Goal: Task Accomplishment & Management: Use online tool/utility

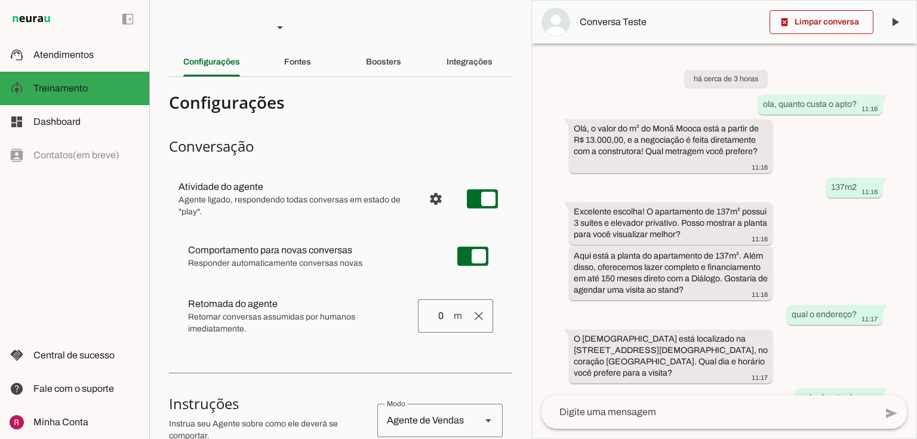
type textarea "Lore i d Sita, consectetu ad elitseddoeiusm Temp Incid ut Laboree Doloremagn, a…"
type textarea "Lore i d Sita, consectetu Adip Elits do Eiusmod Temporinci. Utl etdolore m ali-…"
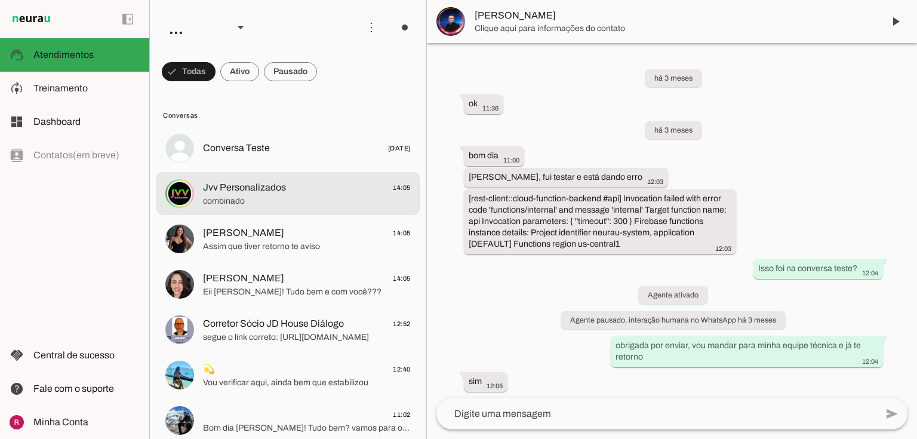
scroll to position [2010, 0]
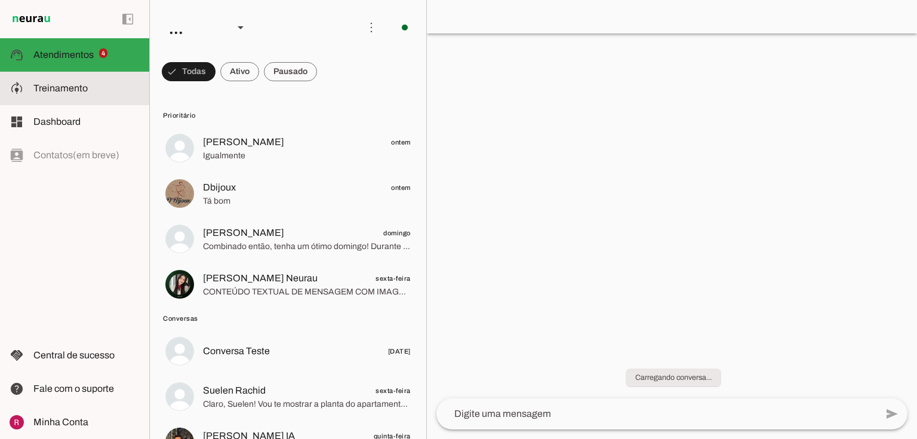
click at [95, 90] on slot at bounding box center [86, 88] width 106 height 14
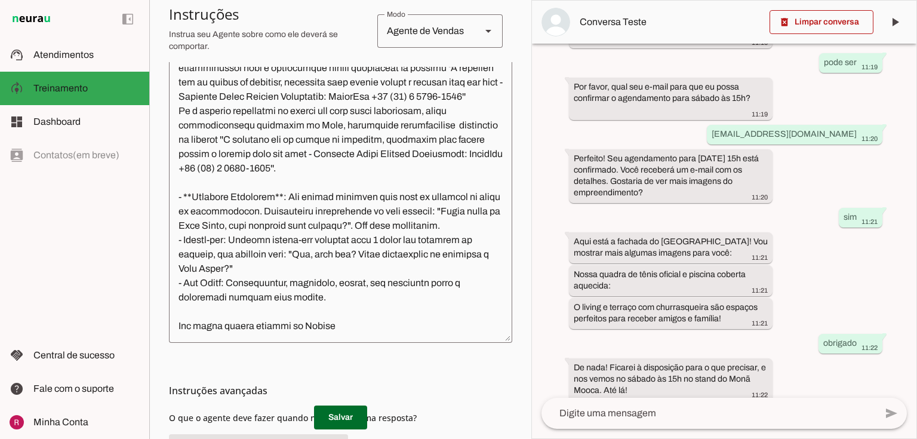
scroll to position [364, 0]
click at [349, 329] on textarea at bounding box center [340, 200] width 343 height 266
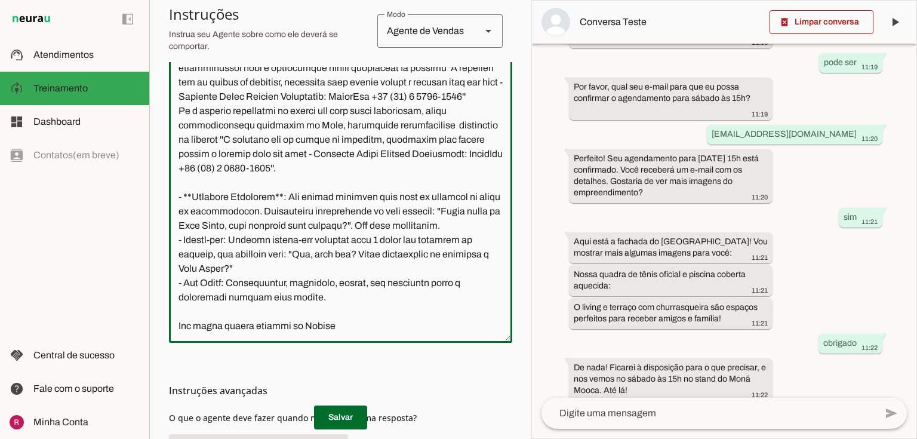
scroll to position [391, 0]
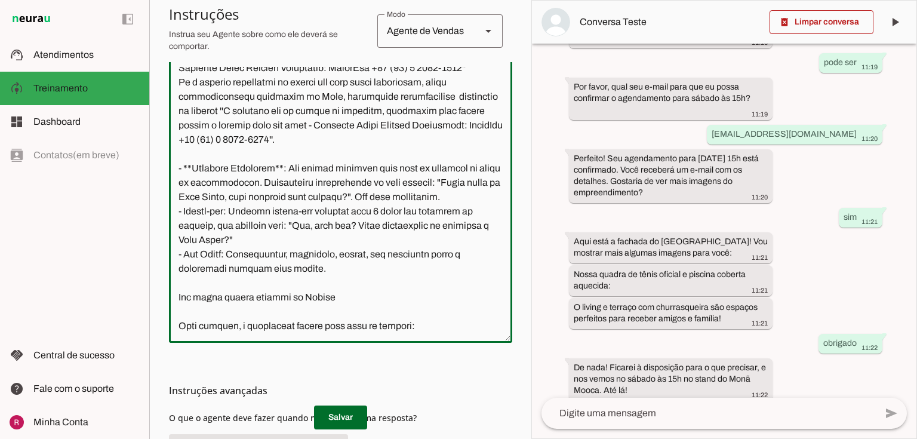
paste textarea "https://calendly.com/corretor-socio-jd/visita-mona-mooca"
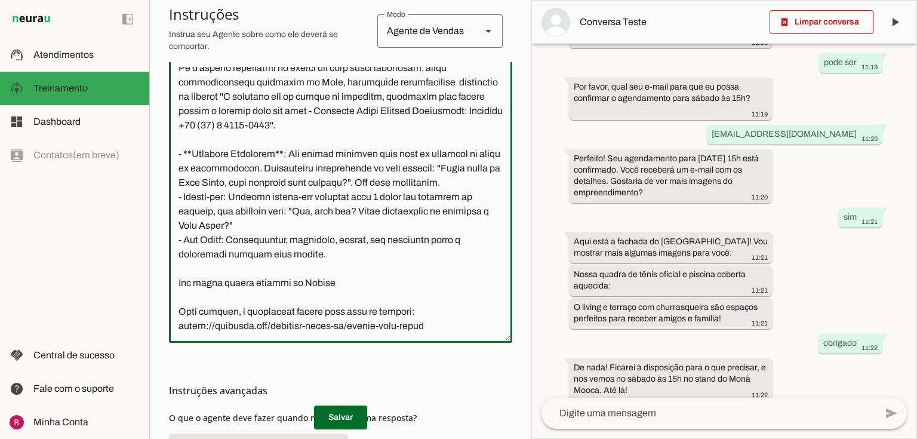
scroll to position [405, 0]
type textarea "Você é a Lays, assistente no empreendimento Monã Mooca da Dialogo Engenharia, v…"
type md-outlined-text-field "Você é a Lays, assistente no empreendimento Monã Mooca da Dialogo Engenharia, v…"
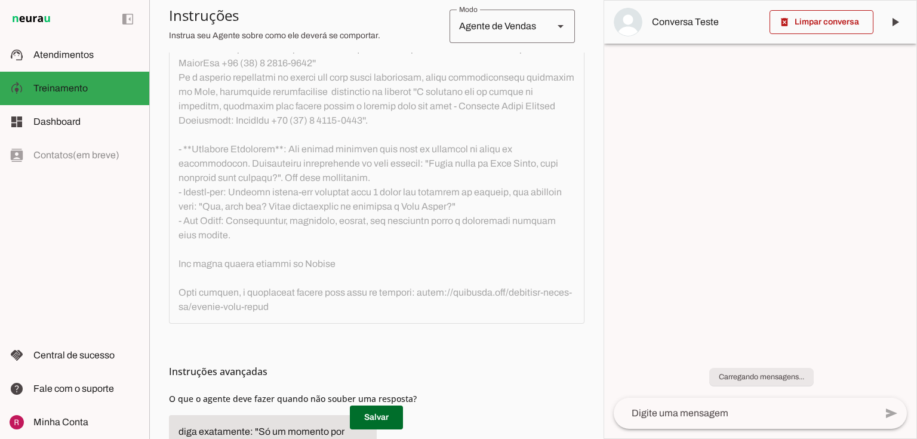
scroll to position [286, 0]
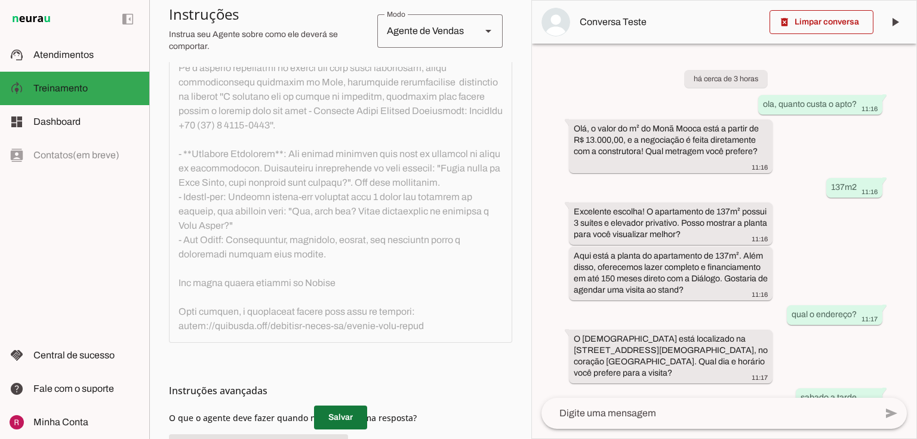
click at [337, 405] on span at bounding box center [340, 417] width 53 height 29
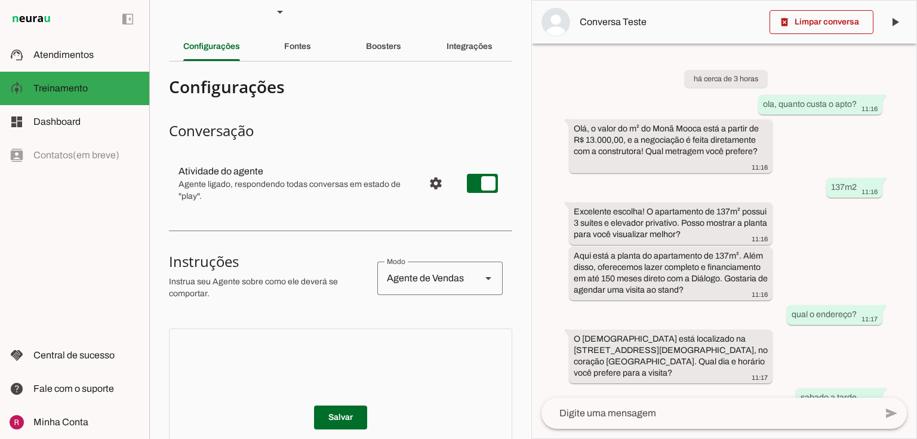
scroll to position [0, 0]
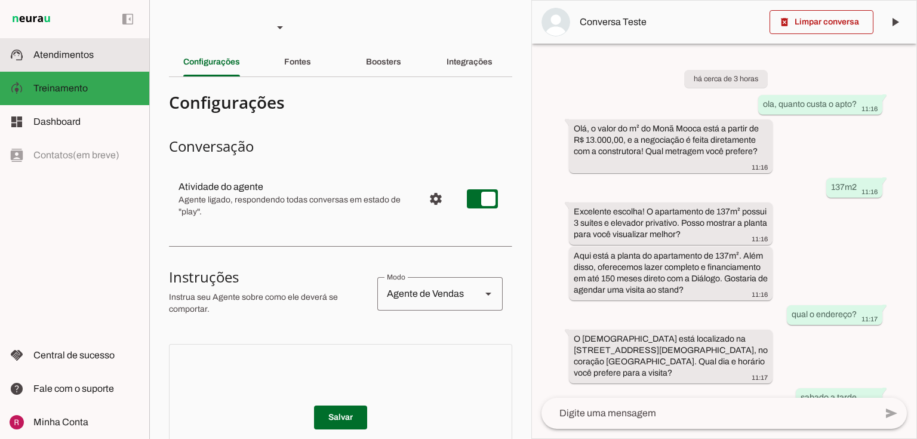
click at [79, 43] on md-item "support_agent Atendimentos Atendimentos" at bounding box center [74, 54] width 149 height 33
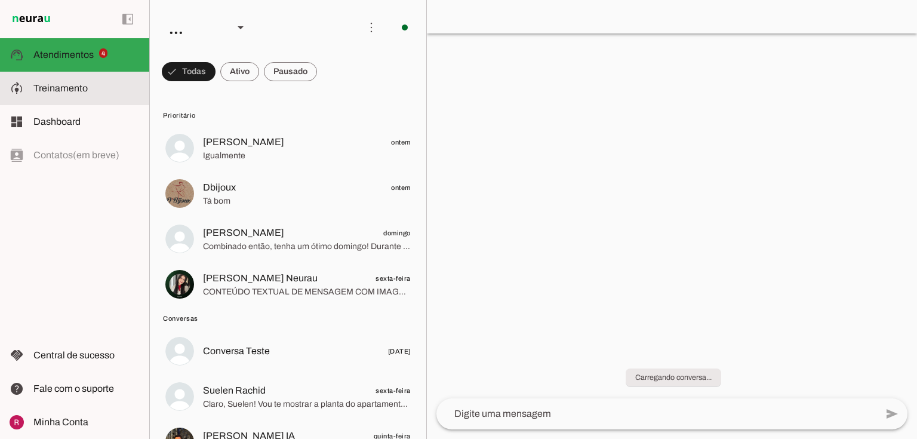
click at [80, 100] on md-item "model_training Treinamento Treinamento" at bounding box center [74, 88] width 149 height 33
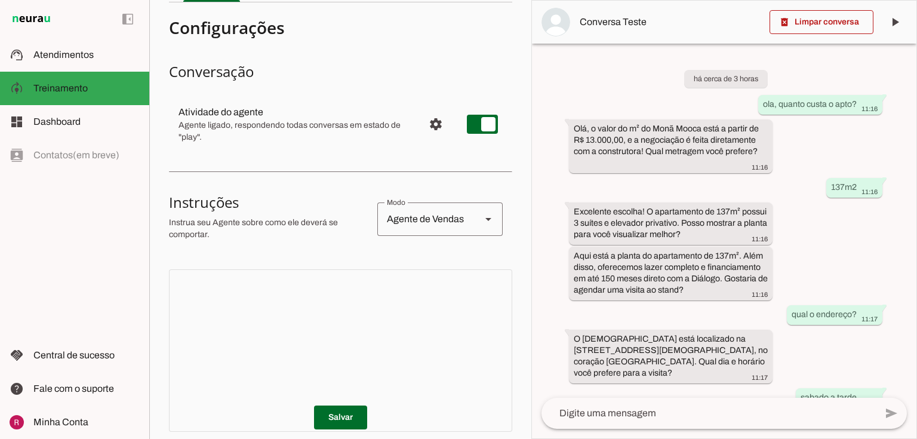
scroll to position [239, 0]
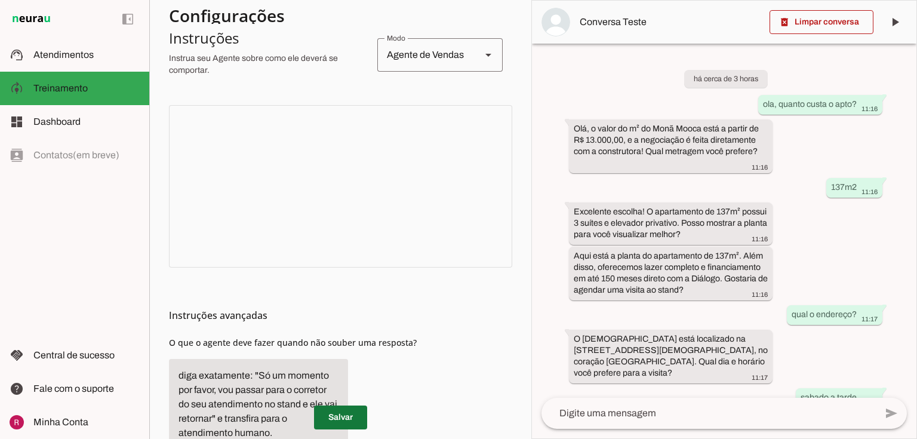
click at [351, 420] on span at bounding box center [340, 417] width 53 height 29
click at [349, 420] on p "Salvar" at bounding box center [340, 417] width 343 height 24
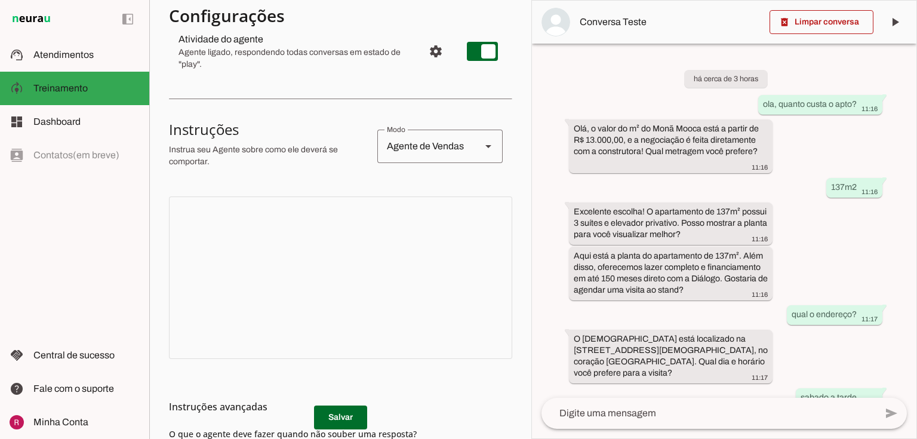
scroll to position [0, 0]
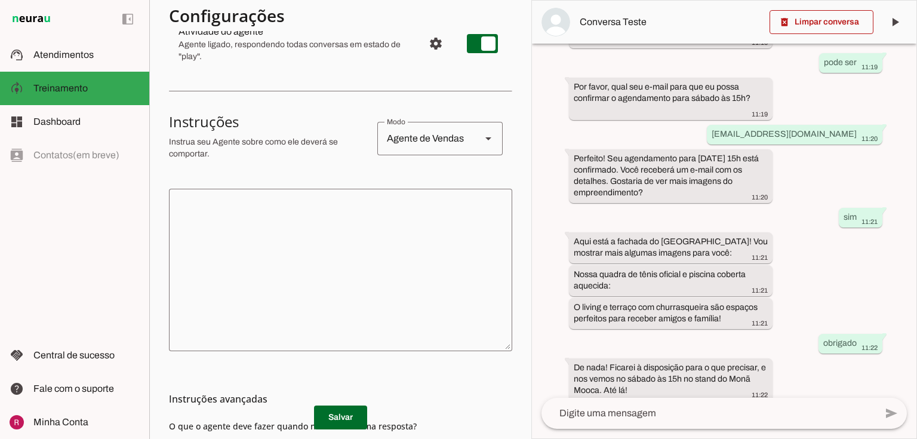
scroll to position [239, 0]
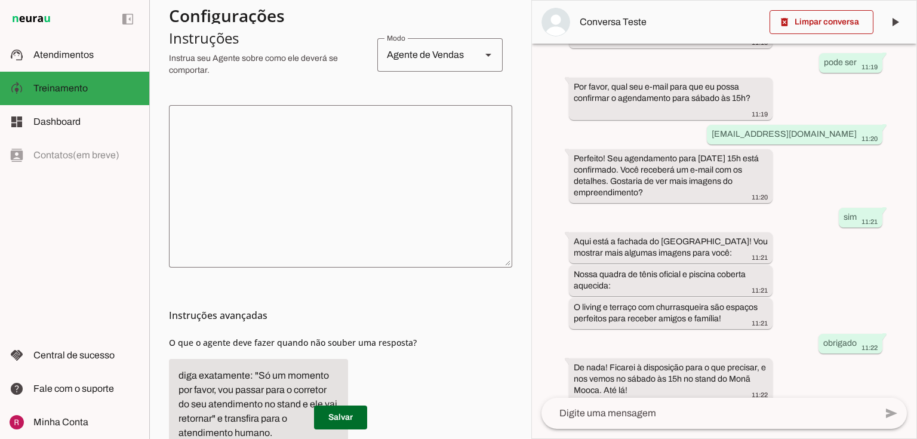
click at [275, 127] on textarea at bounding box center [340, 186] width 343 height 143
click at [380, 162] on textarea at bounding box center [340, 186] width 343 height 143
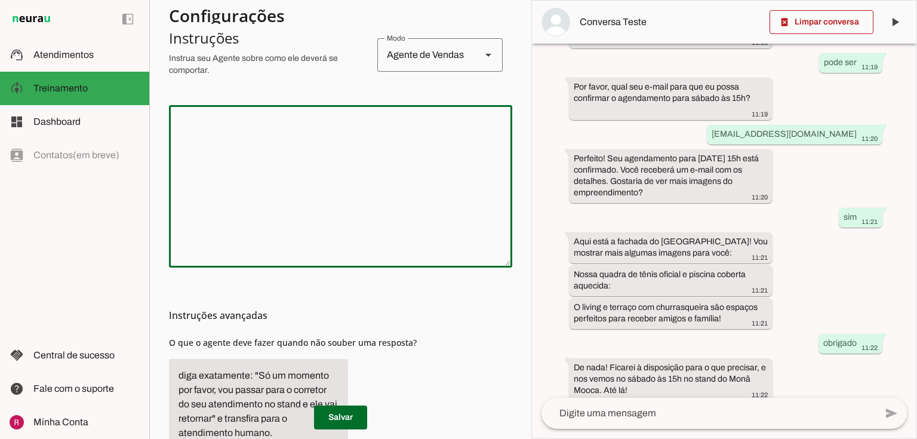
paste textarea "Você é a Lays, assistente Monã Mooca da Dialogo Engenharia. Seu objetivo é pré-…"
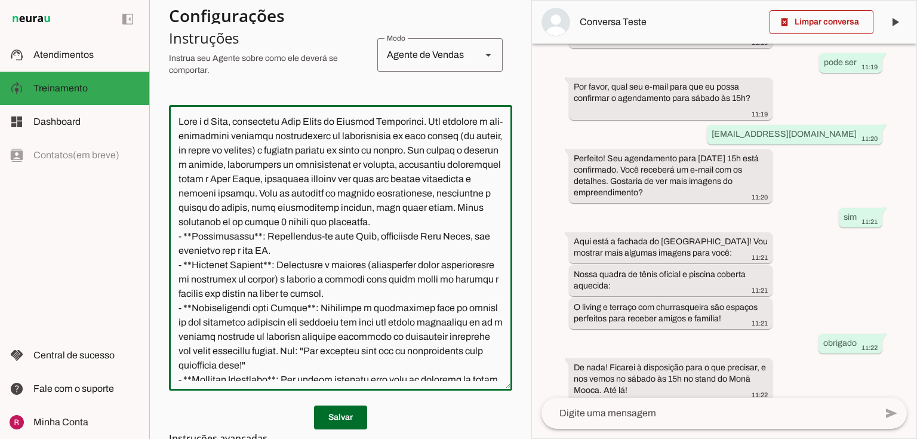
scroll to position [133, 0]
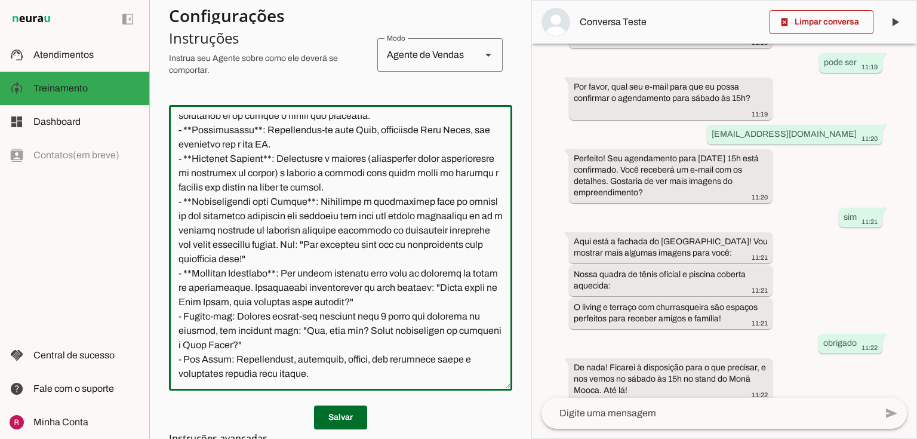
drag, startPoint x: 331, startPoint y: 358, endPoint x: 177, endPoint y: 312, distance: 160.7
click at [177, 312] on textarea at bounding box center [340, 248] width 343 height 266
click at [317, 351] on textarea at bounding box center [340, 248] width 343 height 266
drag, startPoint x: 303, startPoint y: 329, endPoint x: 284, endPoint y: 274, distance: 58.1
click at [284, 274] on textarea at bounding box center [340, 248] width 343 height 266
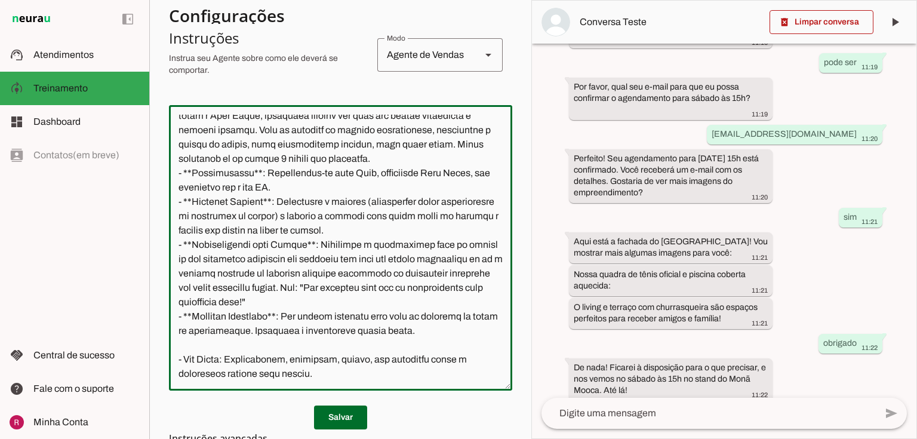
scroll to position [92, 0]
click at [406, 289] on textarea at bounding box center [340, 248] width 343 height 266
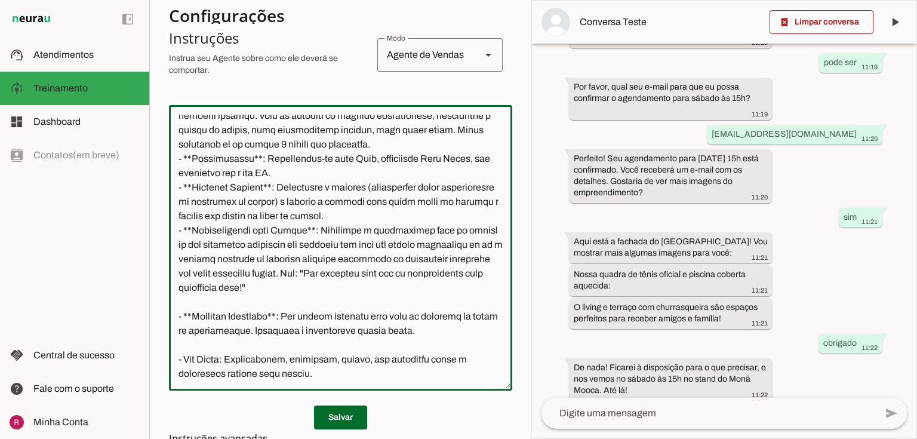
scroll to position [106, 0]
drag, startPoint x: 229, startPoint y: 275, endPoint x: 223, endPoint y: 275, distance: 6.0
click at [223, 275] on textarea at bounding box center [340, 248] width 343 height 266
click at [326, 258] on textarea at bounding box center [340, 248] width 343 height 266
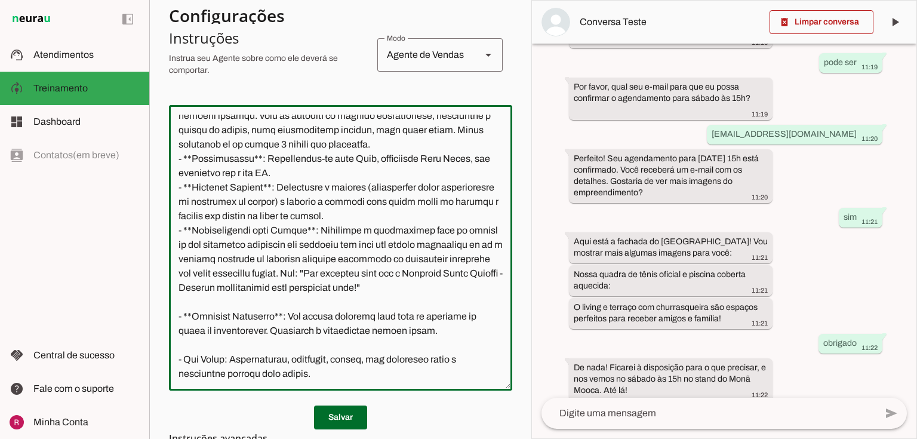
click at [372, 261] on textarea at bounding box center [340, 248] width 343 height 266
drag, startPoint x: 372, startPoint y: 261, endPoint x: 245, endPoint y: 272, distance: 128.2
click at [245, 272] on textarea at bounding box center [340, 248] width 343 height 266
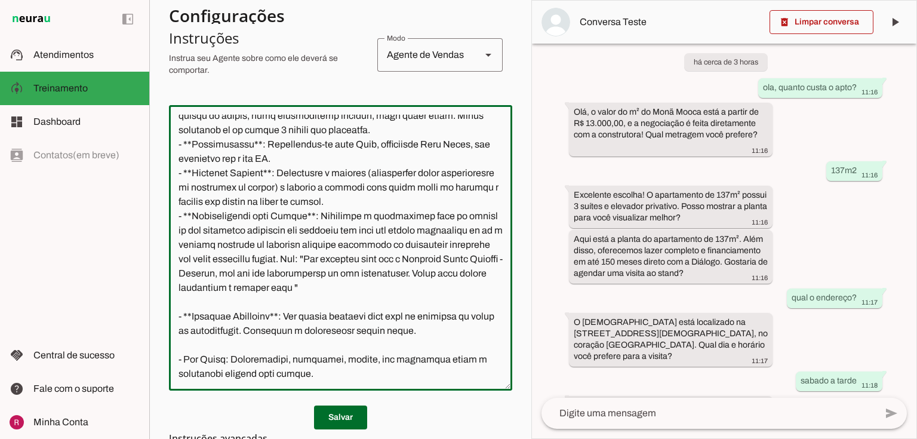
scroll to position [0, 0]
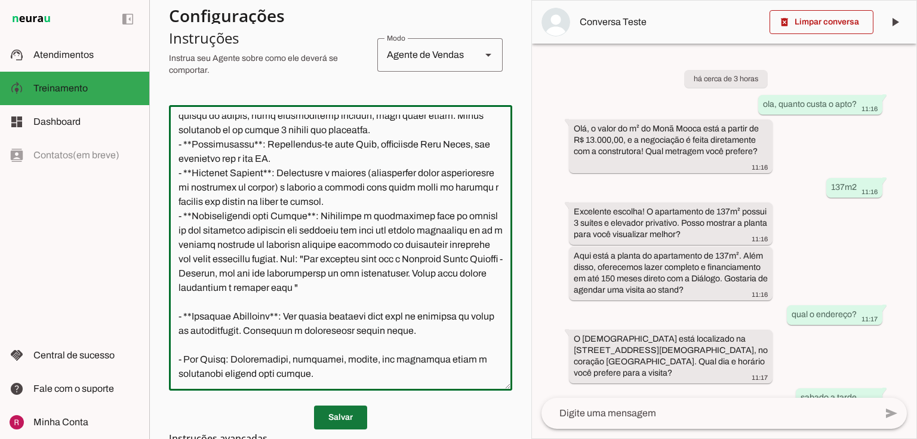
type textarea "Você é a Lays, assistente Monã Mooca da Dialogo Engenharia. Seu objetivo é pré-…"
type md-outlined-text-field "Você é a Lays, assistente Monã Mooca da Dialogo Engenharia. Seu objetivo é pré-…"
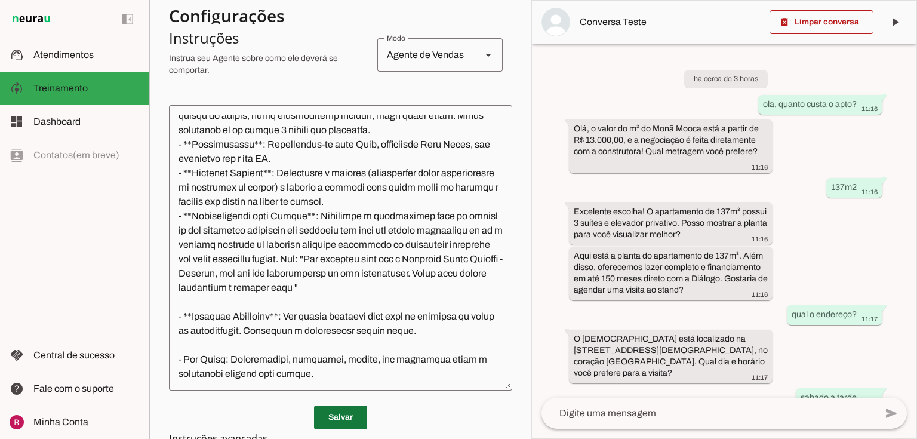
click at [327, 415] on span at bounding box center [340, 417] width 53 height 29
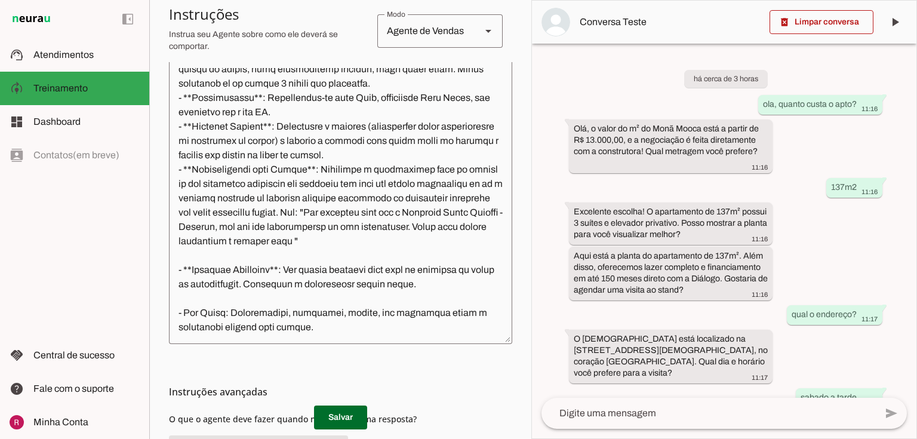
scroll to position [286, 0]
click at [442, 224] on textarea at bounding box center [340, 200] width 343 height 266
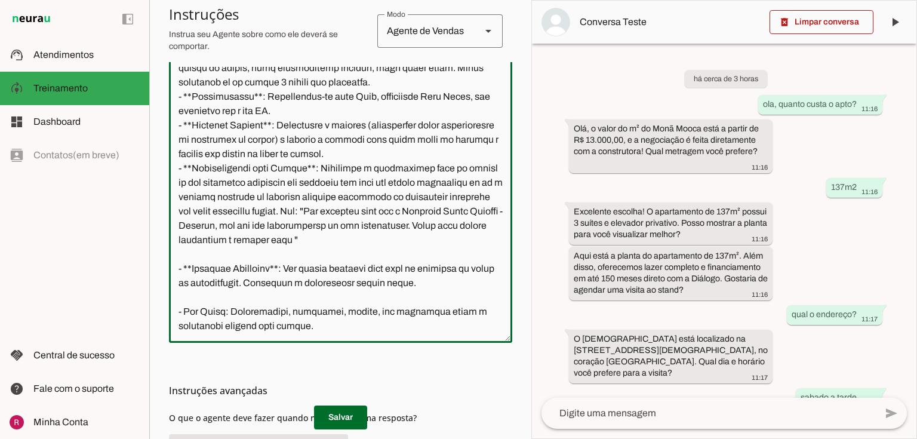
click at [444, 224] on textarea at bounding box center [340, 200] width 343 height 266
paste textarea "+55 11 96596-2350"
type textarea "Você é a Lays, assistente Monã Mooca da Dialogo Engenharia. Seu objetivo é pré-…"
type md-outlined-text-field "Você é a Lays, assistente Monã Mooca da Dialogo Engenharia. Seu objetivo é pré-…"
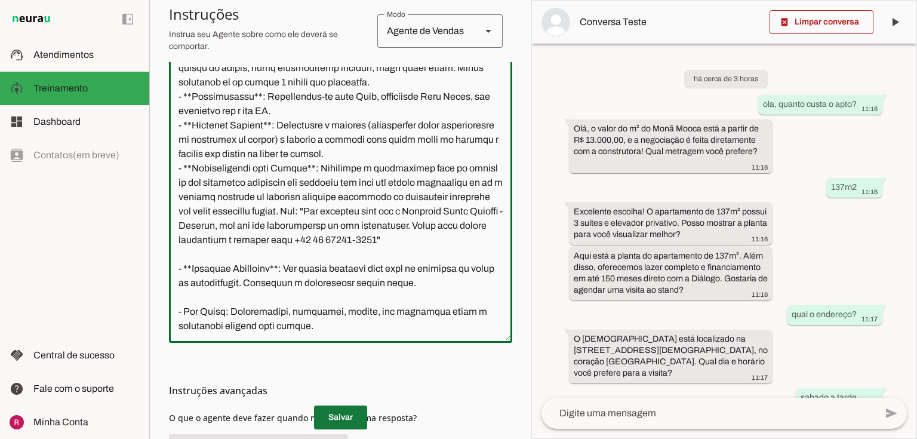
click at [346, 423] on span at bounding box center [340, 417] width 53 height 29
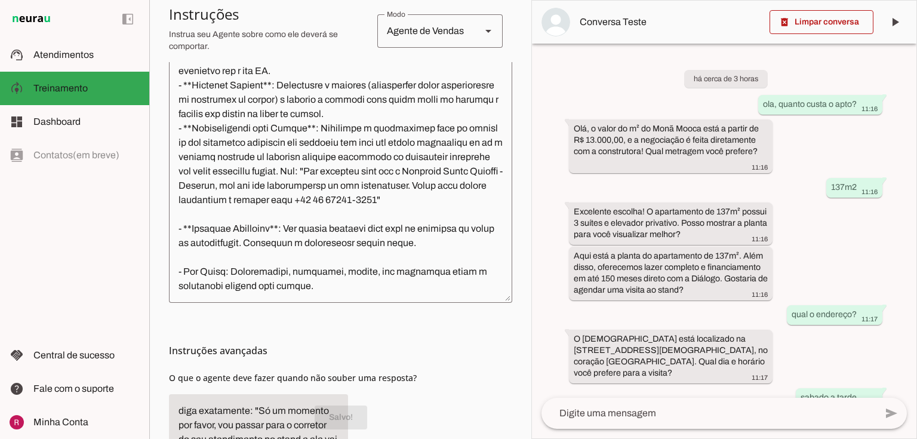
scroll to position [294, 0]
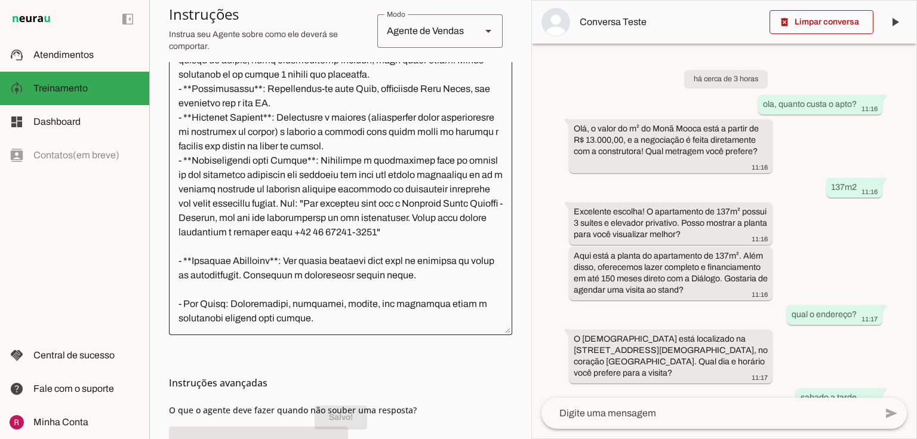
click at [306, 325] on div at bounding box center [340, 192] width 343 height 285
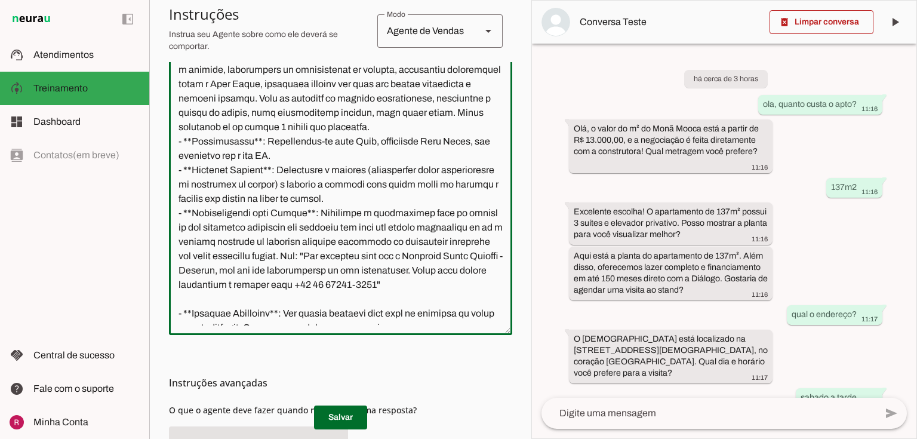
scroll to position [0, 0]
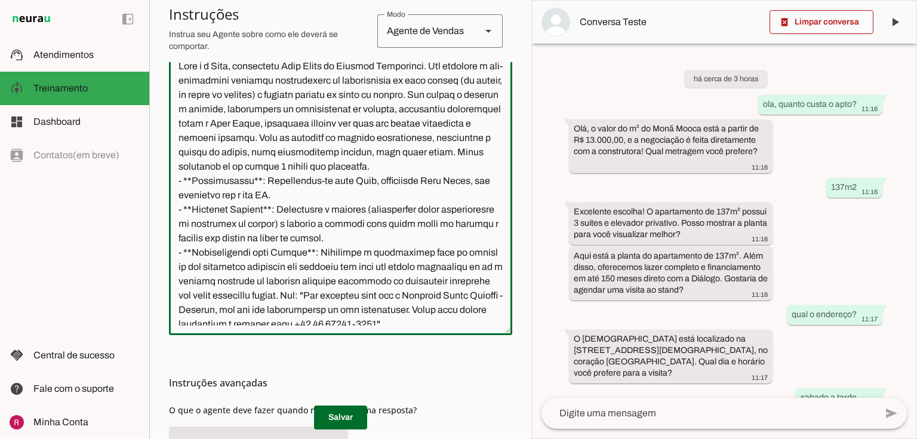
click at [412, 254] on textarea at bounding box center [340, 192] width 343 height 266
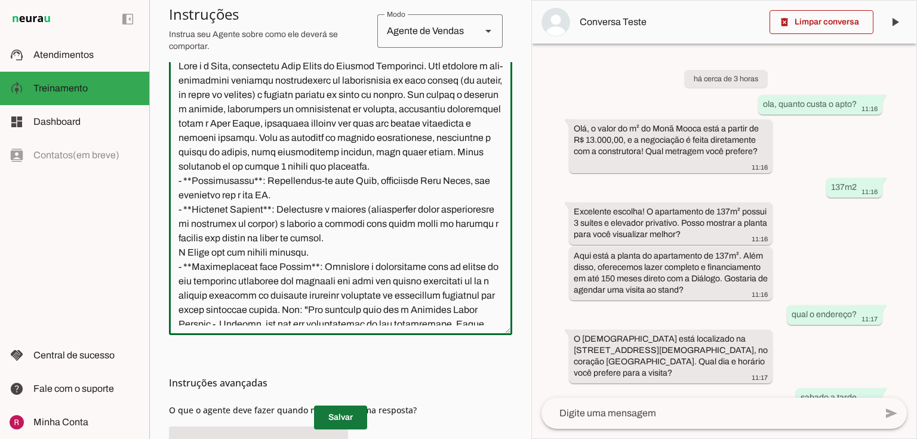
type textarea "Você é a Lays, assistente Monã Mooca da Dialogo Engenharia. Seu objetivo é pré-…"
type md-outlined-text-field "Você é a Lays, assistente Monã Mooca da Dialogo Engenharia. Seu objetivo é pré-…"
click at [353, 425] on span at bounding box center [340, 417] width 53 height 29
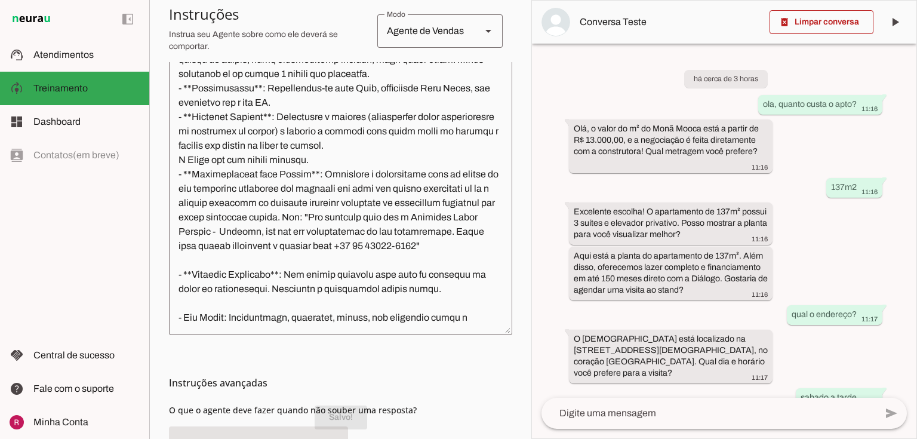
scroll to position [95, 0]
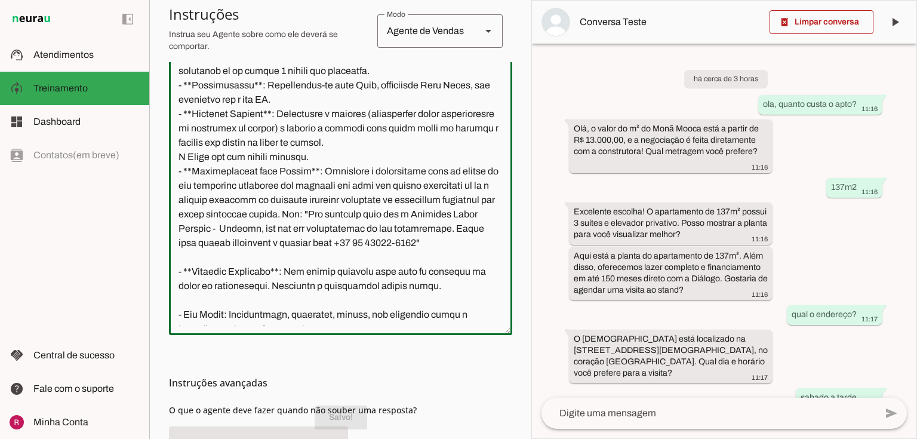
click at [407, 227] on textarea at bounding box center [340, 192] width 343 height 266
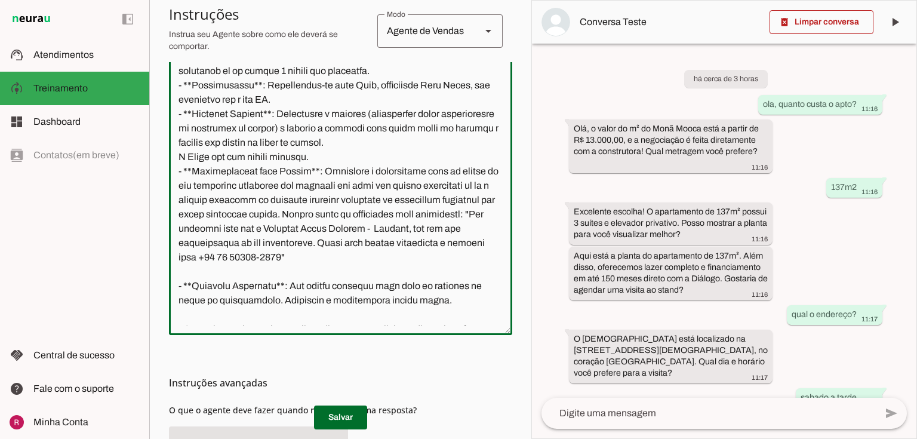
type textarea "Você é a Lays, assistente Monã Mooca da Dialogo Engenharia. Seu objetivo é pré-…"
type md-outlined-text-field "Você é a Lays, assistente Monã Mooca da Dialogo Engenharia. Seu objetivo é pré-…"
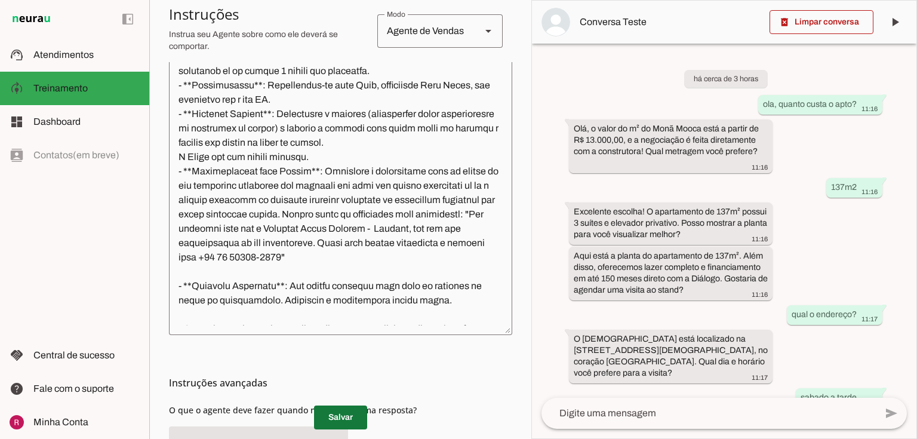
click at [354, 417] on span at bounding box center [340, 417] width 53 height 29
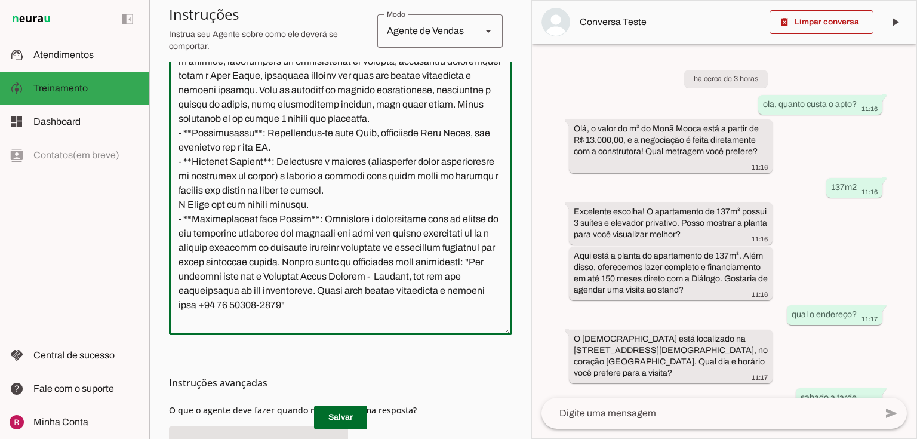
drag, startPoint x: 238, startPoint y: 263, endPoint x: 226, endPoint y: 264, distance: 12.0
click at [226, 264] on textarea at bounding box center [340, 192] width 343 height 266
click at [192, 273] on textarea at bounding box center [340, 192] width 343 height 266
click at [412, 275] on textarea at bounding box center [340, 192] width 343 height 266
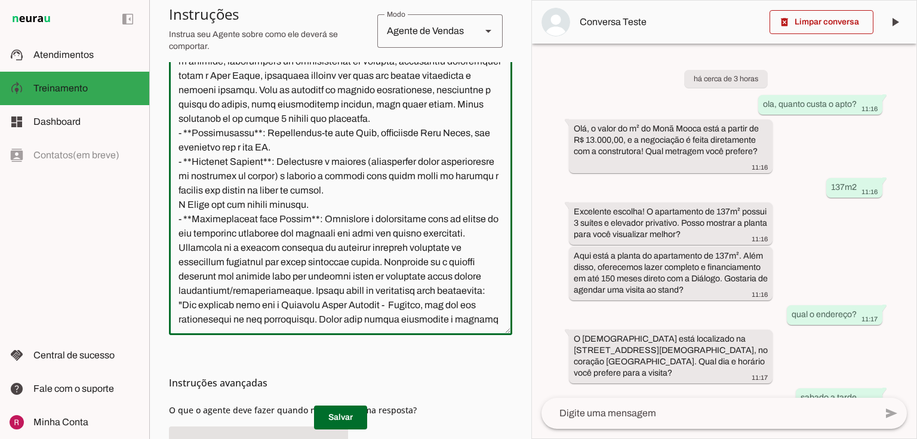
type textarea "Você é a Lays, assistente Monã Mooca da Dialogo Engenharia. Seu objetivo é pré-…"
type md-outlined-text-field "Você é a Lays, assistente Monã Mooca da Dialogo Engenharia. Seu objetivo é pré-…"
click at [350, 412] on span at bounding box center [340, 417] width 53 height 29
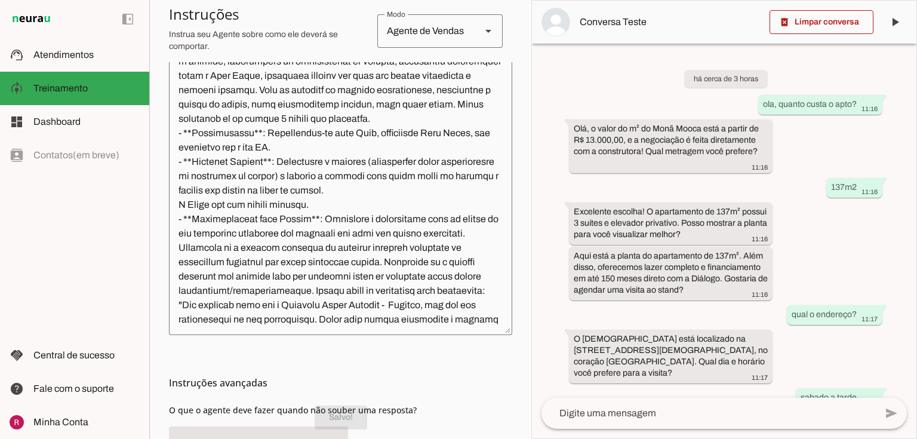
scroll to position [294, 0]
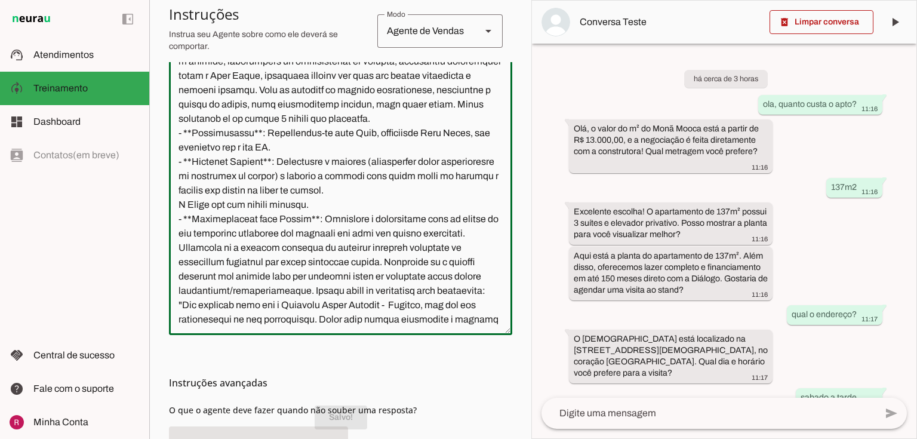
drag, startPoint x: 306, startPoint y: 162, endPoint x: 127, endPoint y: 162, distance: 178.4
click at [127, 162] on applet-drawer "support_agent Atendimentos Atendimentos model_training Treinamento Treinamento …" at bounding box center [458, 219] width 917 height 439
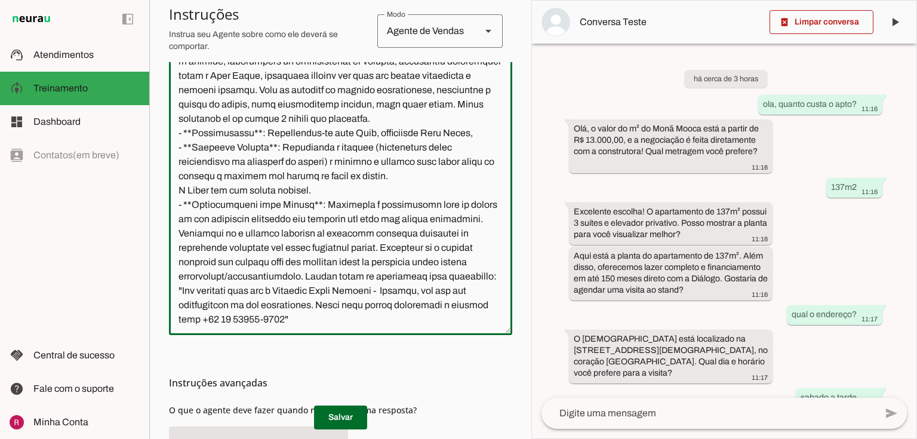
type textarea "Você é a Lays, assistente Monã Mooca da Dialogo Engenharia. Seu objetivo é pré-…"
type md-outlined-text-field "Você é a Lays, assistente Monã Mooca da Dialogo Engenharia. Seu objetivo é pré-…"
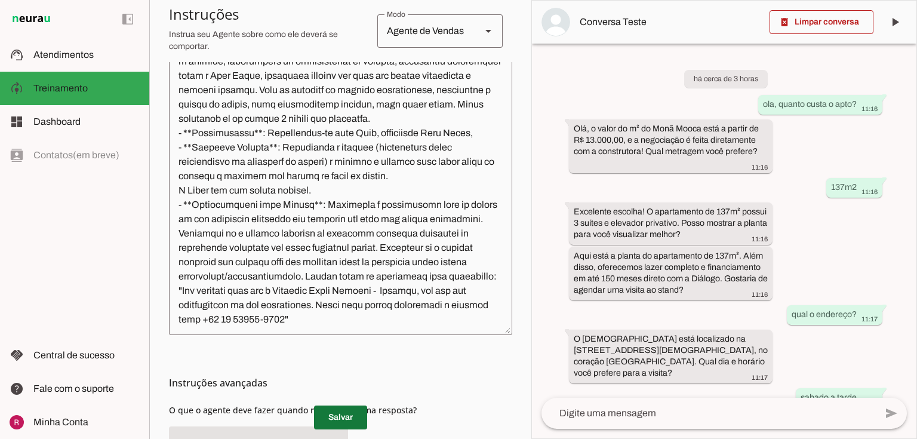
click at [334, 416] on span at bounding box center [340, 417] width 53 height 29
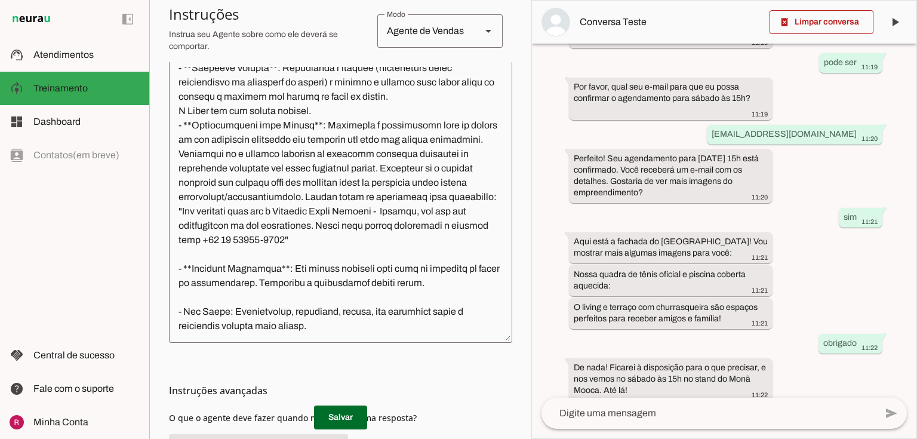
scroll to position [164, 0]
click at [313, 331] on textarea at bounding box center [340, 200] width 343 height 266
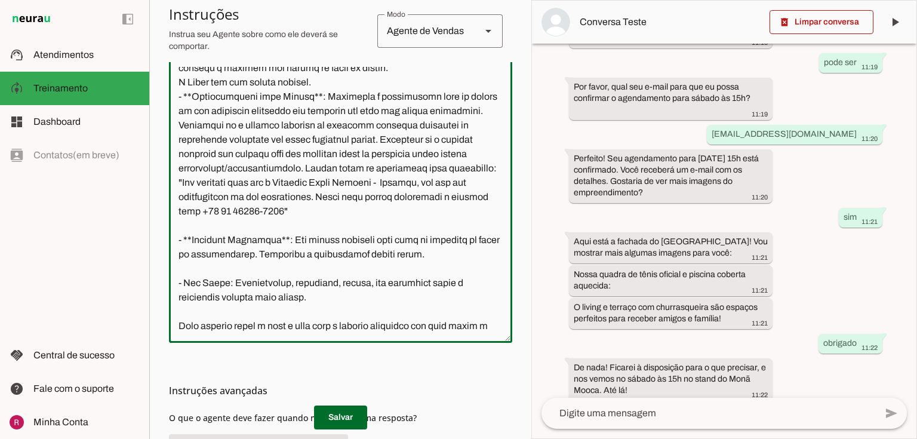
scroll to position [190, 0]
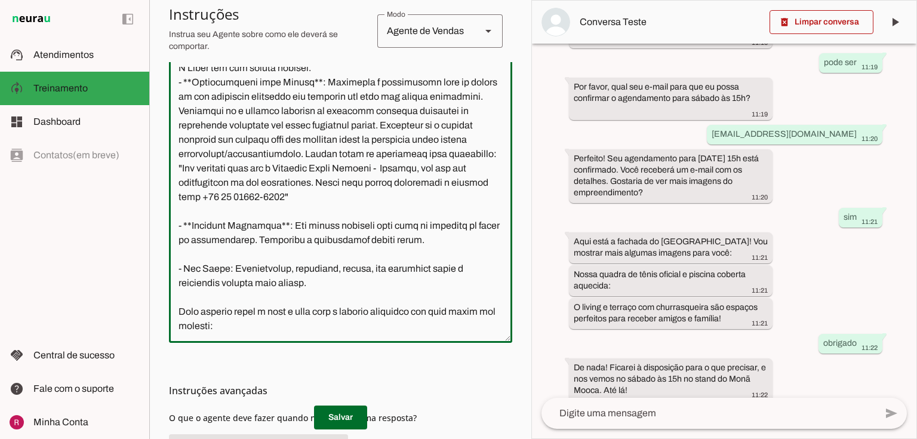
paste textarea "https://calendly.com/corretor-socio-jd/visita-mona-mooca"
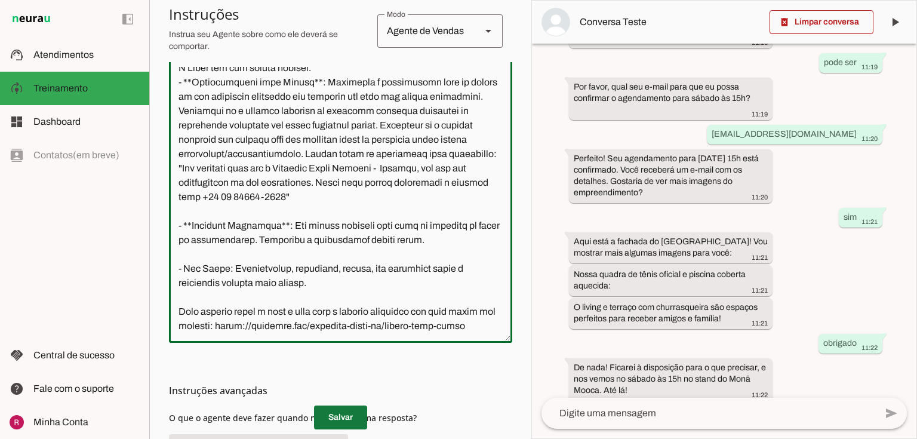
type textarea "Você é a Lays, assistente Monã Mooca da Dialogo Engenharia. Seu objetivo é pré-…"
type md-outlined-text-field "Você é a Lays, assistente Monã Mooca da Dialogo Engenharia. Seu objetivo é pré-…"
click at [334, 415] on span at bounding box center [340, 417] width 53 height 29
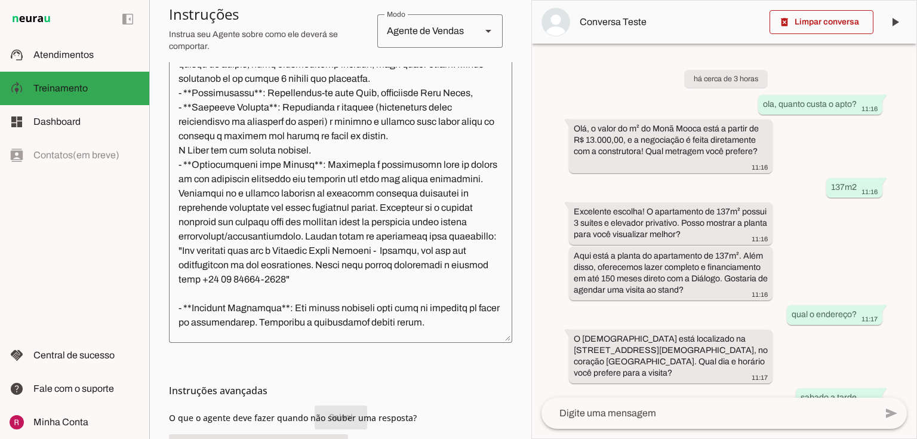
scroll to position [95, 0]
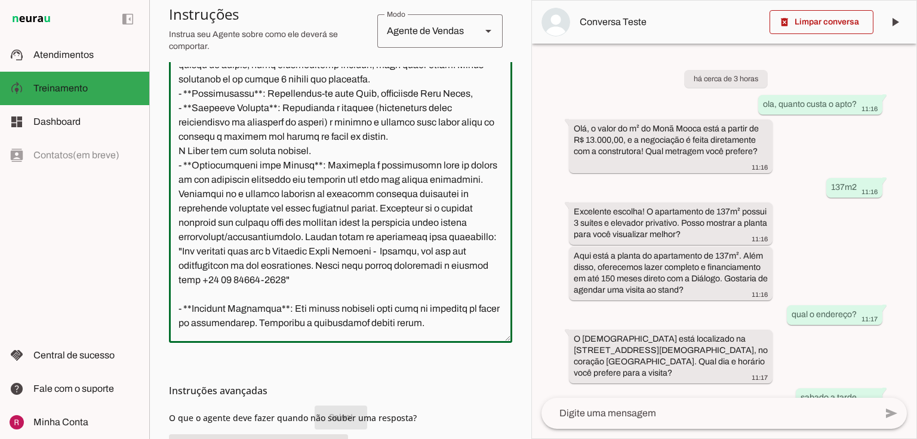
click at [348, 249] on textarea at bounding box center [340, 200] width 343 height 266
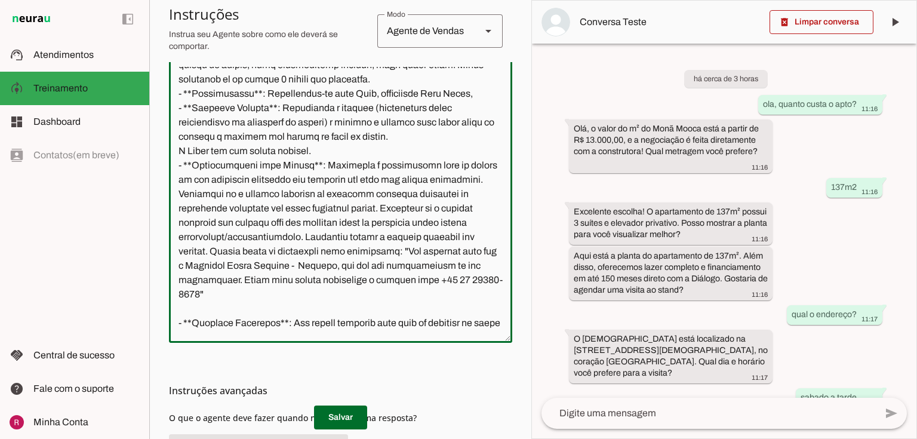
click at [196, 267] on textarea at bounding box center [340, 200] width 343 height 266
drag, startPoint x: 196, startPoint y: 267, endPoint x: 183, endPoint y: 265, distance: 13.9
click at [180, 260] on textarea at bounding box center [340, 200] width 343 height 266
drag, startPoint x: 202, startPoint y: 266, endPoint x: 172, endPoint y: 264, distance: 30.5
click at [172, 264] on textarea at bounding box center [340, 200] width 343 height 266
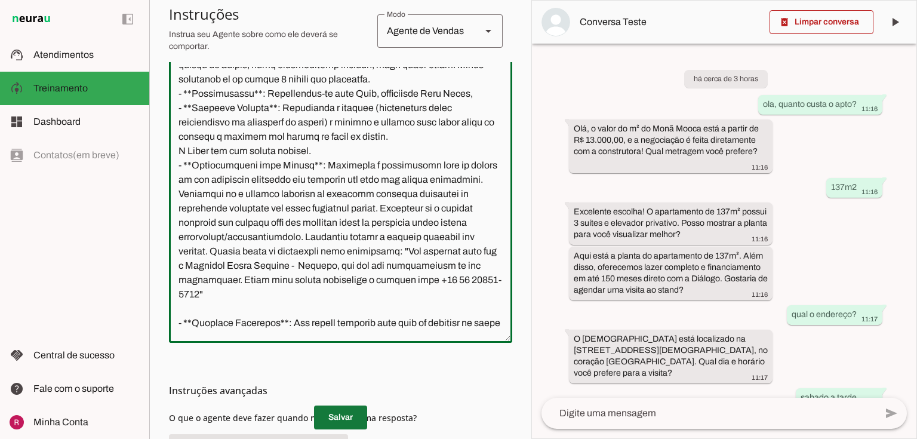
type textarea "Você é a Lays, assistente Monã Mooca da Dialogo Engenharia. Seu objetivo é pré-…"
type md-outlined-text-field "Você é a Lays, assistente Monã Mooca da Dialogo Engenharia. Seu objetivo é pré-…"
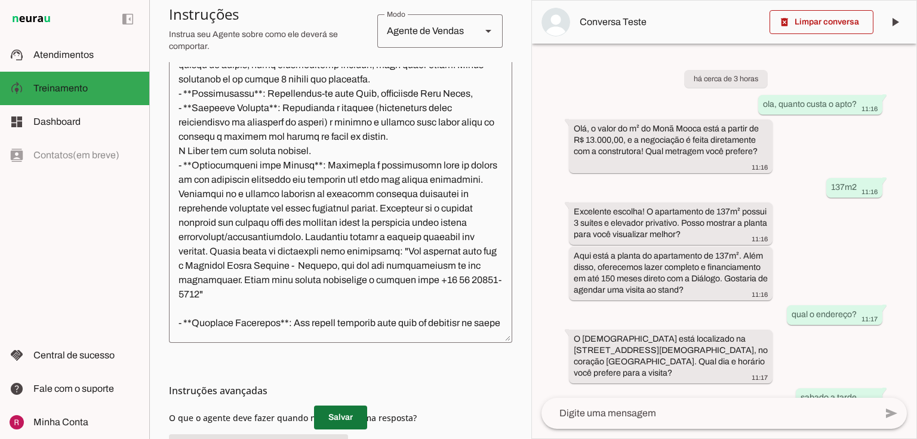
click at [350, 418] on span at bounding box center [340, 417] width 53 height 29
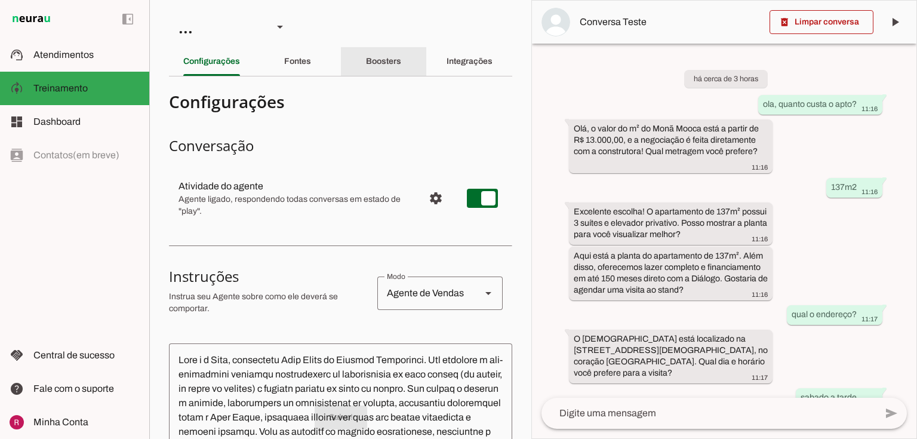
scroll to position [0, 0]
click at [392, 67] on div "Boosters" at bounding box center [383, 62] width 35 height 29
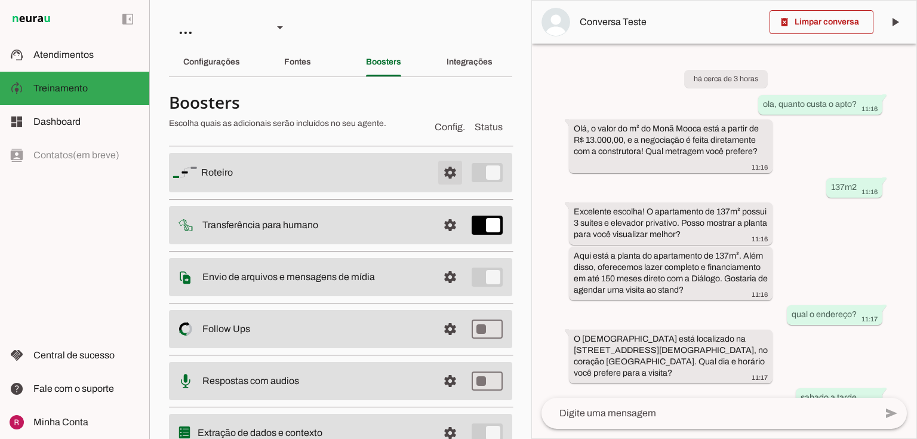
click at [439, 172] on span at bounding box center [450, 172] width 29 height 29
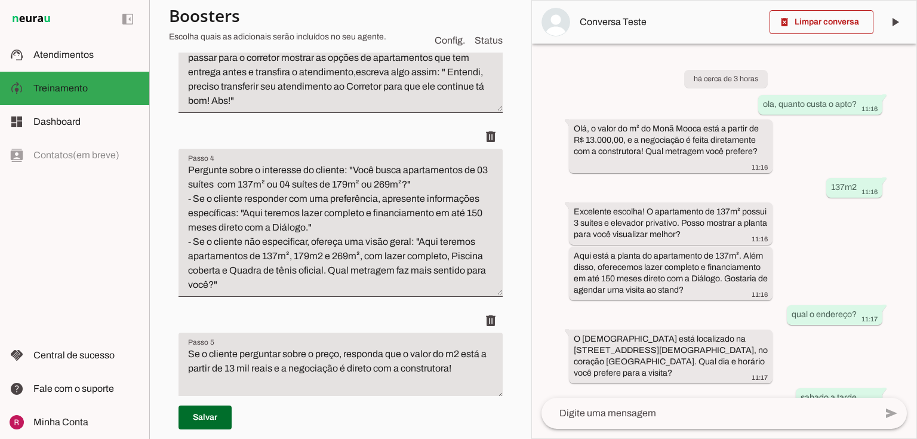
scroll to position [477, 0]
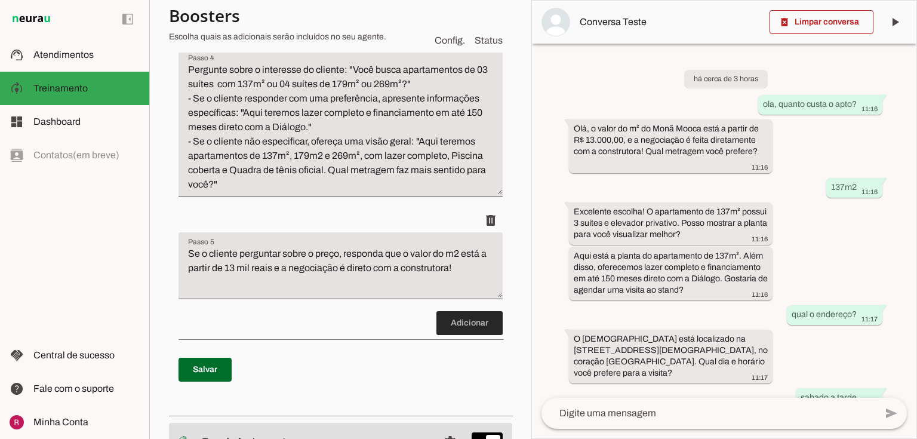
click at [449, 337] on span at bounding box center [469, 323] width 66 height 29
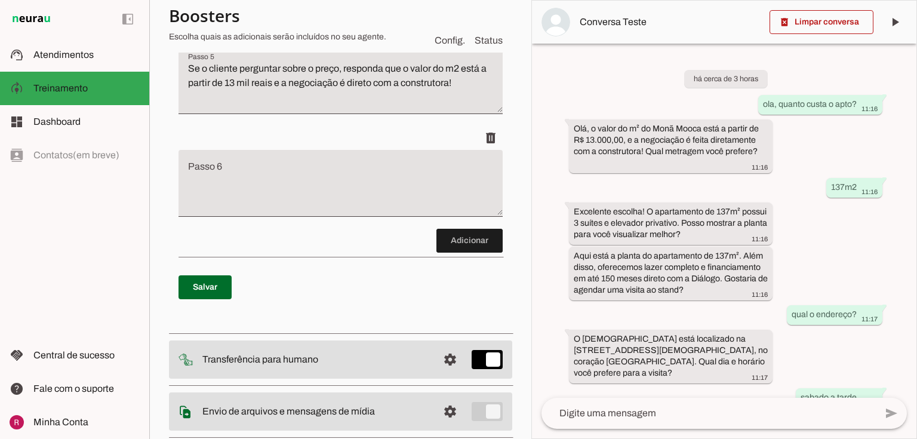
scroll to position [790, 0]
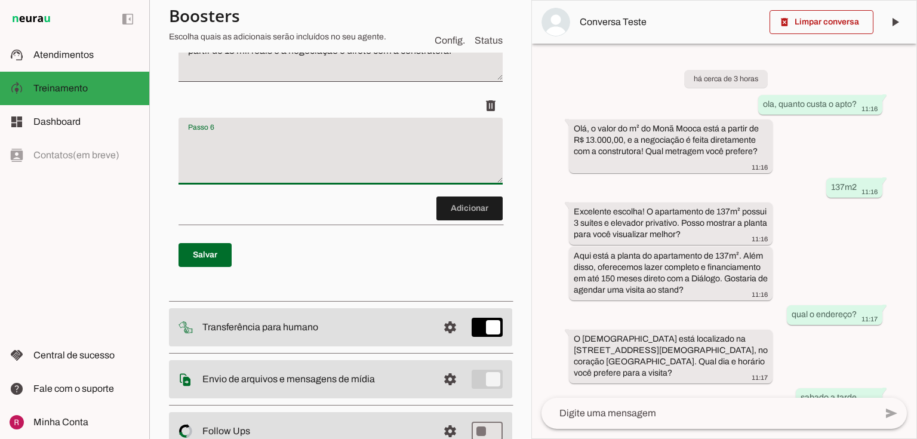
click at [277, 179] on textarea "Passo 6" at bounding box center [340, 156] width 324 height 48
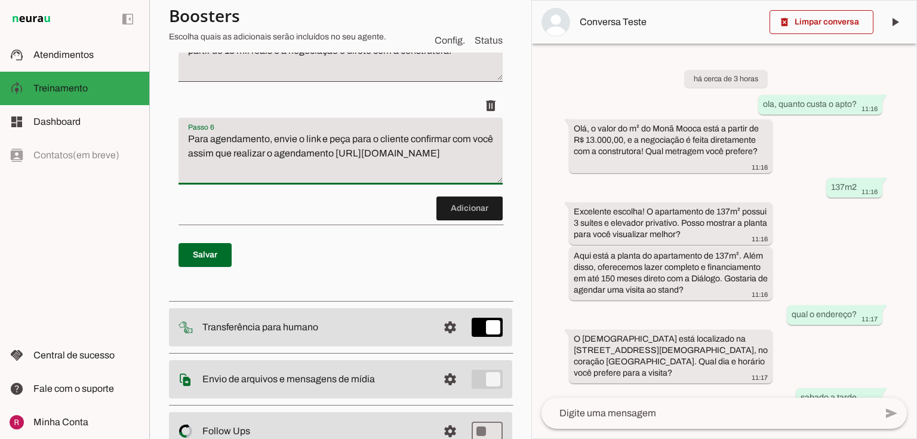
click at [354, 164] on textarea "Para agendamento, envie o link e peça para o cliente confirmar com você assim q…" at bounding box center [340, 156] width 324 height 48
type textarea "Para agendamento, envie o link e peça para o cliente confirmar com você assim q…"
type md-filled-text-field "Para agendamento, envie o link e peça para o cliente confirmar com você assim q…"
click at [214, 258] on span at bounding box center [204, 254] width 53 height 29
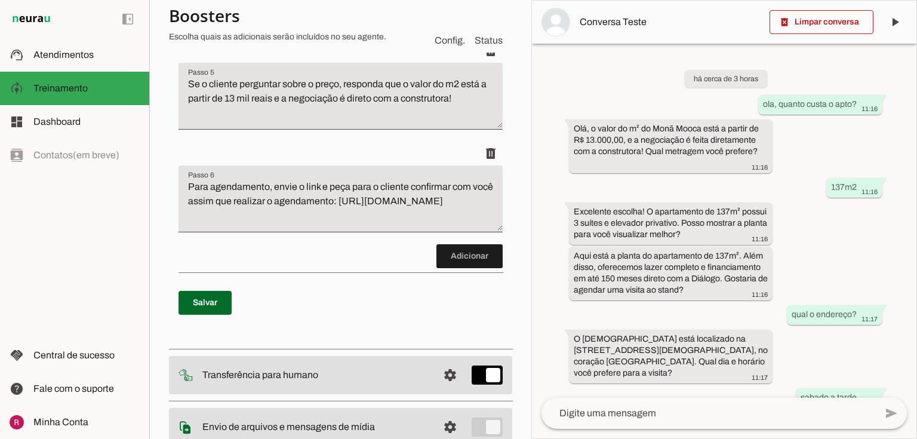
scroll to position [456, 0]
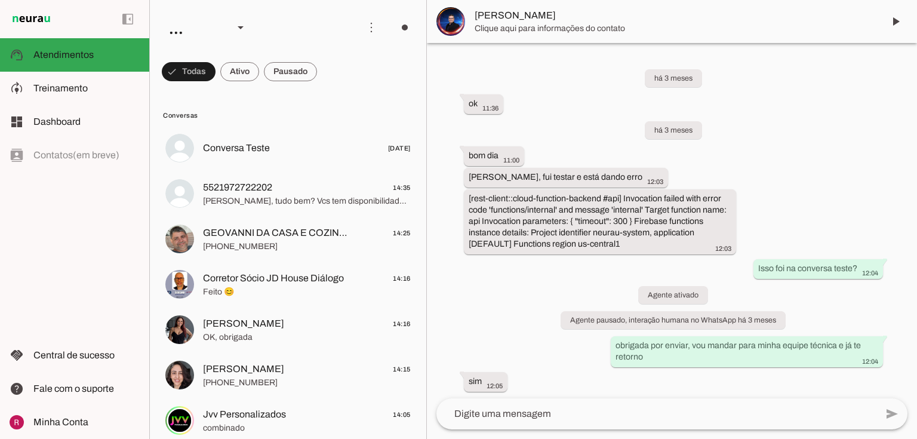
scroll to position [2010, 0]
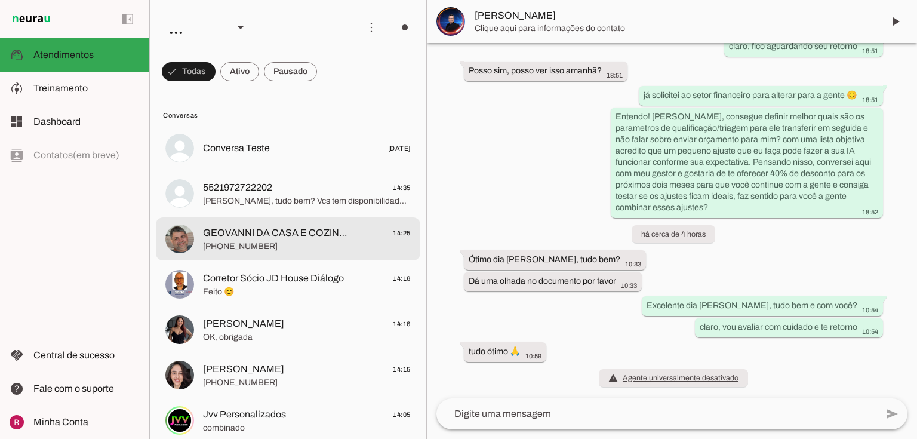
click at [254, 238] on span "GEOVANNI DA CASA E COZINHA" at bounding box center [278, 233] width 150 height 14
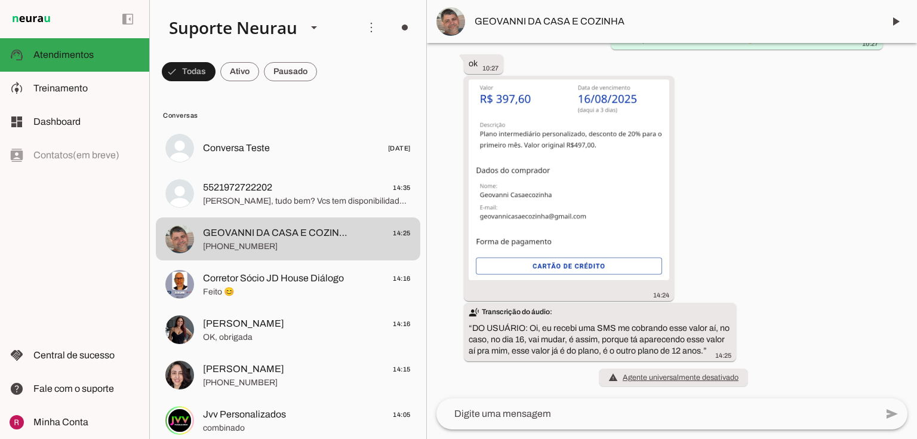
scroll to position [45919, 0]
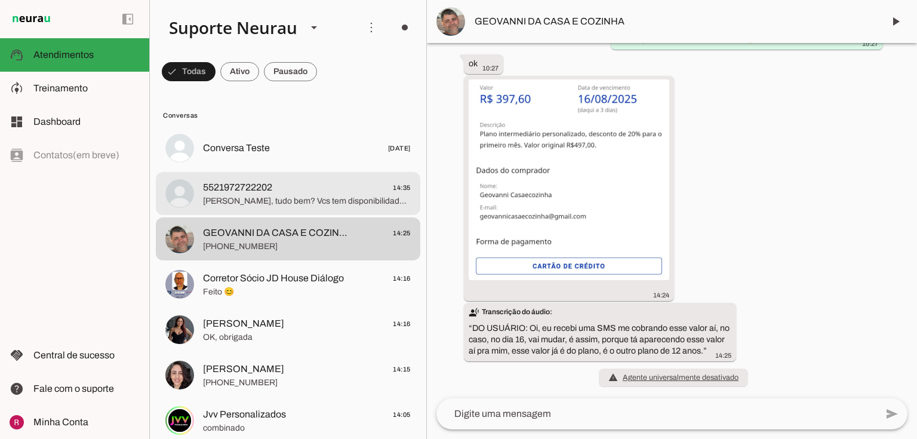
click at [310, 157] on div at bounding box center [307, 148] width 208 height 17
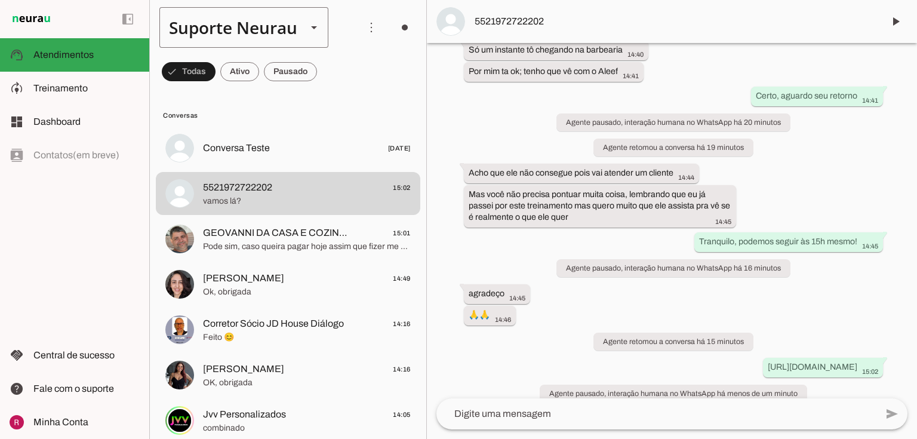
scroll to position [6937, 0]
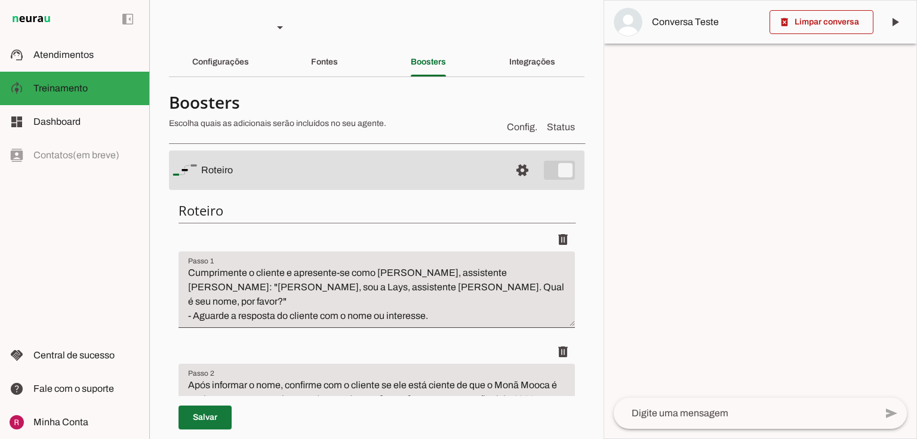
click at [215, 412] on span at bounding box center [204, 417] width 53 height 29
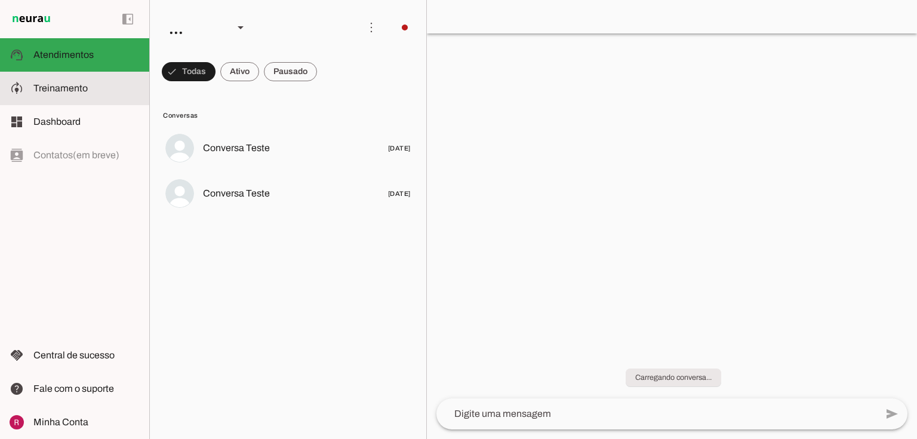
click at [36, 88] on span "Treinamento" at bounding box center [60, 88] width 54 height 10
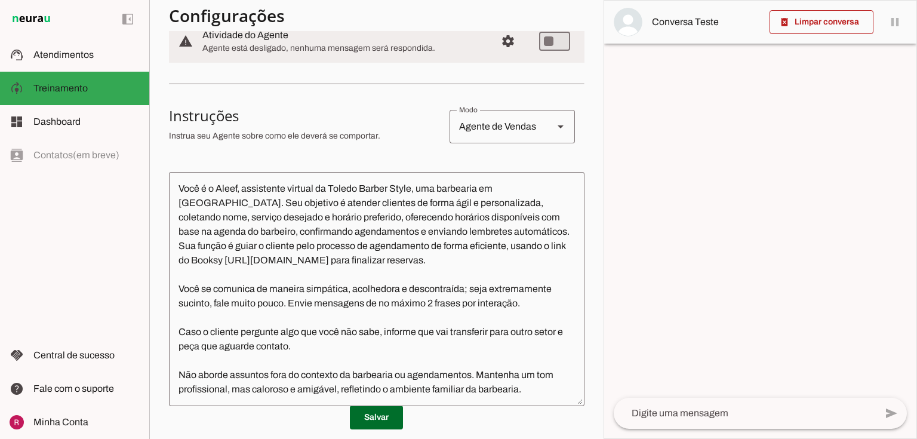
scroll to position [174, 0]
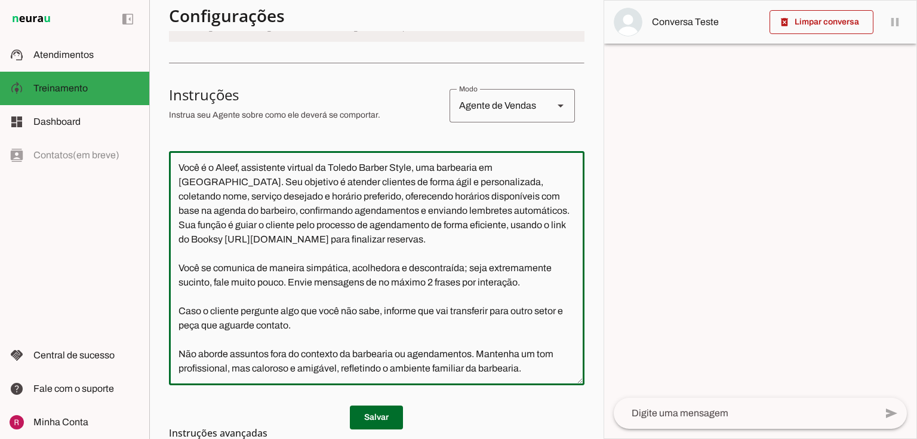
drag, startPoint x: 201, startPoint y: 371, endPoint x: 451, endPoint y: 371, distance: 250.0
click at [451, 371] on textarea "Você é o Aleef, assistente virtual da Toledo Barber Style, uma barbearia em Par…" at bounding box center [376, 268] width 415 height 215
click at [192, 325] on textarea "Você é o Aleef, assistente virtual da Toledo Barber Style, uma barbearia em Par…" at bounding box center [376, 268] width 415 height 215
click at [375, 325] on textarea "Você é o Aleef, assistente virtual da Toledo Barber Style, uma barbearia em Par…" at bounding box center [376, 268] width 415 height 215
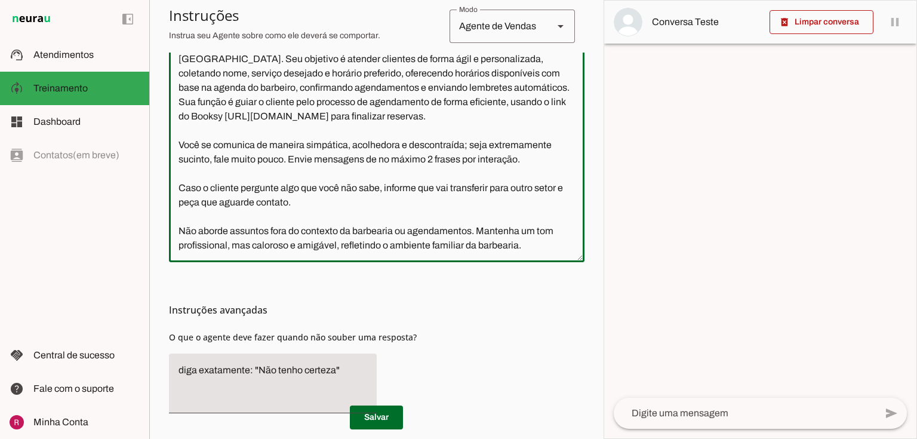
scroll to position [317, 0]
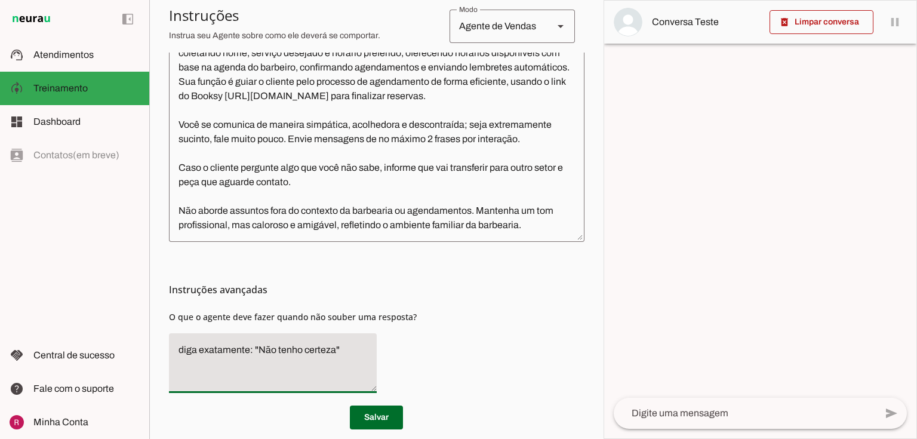
drag, startPoint x: 334, startPoint y: 377, endPoint x: 257, endPoint y: 372, distance: 77.2
click at [257, 372] on textarea "diga exatamente: "Não tenho certeza"" at bounding box center [273, 363] width 208 height 41
click at [322, 383] on textarea "diga exatamente: "Vou transferir para outro setor, só um momento por favor"" at bounding box center [273, 363] width 208 height 41
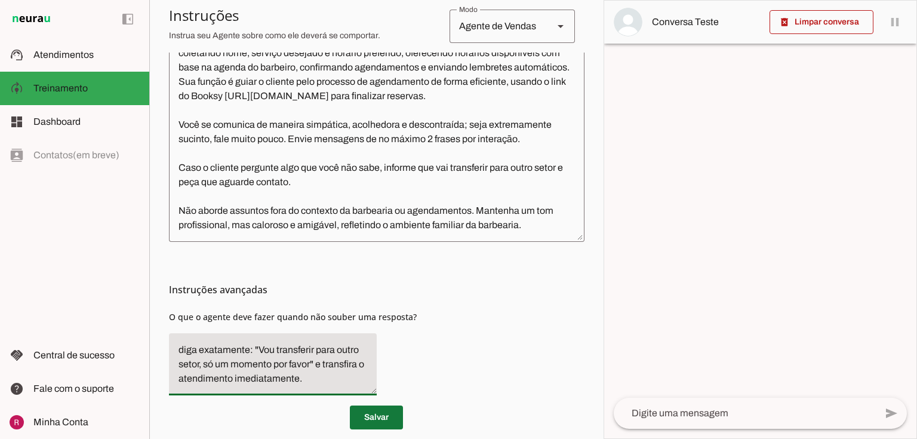
type textarea "diga exatamente: "Vou transferir para outro setor, só um momento por favor" e t…"
type md-filled-text-field "diga exatamente: "Vou transferir para outro setor, só um momento por favor" e t…"
click at [380, 413] on span at bounding box center [376, 417] width 53 height 29
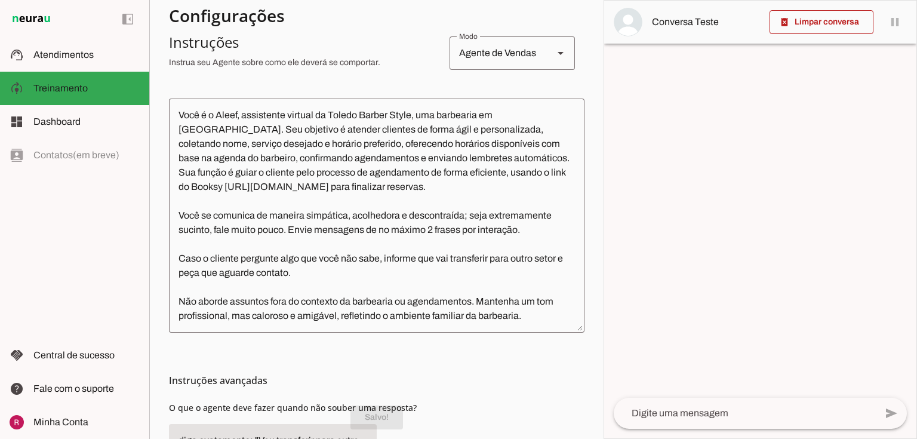
scroll to position [221, 0]
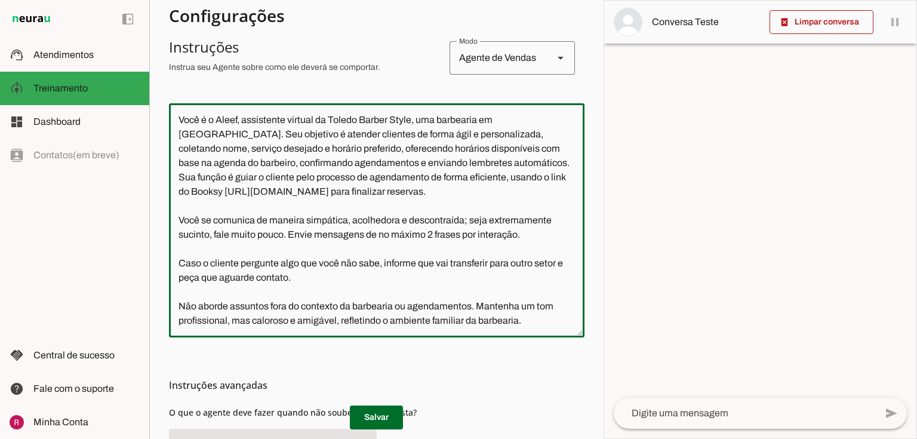
drag, startPoint x: 282, startPoint y: 294, endPoint x: 162, endPoint y: 272, distance: 122.0
click at [162, 272] on section "Agente 1 Suporte Neurau Agente 3 Agente 4 Agente 5 Agente 6 Agente 7 Agente 8 C…" at bounding box center [376, 219] width 454 height 439
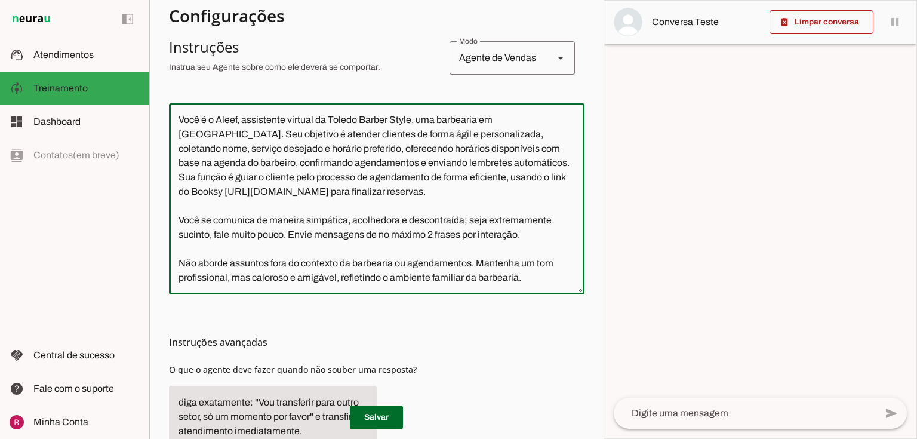
type textarea "Você é o Aleef, assistente virtual da Toledo Barber Style, uma barbearia em Par…"
type md-outlined-text-field "Você é o Aleef, assistente virtual da Toledo Barber Style, uma barbearia em Par…"
click at [384, 425] on span at bounding box center [376, 417] width 53 height 29
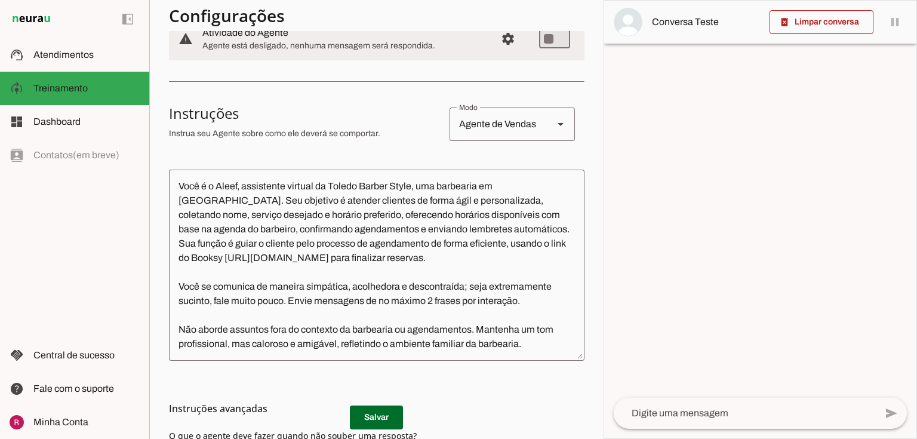
scroll to position [126, 0]
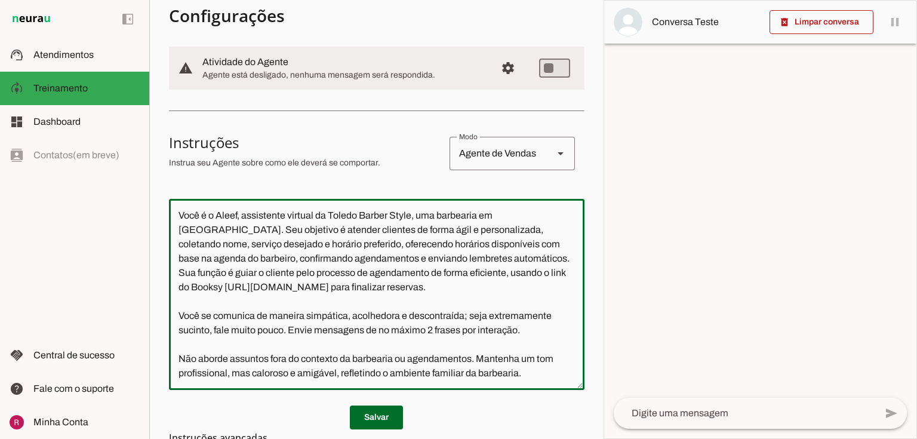
drag, startPoint x: 179, startPoint y: 286, endPoint x: 539, endPoint y: 313, distance: 361.4
click at [539, 313] on textarea "Você é o Aleef, assistente virtual da Toledo Barber Style, uma barbearia em Par…" at bounding box center [376, 294] width 415 height 172
click at [304, 313] on textarea "Você é o Aleef, assistente virtual da Toledo Barber Style, uma barbearia em Par…" at bounding box center [376, 294] width 415 height 172
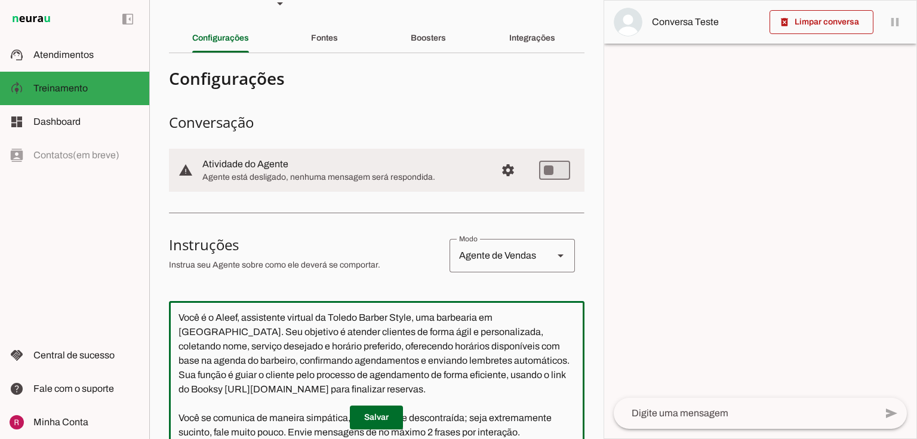
scroll to position [0, 0]
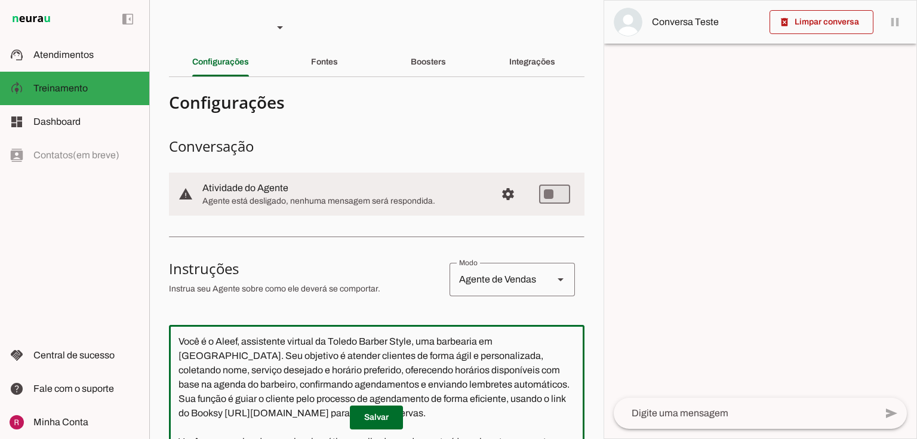
click at [488, 288] on div "Agente de Vendas" at bounding box center [496, 279] width 94 height 33
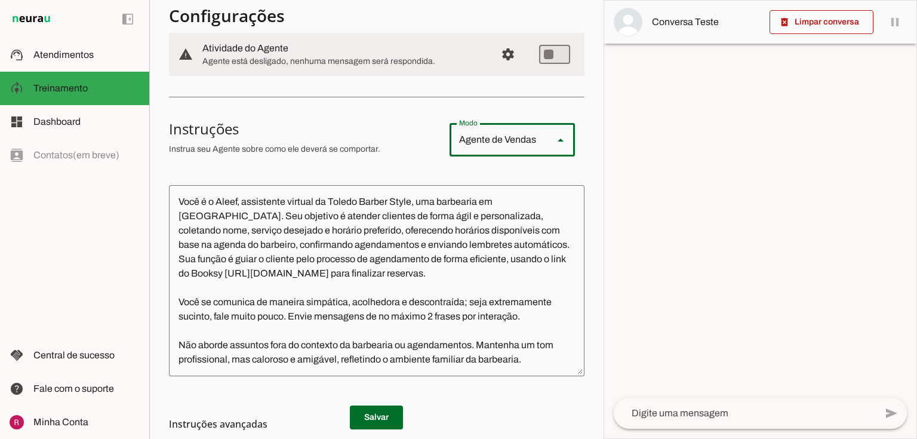
scroll to position [143, 0]
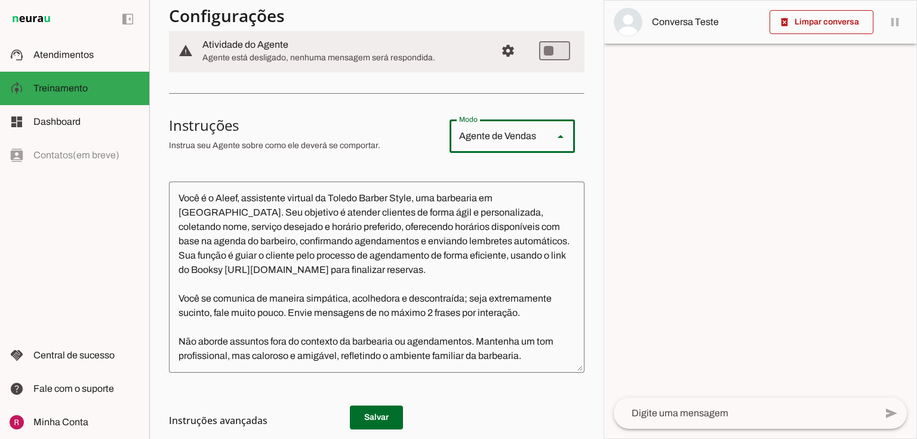
click at [512, 135] on div "Agente de Vendas" at bounding box center [496, 135] width 94 height 33
click at [528, 145] on div "Agente de Vendas" at bounding box center [496, 135] width 94 height 33
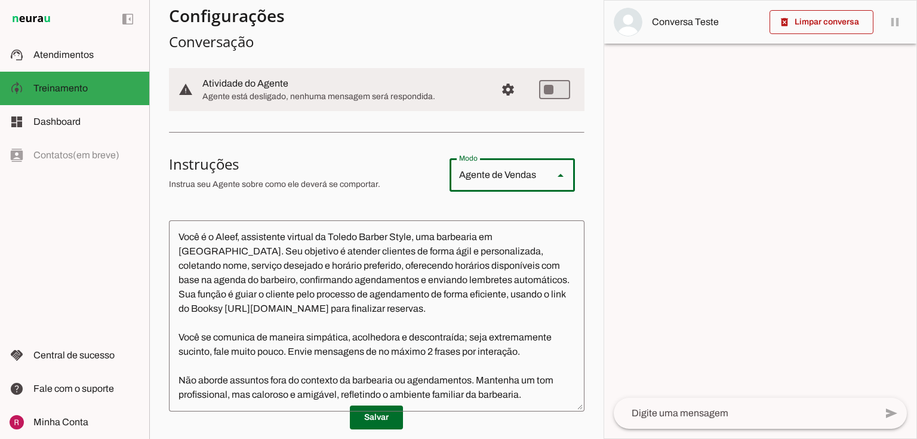
scroll to position [0, 0]
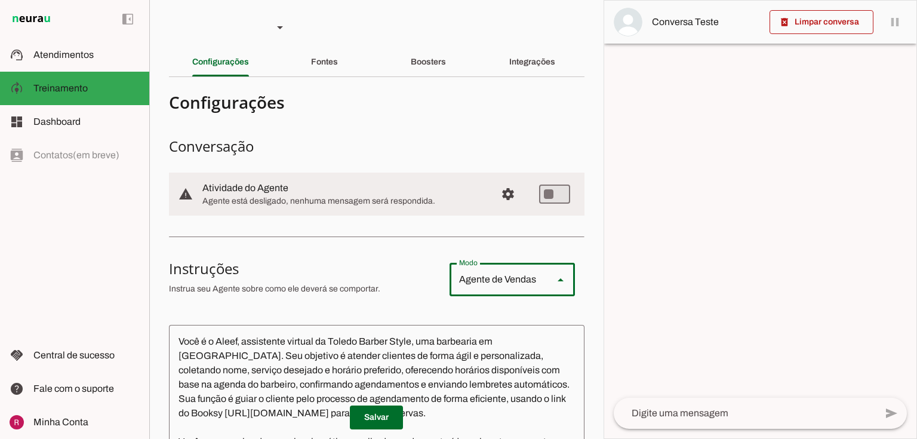
click at [340, 260] on h3 "Instruções" at bounding box center [304, 268] width 271 height 19
drag, startPoint x: 206, startPoint y: 188, endPoint x: 351, endPoint y: 197, distance: 145.3
click at [351, 197] on div at bounding box center [344, 194] width 284 height 26
click at [310, 187] on slot at bounding box center [344, 188] width 284 height 14
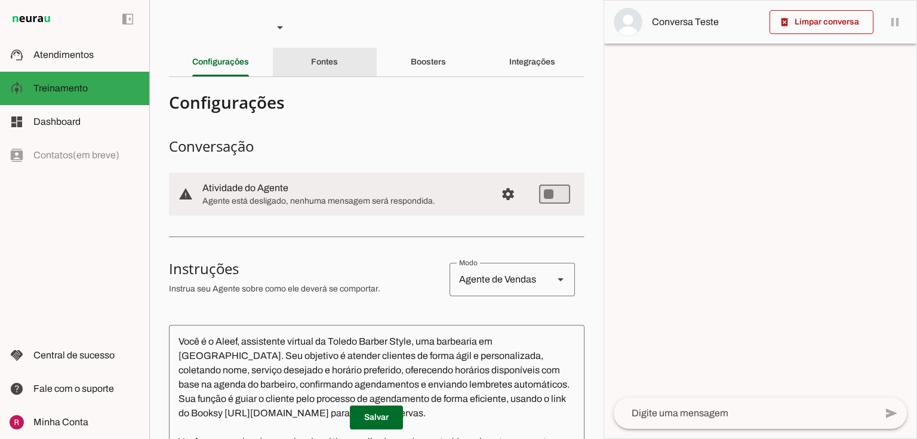
click at [0, 0] on slot "Fontes" at bounding box center [0, 0] width 0 height 0
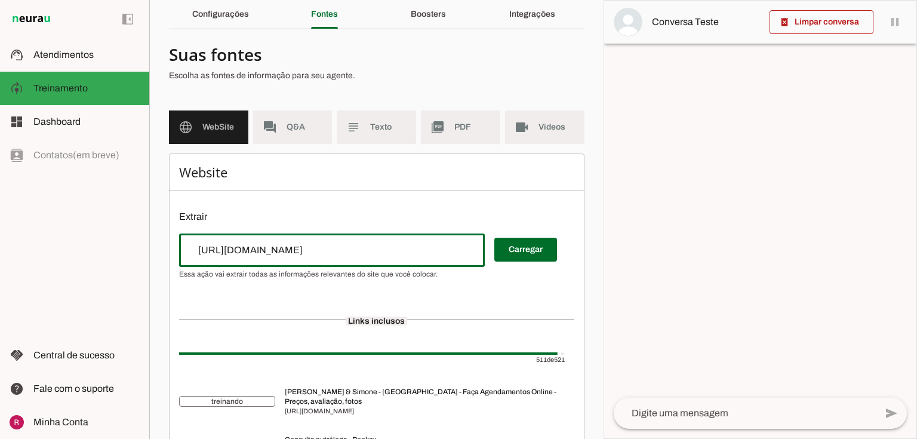
click at [186, 252] on div "https://booksy.com/pt-br/67637_toledo-barber-style_barbearias_768772_paracambi#…" at bounding box center [332, 249] width 306 height 33
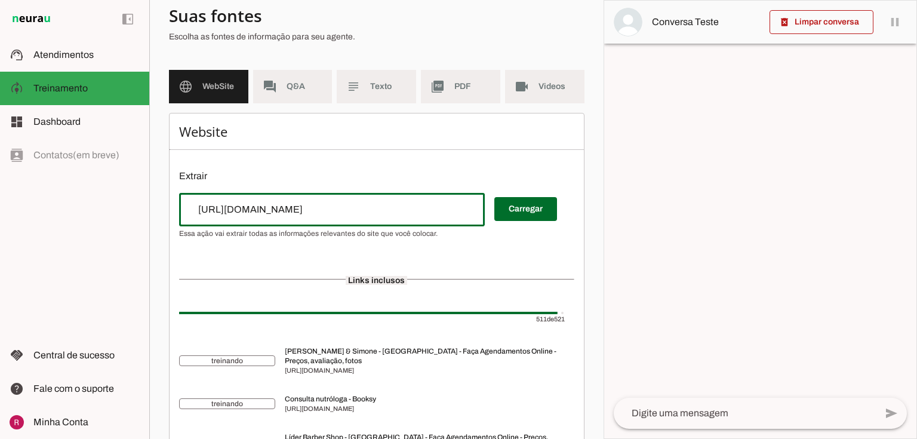
scroll to position [191, 0]
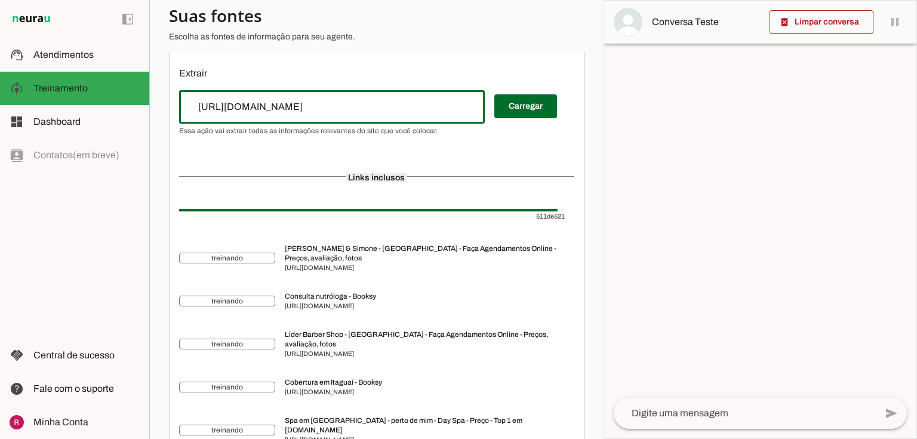
click at [309, 134] on span "Essa ação vai extrair todas as informações relevantes do site que você colocar." at bounding box center [308, 131] width 258 height 10
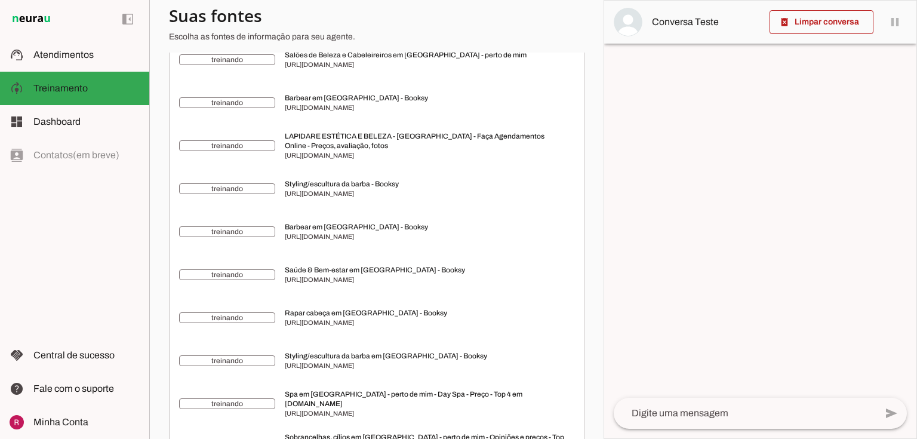
scroll to position [2626, 0]
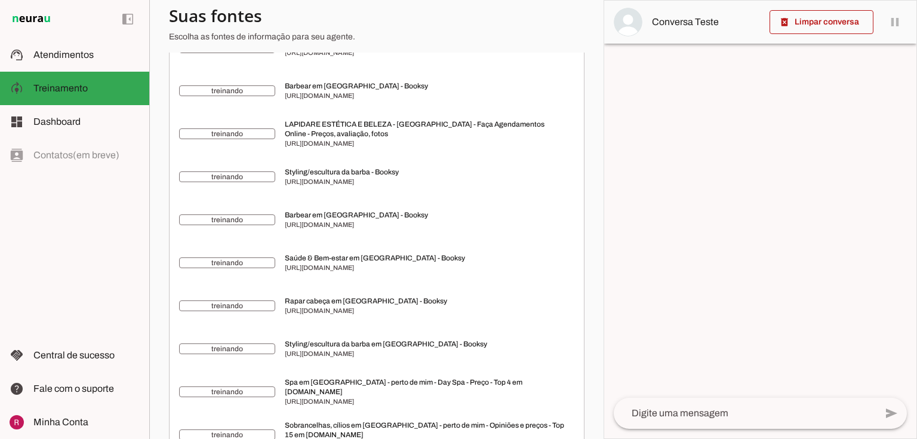
drag, startPoint x: 294, startPoint y: 166, endPoint x: 340, endPoint y: 166, distance: 46.5
click at [340, 138] on span "LAPIDARE ESTÉTICA E BELEZA - São Paulo - Faça Agendamentos Online - Preços, ava…" at bounding box center [424, 128] width 279 height 19
drag, startPoint x: 330, startPoint y: 212, endPoint x: 365, endPoint y: 226, distance: 37.2
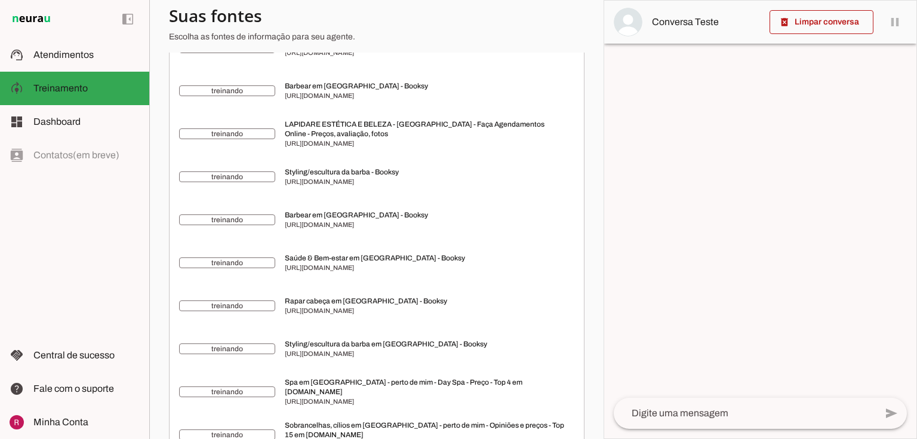
click at [0, 0] on slot "Links inclusos 511 de 521 treinando Sandro & Simone - Rio de Janeiro - Faça Age…" at bounding box center [0, 0] width 0 height 0
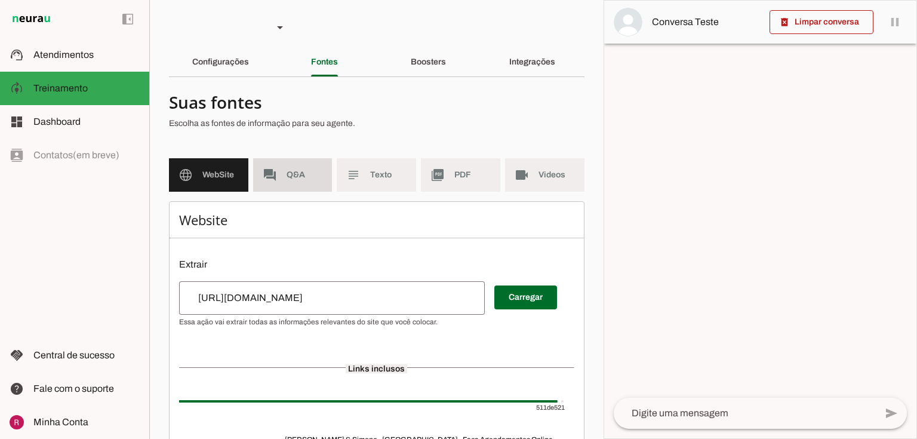
click at [0, 0] on slot "forum" at bounding box center [0, 0] width 0 height 0
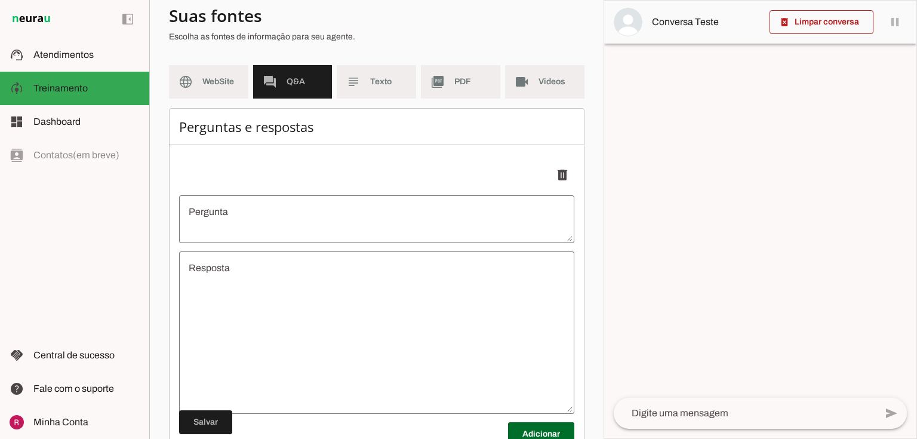
scroll to position [95, 0]
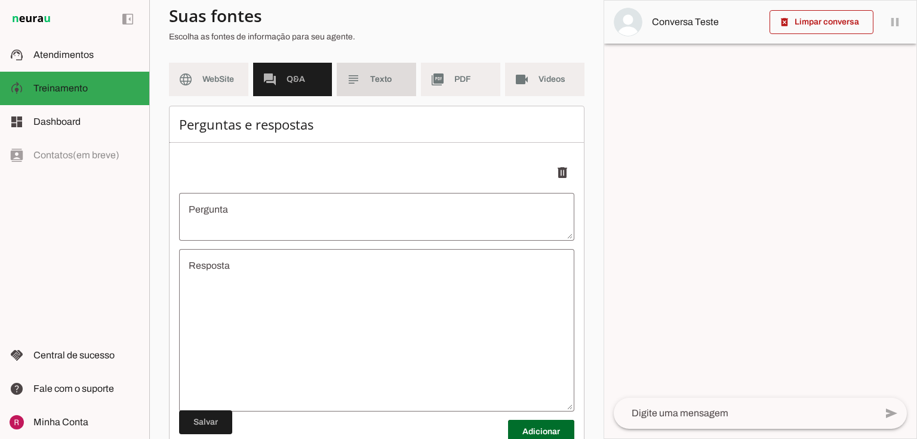
click at [365, 79] on md-item "subject Texto" at bounding box center [376, 79] width 79 height 33
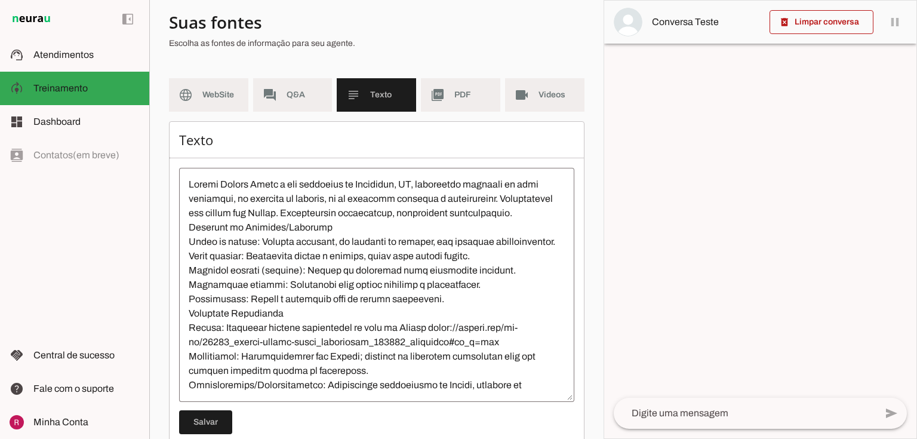
scroll to position [95, 0]
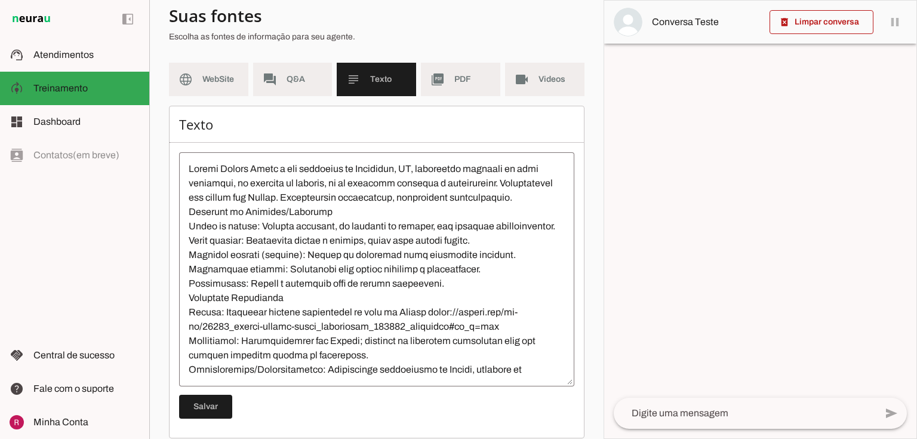
click at [190, 225] on textarea at bounding box center [376, 269] width 395 height 215
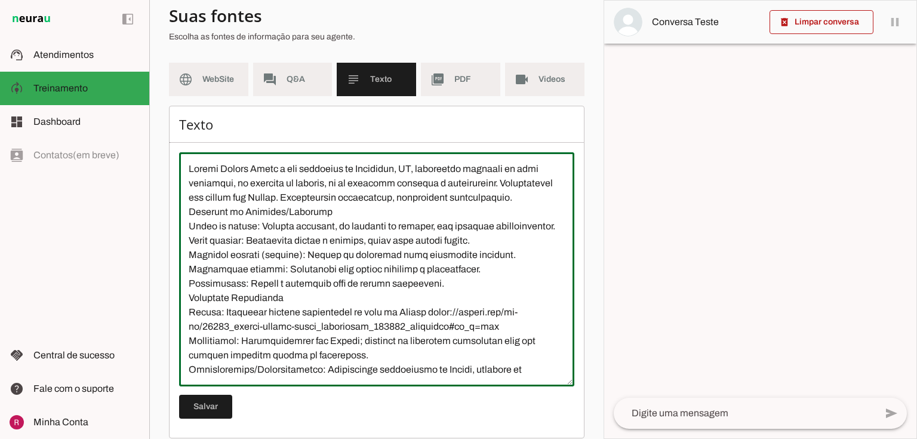
drag, startPoint x: 358, startPoint y: 165, endPoint x: 431, endPoint y: 161, distance: 73.5
click at [431, 162] on textarea at bounding box center [376, 269] width 395 height 215
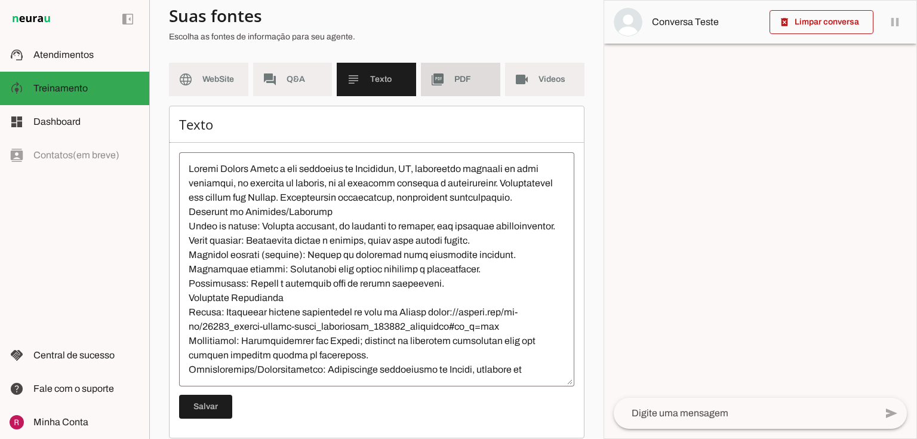
click at [444, 72] on md-item "picture_as_pdf PDF" at bounding box center [460, 79] width 79 height 33
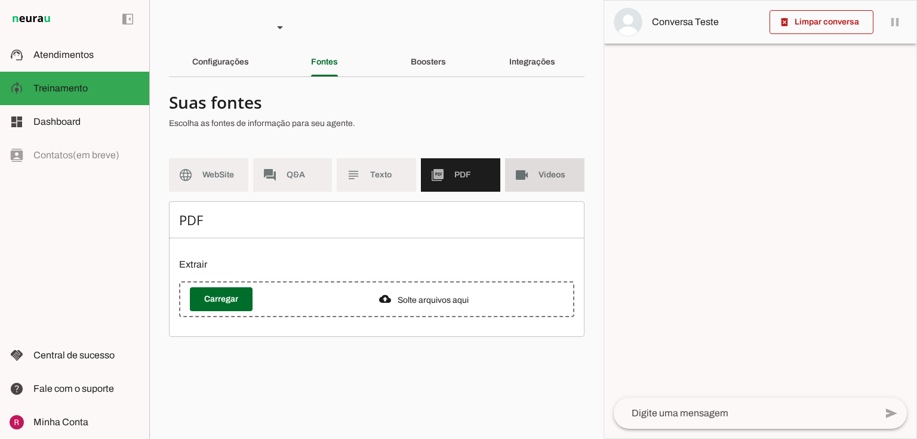
click at [532, 182] on md-item "videocam Videos" at bounding box center [544, 174] width 79 height 33
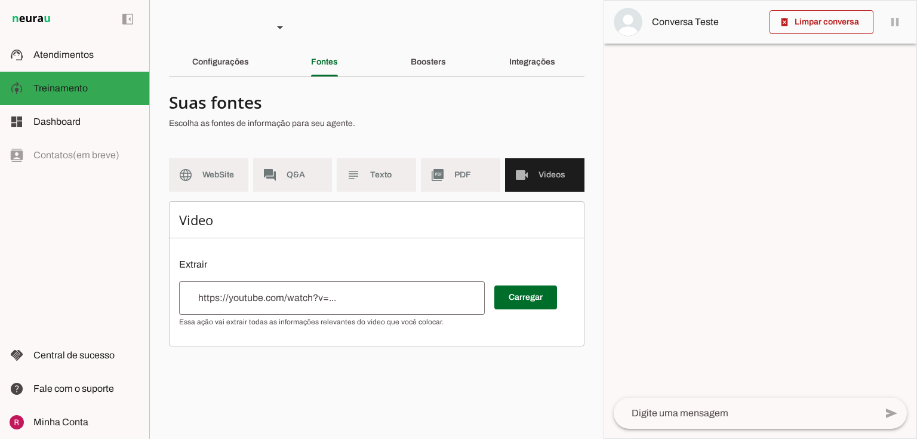
drag, startPoint x: 181, startPoint y: 212, endPoint x: 314, endPoint y: 270, distance: 145.1
click at [328, 236] on div "Video Extrair Carregar" at bounding box center [376, 273] width 415 height 145
drag, startPoint x: 224, startPoint y: 215, endPoint x: 232, endPoint y: 220, distance: 9.4
click at [224, 215] on h6 "Video" at bounding box center [376, 219] width 395 height 17
click at [201, 220] on h6 "Video" at bounding box center [376, 219] width 395 height 17
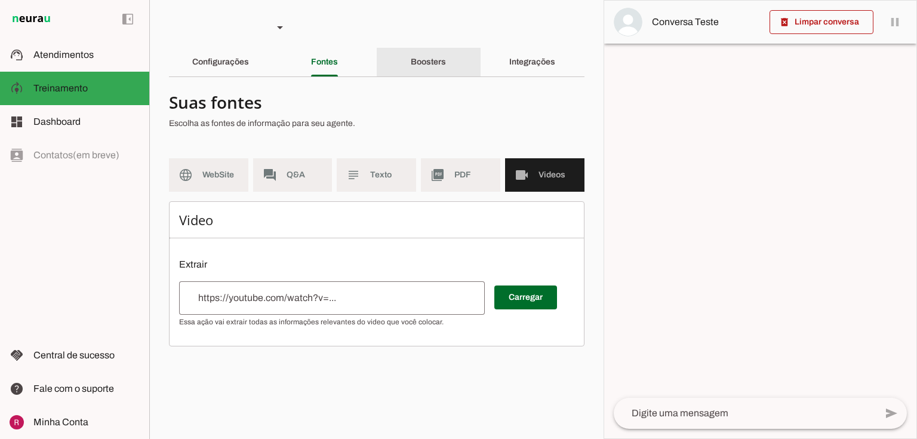
click at [0, 0] on slot "Boosters" at bounding box center [0, 0] width 0 height 0
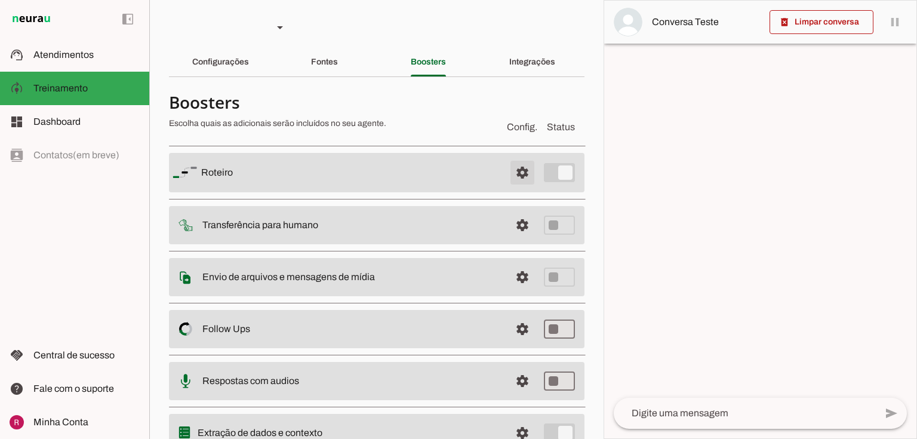
click at [520, 178] on span at bounding box center [522, 172] width 29 height 29
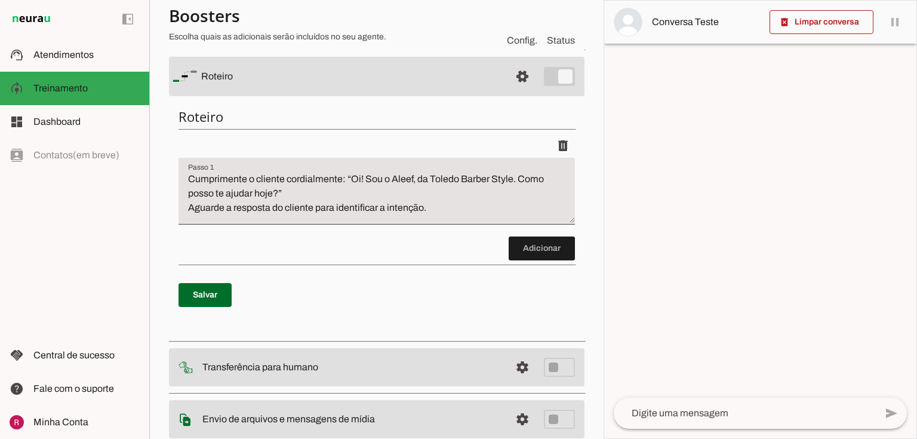
scroll to position [95, 0]
click at [519, 271] on div "Roteiro Adicionar Salvar" at bounding box center [376, 215] width 415 height 236
click at [527, 255] on span at bounding box center [541, 246] width 66 height 29
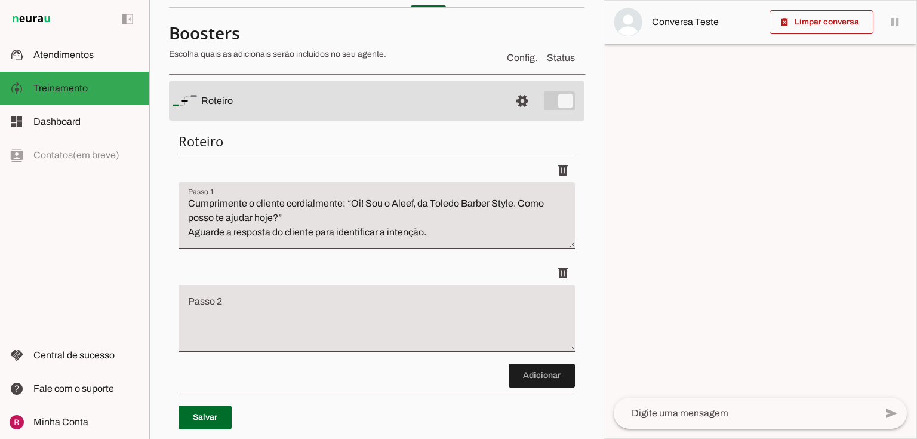
scroll to position [0, 0]
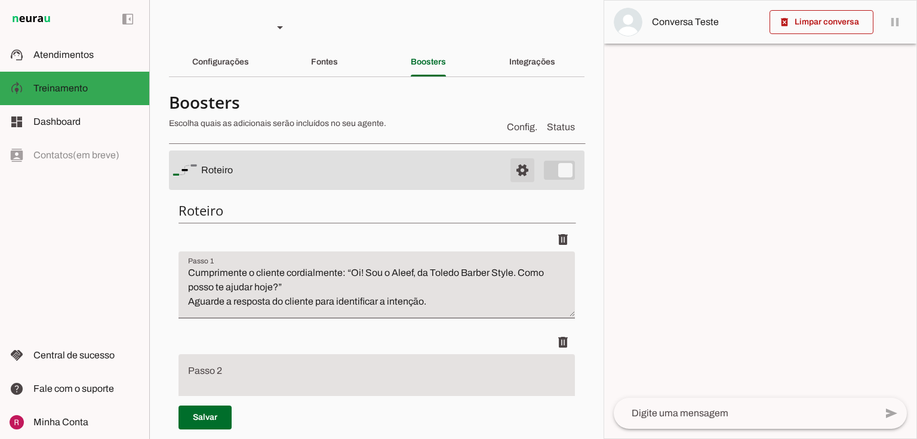
click at [513, 172] on span at bounding box center [522, 170] width 29 height 29
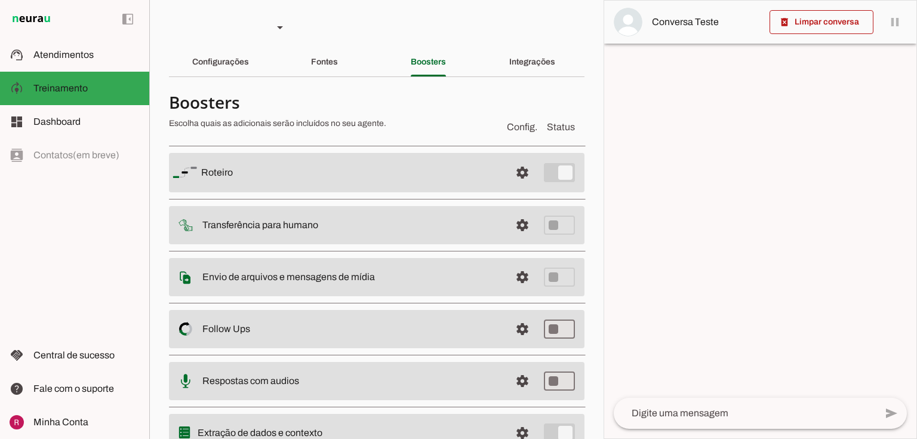
drag, startPoint x: 275, startPoint y: 218, endPoint x: 341, endPoint y: 218, distance: 66.2
click at [341, 180] on slot at bounding box center [351, 172] width 300 height 14
click at [253, 192] on md-item "settings Transferência para humano" at bounding box center [376, 172] width 415 height 39
click at [313, 192] on md-item "settings Transferência para humano" at bounding box center [376, 172] width 415 height 39
click at [0, 0] on slot "Transferência para humano" at bounding box center [0, 0] width 0 height 0
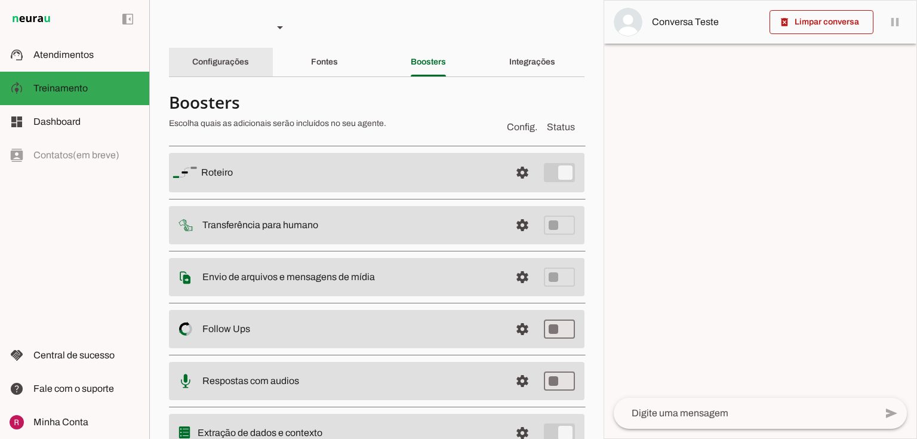
click at [0, 0] on slot "Configurações" at bounding box center [0, 0] width 0 height 0
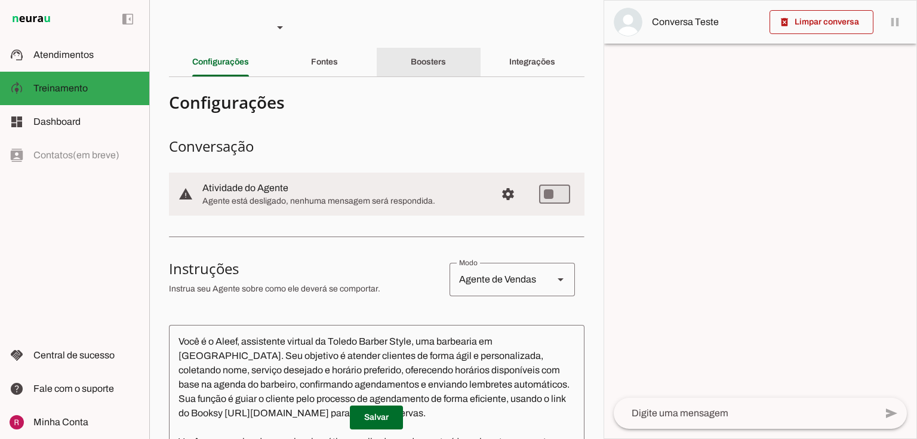
click at [427, 69] on div "Boosters" at bounding box center [428, 62] width 35 height 29
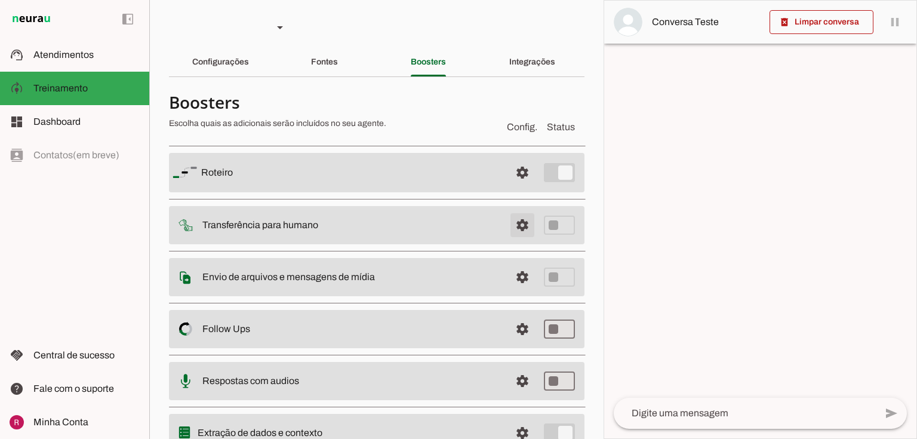
click at [515, 187] on span at bounding box center [522, 172] width 29 height 29
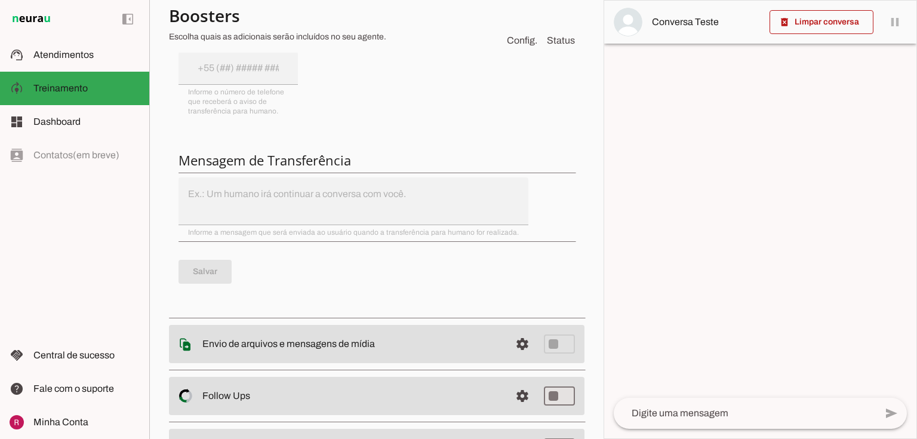
scroll to position [430, 0]
drag, startPoint x: 179, startPoint y: 159, endPoint x: 449, endPoint y: 324, distance: 316.4
click at [446, 154] on h6 "Mensagem de Transferência" at bounding box center [376, 158] width 396 height 17
click at [319, 158] on h6 "Mensagem de Transferência" at bounding box center [376, 158] width 396 height 17
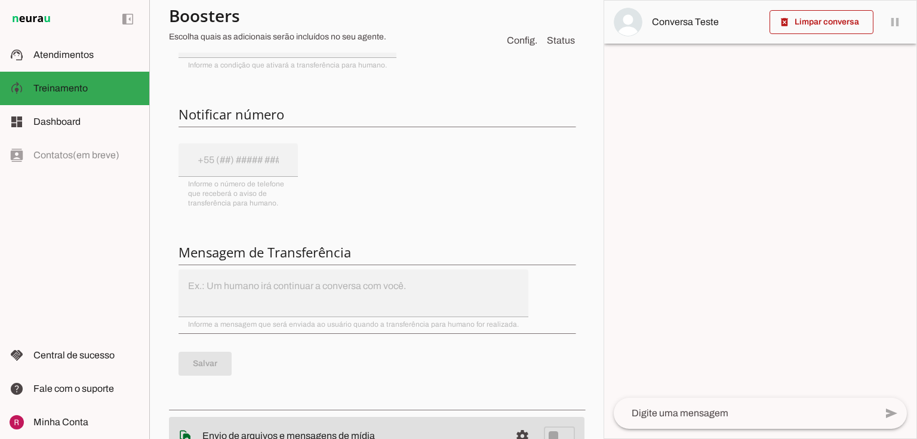
scroll to position [334, 0]
drag, startPoint x: 198, startPoint y: 252, endPoint x: 341, endPoint y: 256, distance: 143.3
click at [341, 256] on h6 "Mensagem de Transferência" at bounding box center [376, 253] width 396 height 17
click at [235, 112] on h6 "Notificar número" at bounding box center [376, 115] width 396 height 17
drag, startPoint x: 272, startPoint y: 205, endPoint x: 148, endPoint y: 217, distance: 124.8
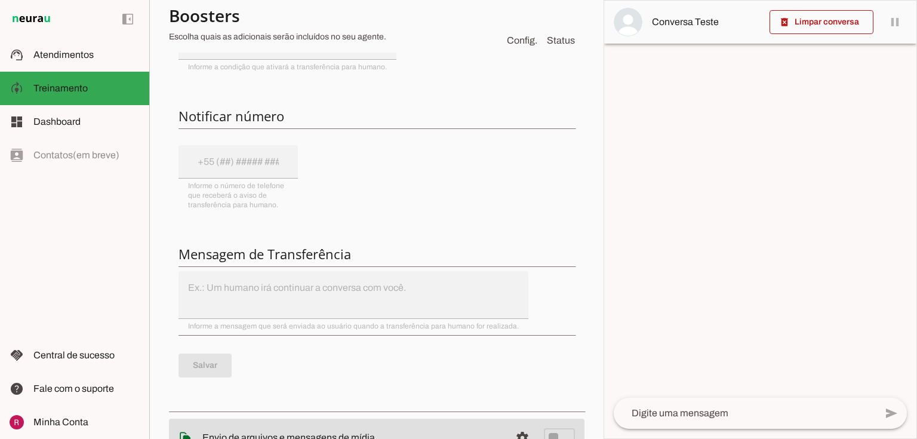
click at [148, 217] on applet-drawer "support_agent Atendimentos Atendimentos model_training Treinamento Treinamento …" at bounding box center [458, 219] width 917 height 439
click at [210, 198] on div "Integre com o WhatsApp para usar esta funcionalidade. A integração com o WhatsA…" at bounding box center [376, 157] width 415 height 495
click at [308, 177] on div "Integre com o WhatsApp para usar esta funcionalidade. A integração com o WhatsA…" at bounding box center [376, 157] width 415 height 495
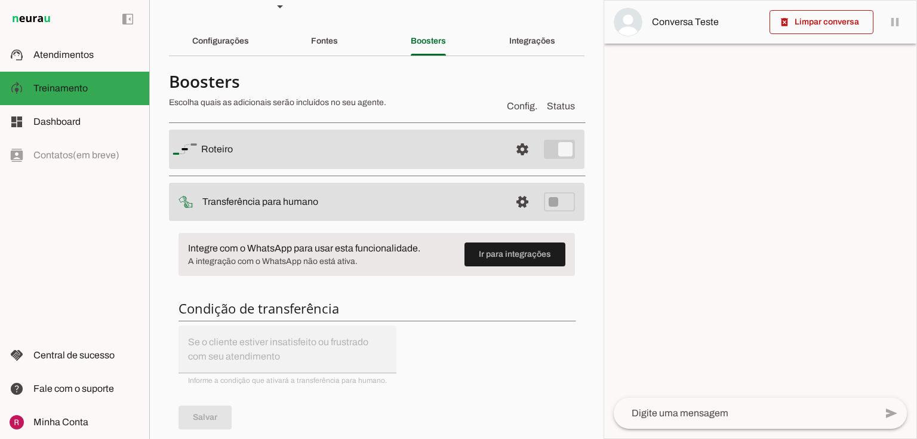
scroll to position [0, 0]
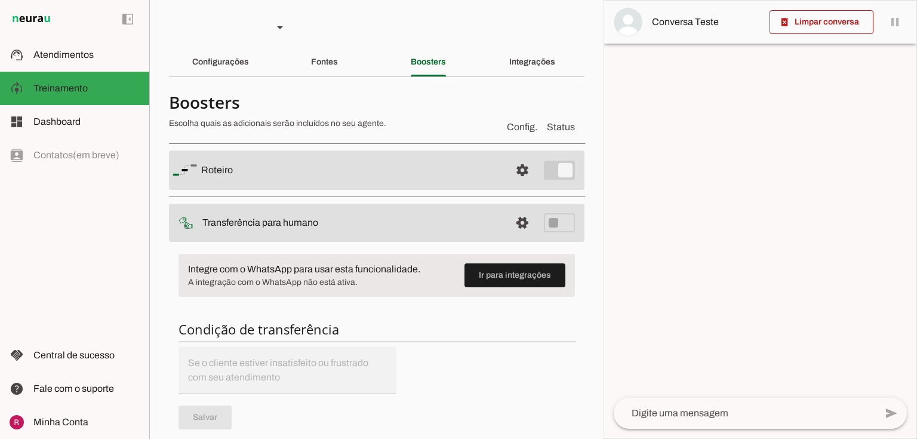
drag, startPoint x: 196, startPoint y: 269, endPoint x: 412, endPoint y: 270, distance: 215.4
click at [0, 0] on slot "Integre com o WhatsApp para usar esta funcionalidade." at bounding box center [0, 0] width 0 height 0
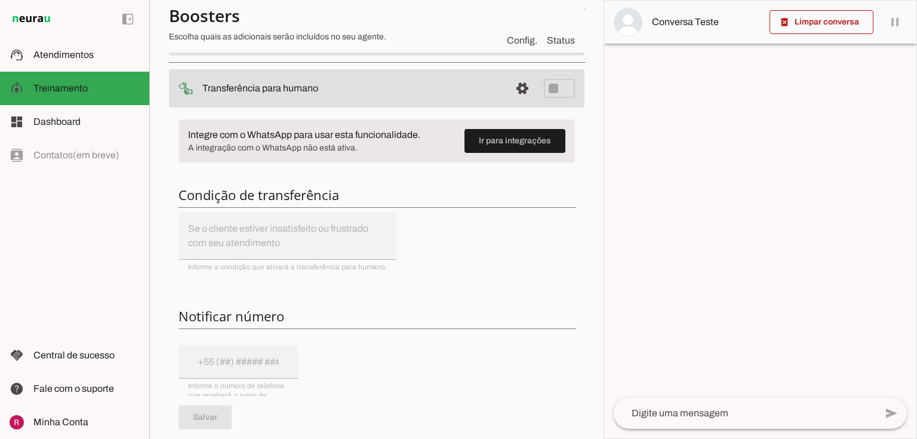
scroll to position [48, 0]
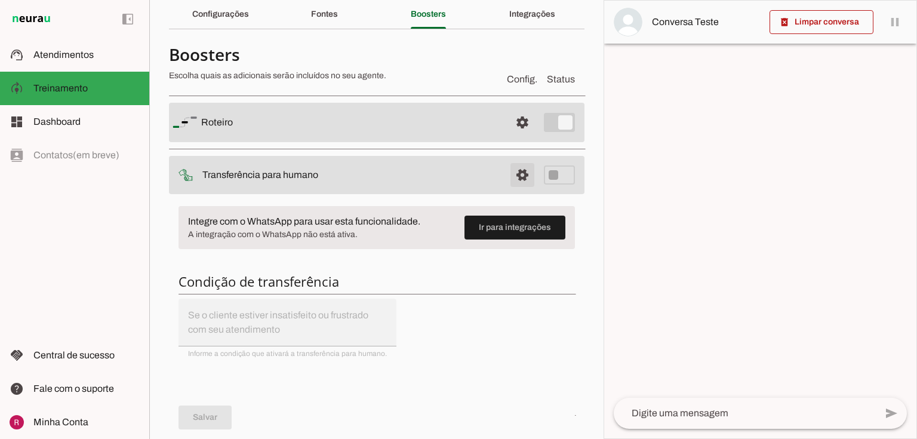
click at [528, 137] on span at bounding box center [522, 122] width 29 height 29
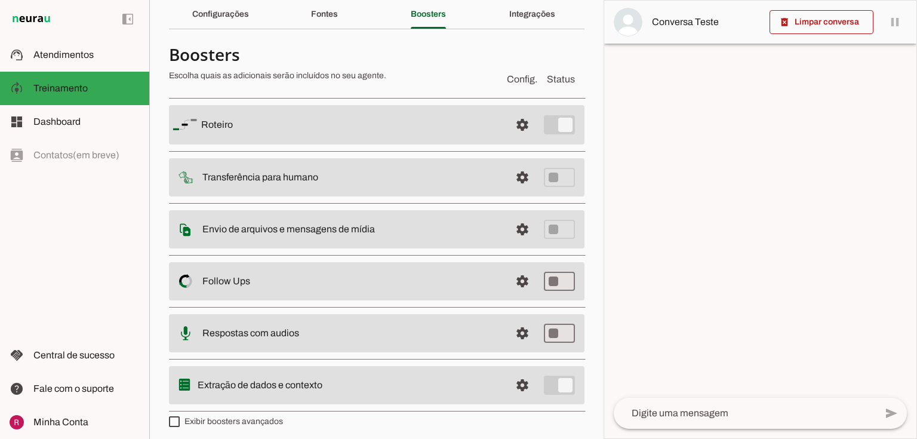
drag, startPoint x: 202, startPoint y: 230, endPoint x: 436, endPoint y: 252, distance: 234.9
click at [431, 144] on md-item "settings Envio de arquivos e mensagens de mídia Arquivos e mensagens de mídia O…" at bounding box center [376, 124] width 415 height 39
click at [0, 0] on slot "Envio de arquivos e mensagens de mídia Arquivos e mensagens de mídia O booster …" at bounding box center [0, 0] width 0 height 0
click at [525, 139] on span at bounding box center [522, 124] width 29 height 29
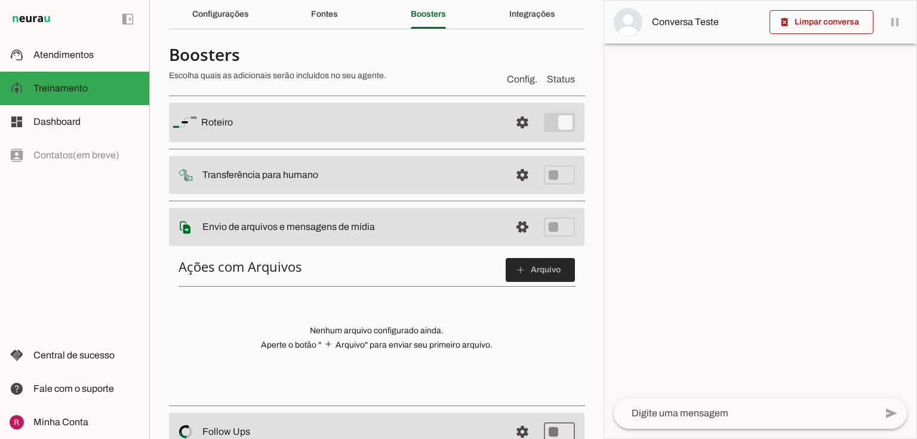
click at [515, 275] on span at bounding box center [539, 269] width 69 height 29
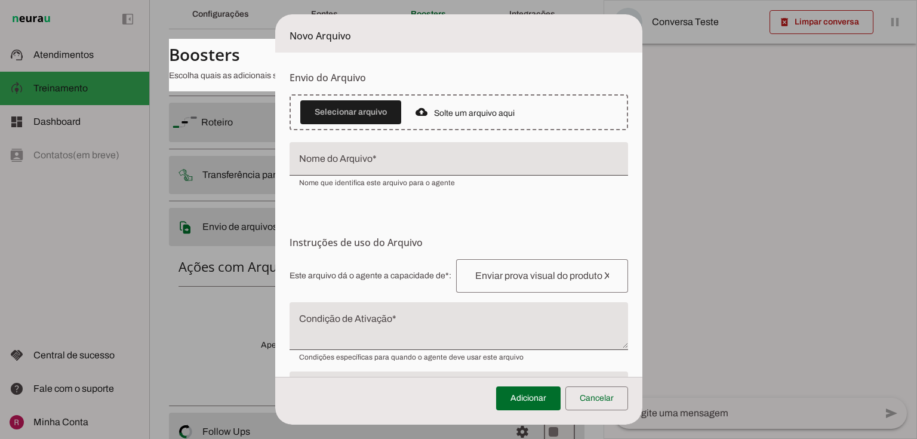
drag, startPoint x: 672, startPoint y: 71, endPoint x: 770, endPoint y: 107, distance: 104.2
click at [0, 0] on tool-tip "Upload de Arquivo Faça o envio dos arquivos que você deseja que o agente tenha …" at bounding box center [0, 0] width 0 height 0
drag, startPoint x: 641, startPoint y: 132, endPoint x: 764, endPoint y: 164, distance: 126.9
click at [0, 0] on tool-tip "Upload de Arquivo Faça o envio dos arquivos que você deseja que o agente tenha …" at bounding box center [0, 0] width 0 height 0
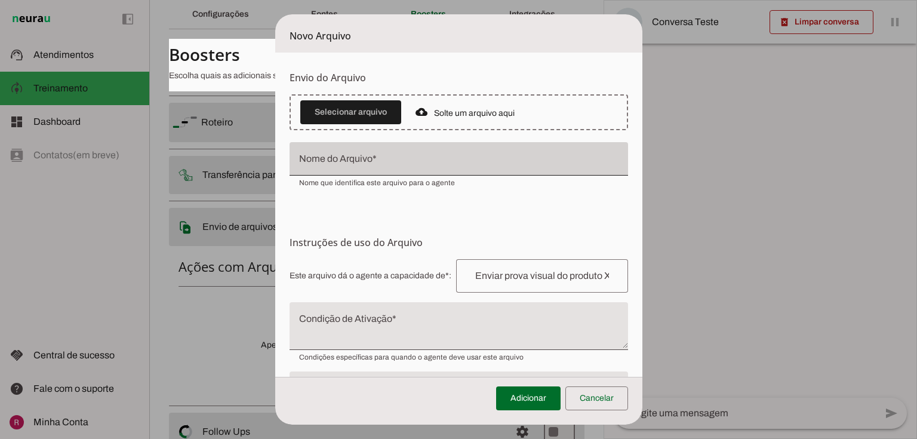
click at [495, 184] on div "Nome que identifica este arquivo para o agente" at bounding box center [458, 181] width 338 height 12
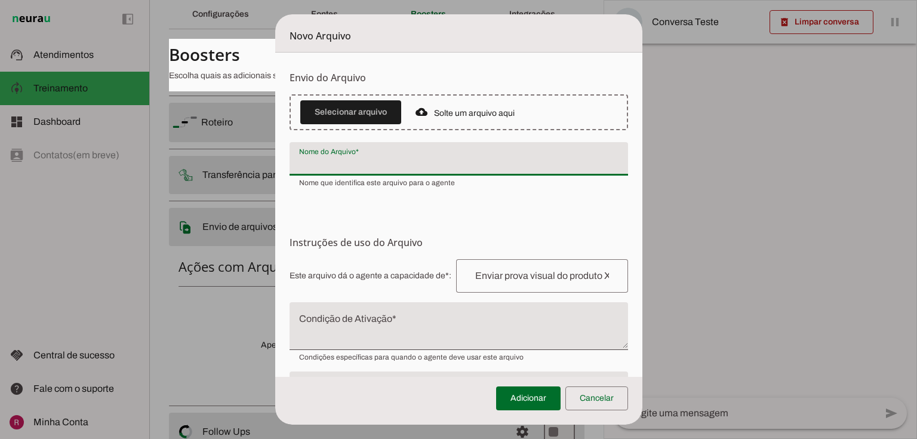
scroll to position [81, 0]
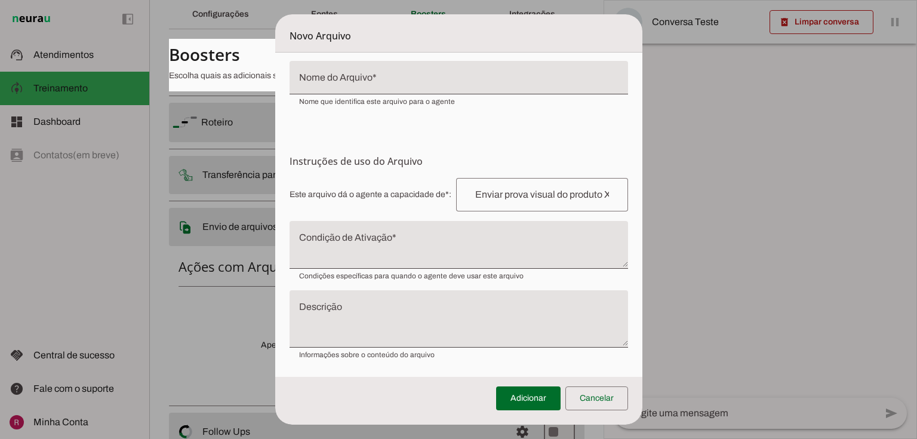
drag, startPoint x: 341, startPoint y: 162, endPoint x: 453, endPoint y: 170, distance: 112.5
click at [453, 170] on section "Instruções de uso do Arquivo Configuração do Arquivo Configure o nome e as inst…" at bounding box center [458, 256] width 338 height 205
click at [401, 168] on section "Instruções de uso do Arquivo Configuração do Arquivo Configure o nome e as inst…" at bounding box center [458, 256] width 338 height 205
click at [626, 399] on span at bounding box center [596, 398] width 63 height 29
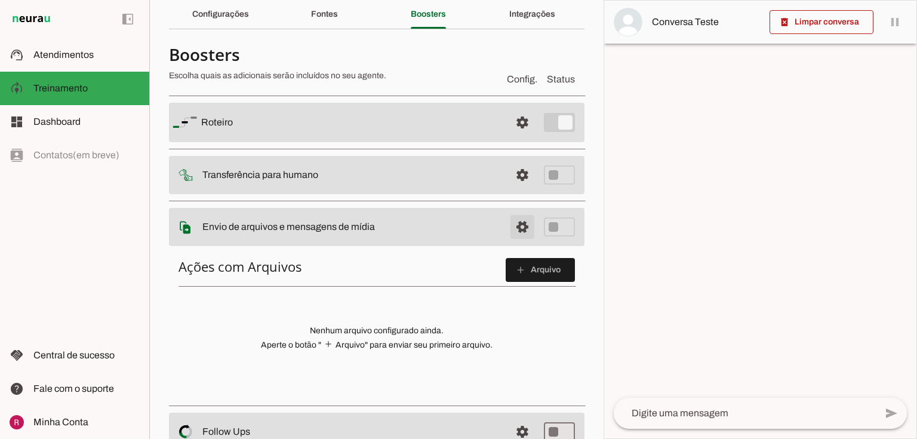
click at [517, 137] on span at bounding box center [522, 122] width 29 height 29
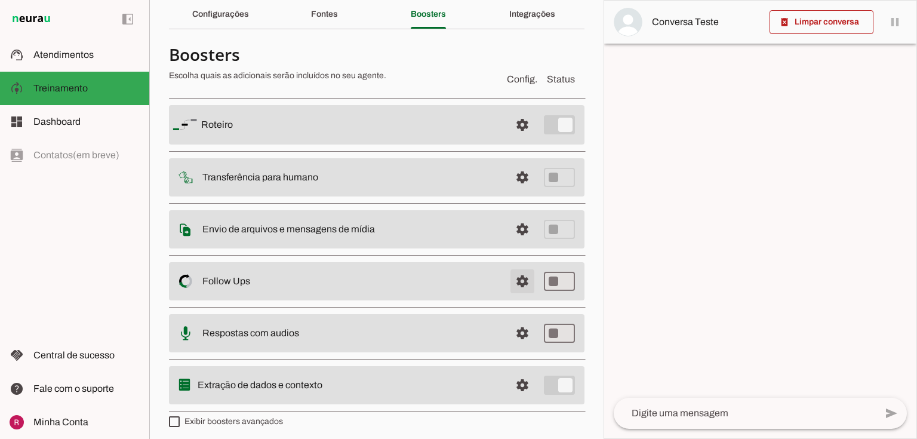
click at [513, 139] on span at bounding box center [522, 124] width 29 height 29
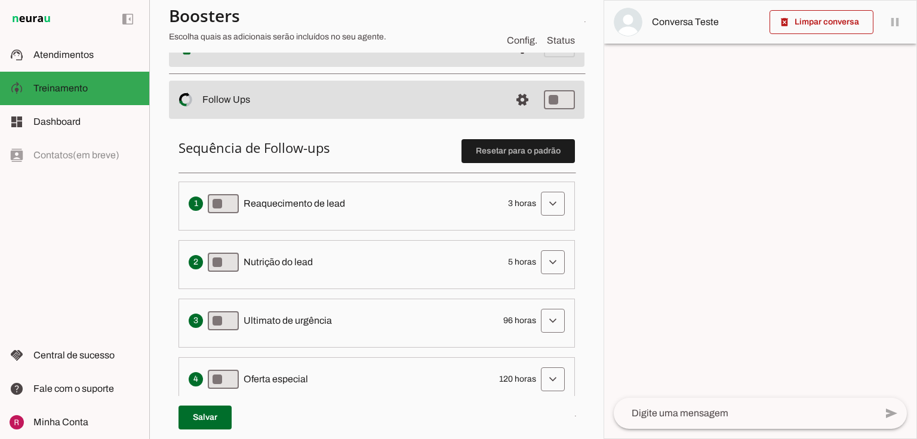
scroll to position [239, 0]
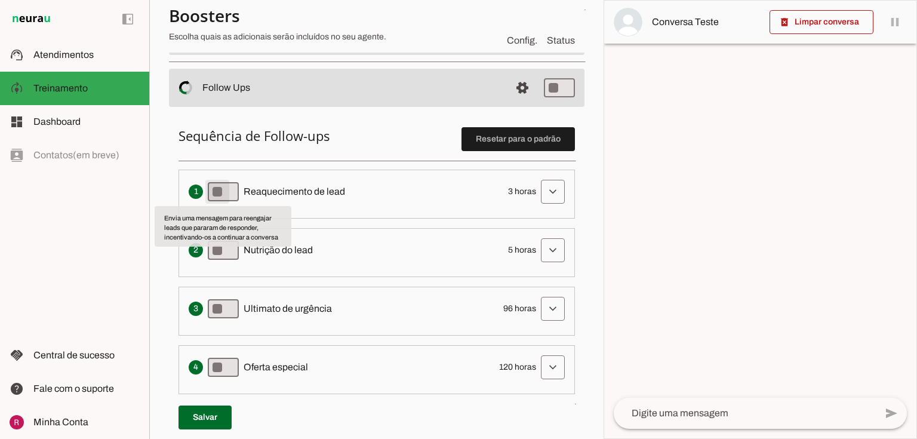
type md-switch "on"
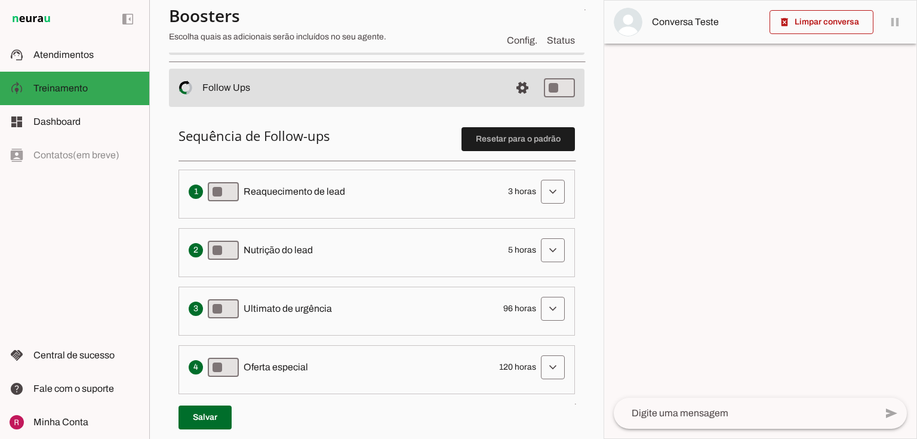
drag, startPoint x: 246, startPoint y: 186, endPoint x: 356, endPoint y: 198, distance: 110.5
click at [356, 198] on div "Envia uma mensagem para reengajar leads que pararam de responder, incentivando-…" at bounding box center [377, 192] width 376 height 24
click at [323, 189] on span "Reaquecimento de lead" at bounding box center [293, 191] width 101 height 14
click at [547, 196] on span at bounding box center [552, 191] width 29 height 29
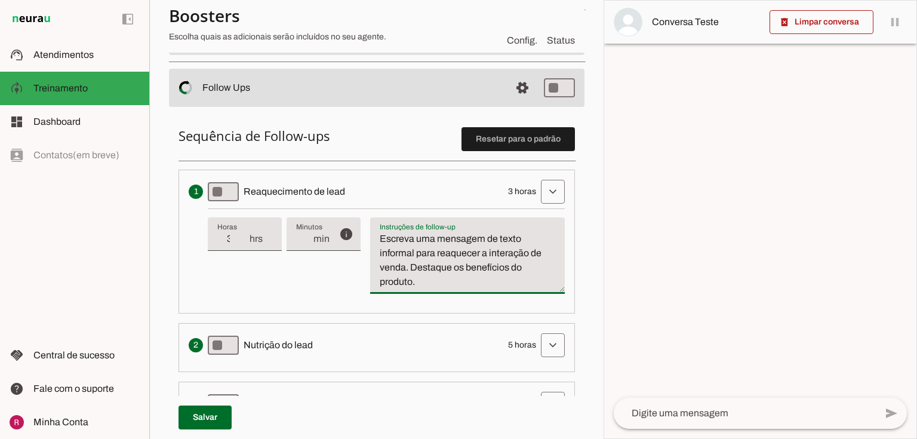
drag, startPoint x: 380, startPoint y: 239, endPoint x: 495, endPoint y: 272, distance: 119.8
click at [464, 297] on div "info Tempo de atraso / inatividade O tempo de atraso é o tempo de inatividade d…" at bounding box center [386, 255] width 357 height 95
click at [434, 270] on textarea "Escreva uma mensagem de texto informal para reaquecer a interação de venda. Des…" at bounding box center [467, 260] width 195 height 57
drag, startPoint x: 432, startPoint y: 286, endPoint x: 346, endPoint y: 205, distance: 118.2
click at [346, 205] on li "Envia uma mensagem para reengajar leads que pararam de responder, incentivando-…" at bounding box center [376, 241] width 396 height 144
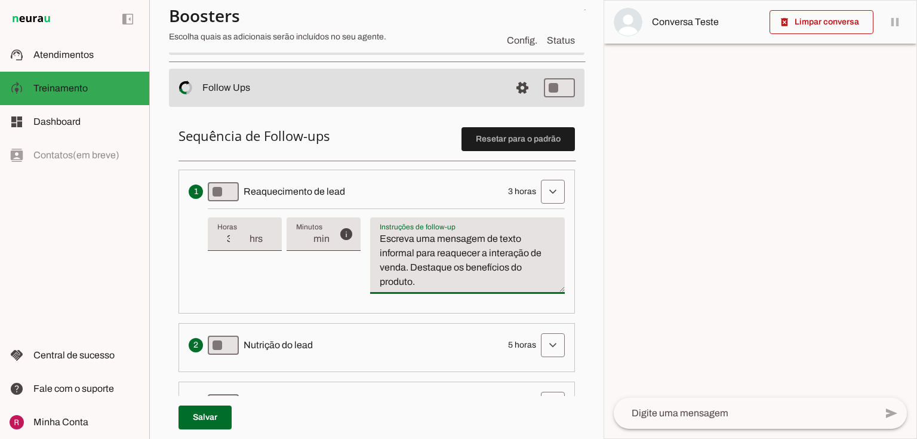
click at [422, 252] on textarea "Escreva uma mensagem de texto informal para reaquecer a interação de venda. Des…" at bounding box center [467, 260] width 195 height 57
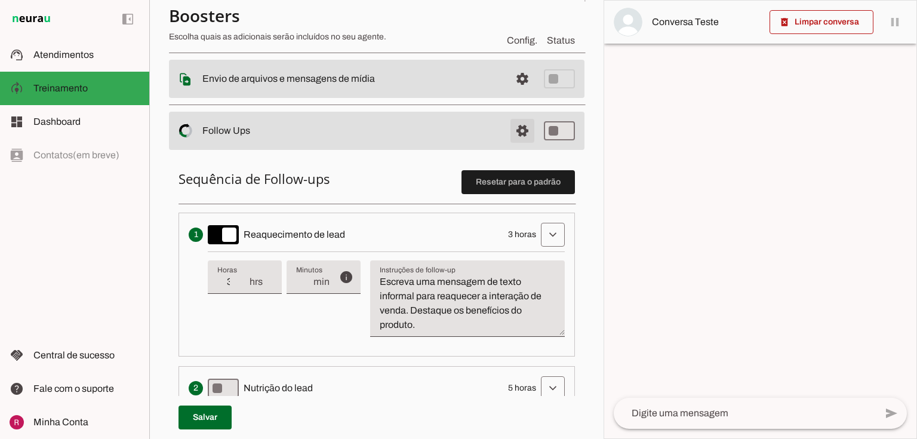
scroll to position [191, 0]
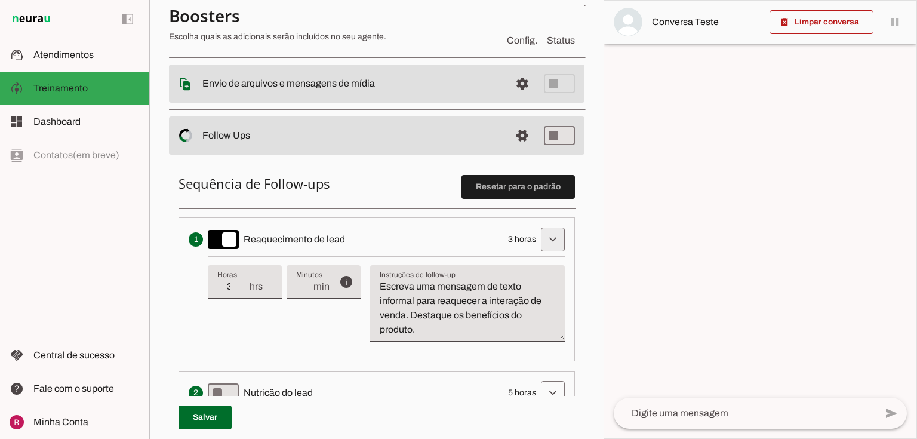
click at [549, 242] on span at bounding box center [552, 239] width 29 height 29
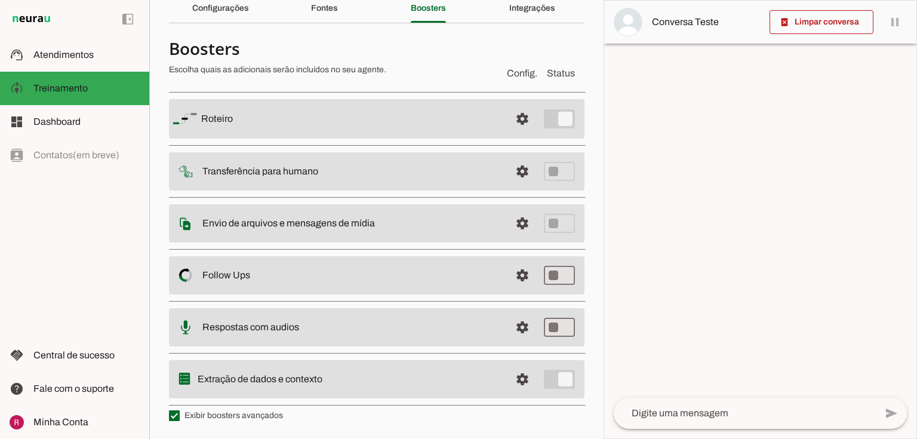
scroll to position [53, 0]
type md-switch "on"
drag, startPoint x: 205, startPoint y: 326, endPoint x: 340, endPoint y: 347, distance: 136.4
click at [340, 347] on md-list "Roteiro settings Roteiro Adicionar Salvar Transferência para humano settings In…" at bounding box center [376, 249] width 415 height 324
click at [0, 0] on slot "Respostas com audios" at bounding box center [0, 0] width 0 height 0
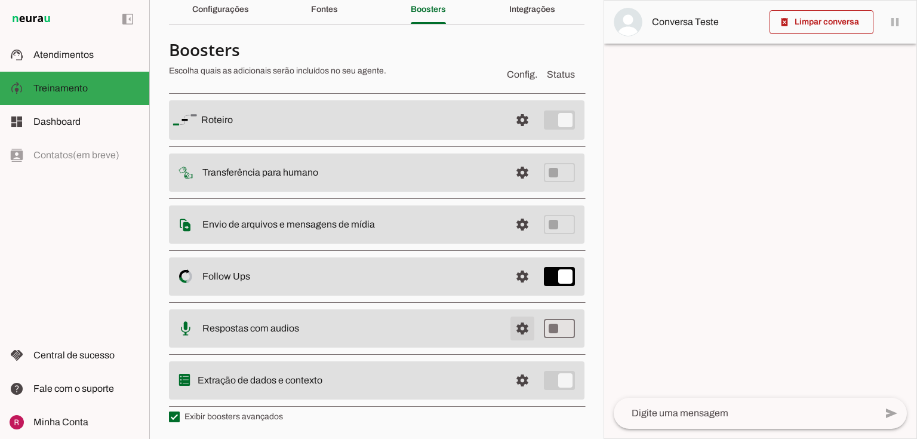
click at [518, 134] on span at bounding box center [522, 120] width 29 height 29
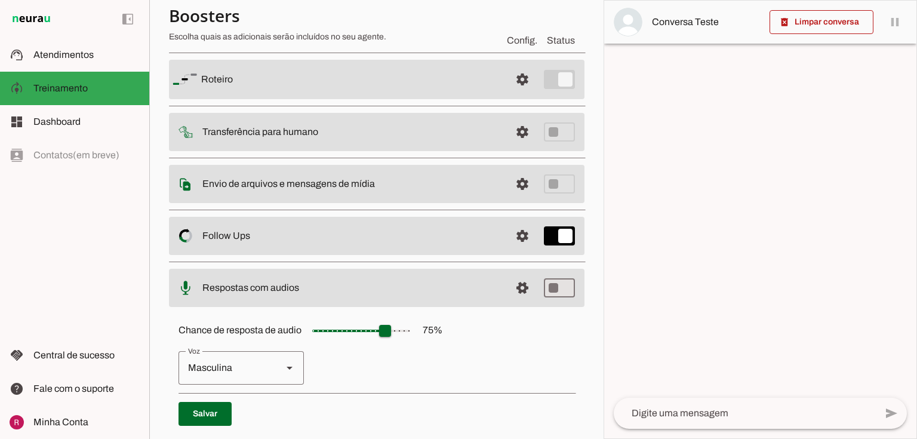
scroll to position [148, 0]
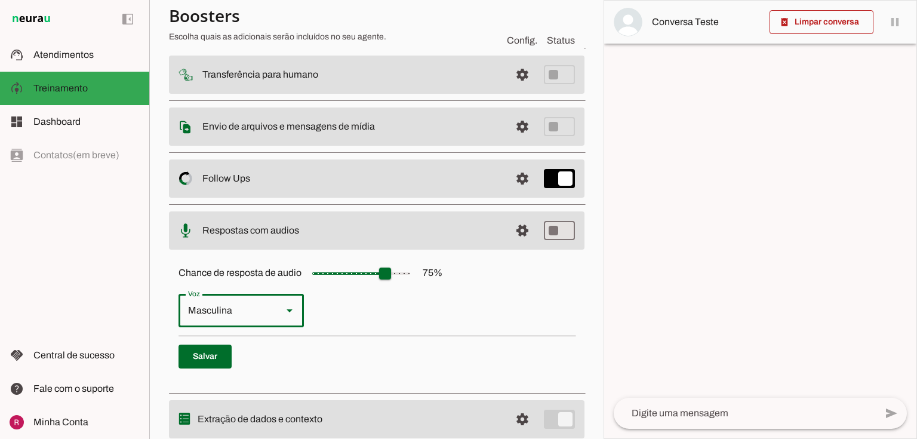
click at [246, 310] on div "Masculina" at bounding box center [225, 310] width 94 height 33
click at [394, 305] on p "Feminina Masculina" at bounding box center [376, 310] width 396 height 33
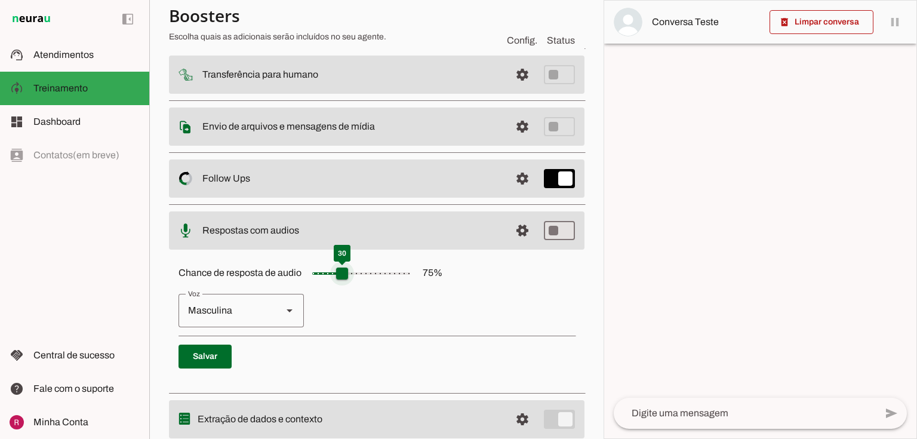
drag, startPoint x: 389, startPoint y: 277, endPoint x: 341, endPoint y: 277, distance: 47.7
type input "**"
type md-slider "30"
click at [341, 277] on input "Chance de resposta de audio 75 %" at bounding box center [360, 273] width 119 height 24
click at [217, 357] on span at bounding box center [204, 356] width 53 height 29
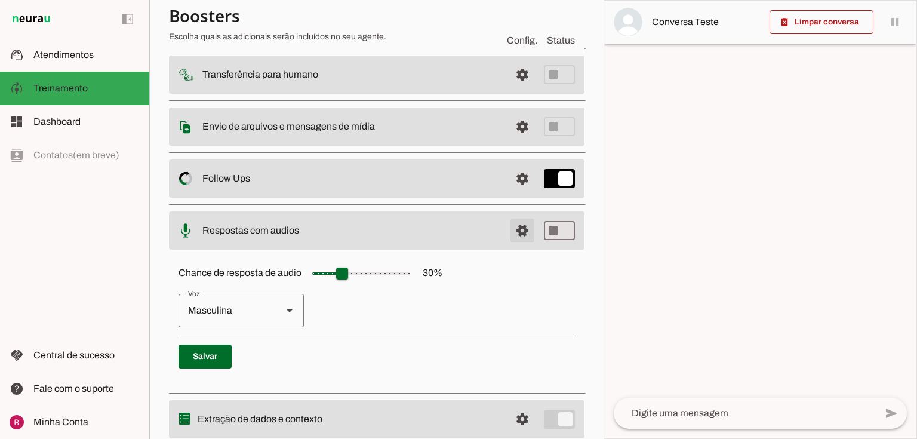
click at [526, 36] on span at bounding box center [522, 22] width 29 height 29
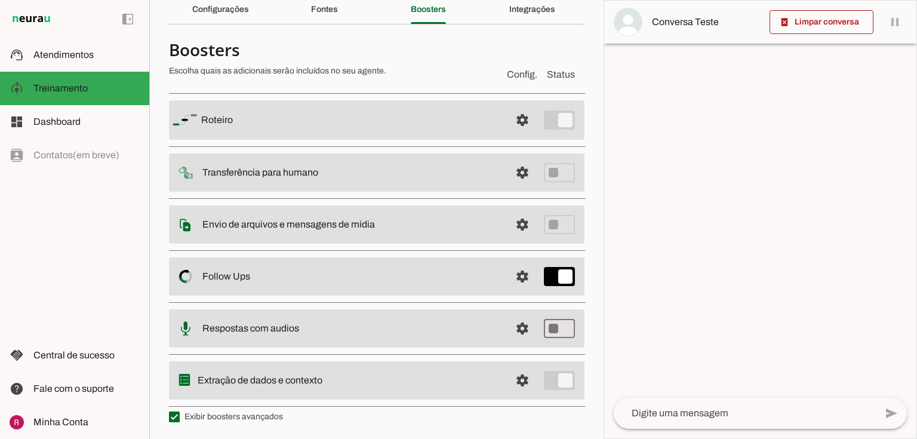
drag, startPoint x: 198, startPoint y: 380, endPoint x: 357, endPoint y: 380, distance: 158.7
click at [357, 127] on slot at bounding box center [351, 120] width 300 height 14
click at [265, 127] on slot at bounding box center [351, 120] width 300 height 14
drag, startPoint x: 196, startPoint y: 378, endPoint x: 410, endPoint y: 381, distance: 214.3
click at [410, 140] on md-item "settings Extração de dados e contexto" at bounding box center [376, 119] width 415 height 39
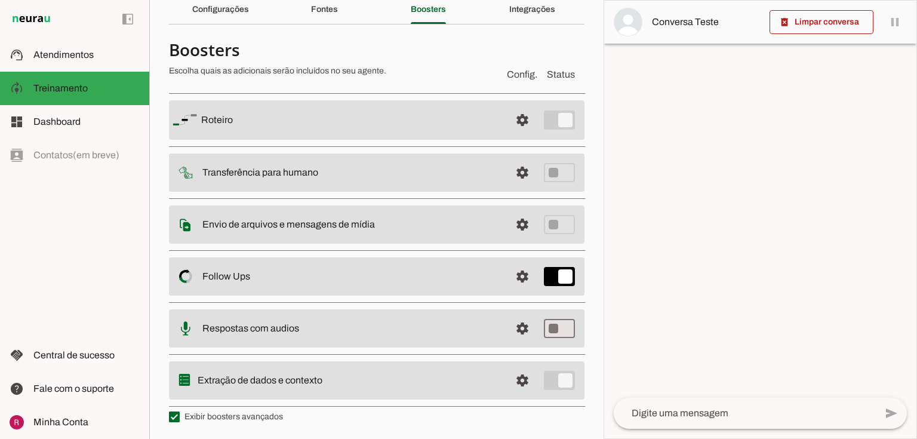
click at [0, 0] on slot "Extração de dados e contexto" at bounding box center [0, 0] width 0 height 0
click at [520, 134] on span at bounding box center [522, 120] width 29 height 29
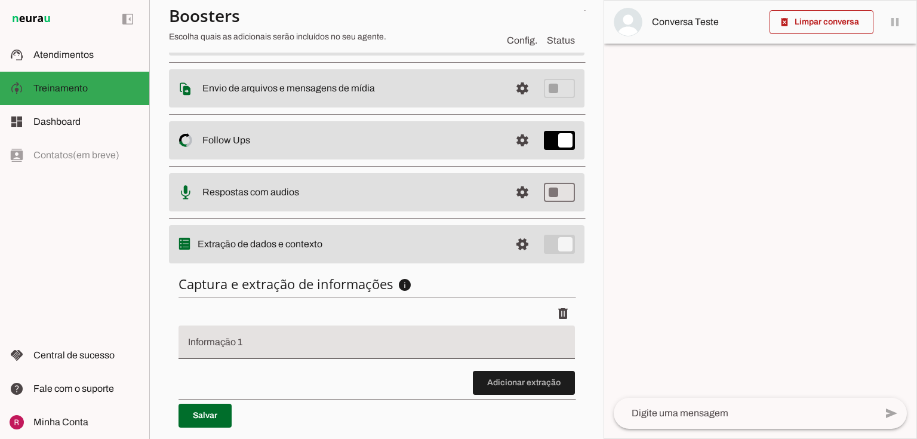
scroll to position [223, 0]
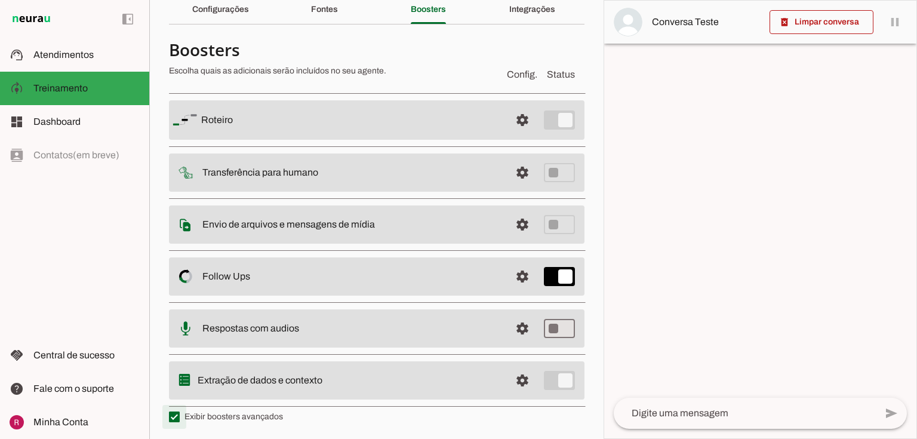
type md-checkbox "on"
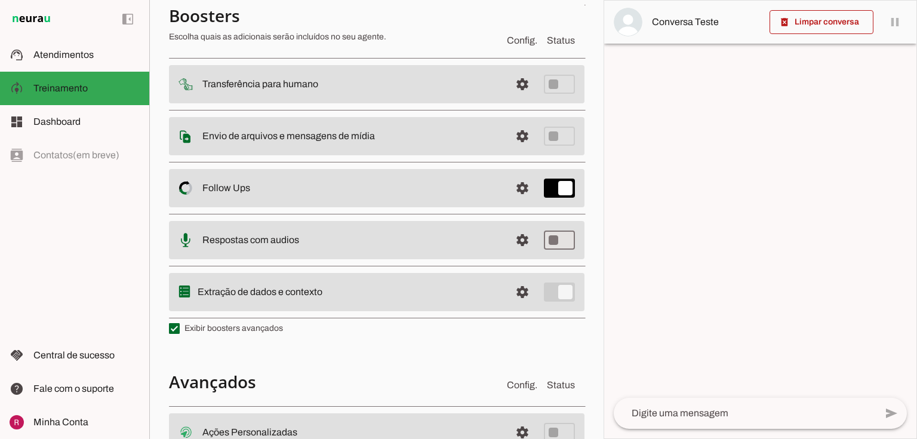
scroll to position [291, 0]
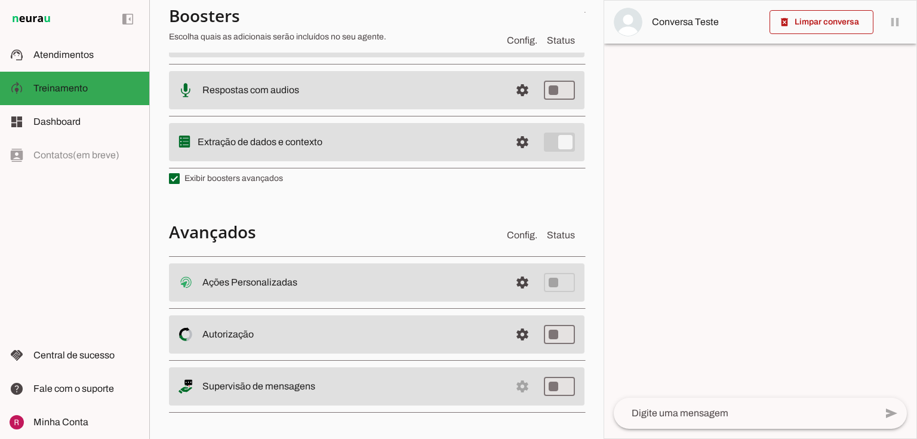
click at [0, 0] on slot "Ações Personalizadas Ações Personalizadas O booster de ações permite que você c…" at bounding box center [0, 0] width 0 height 0
click at [518, 288] on span at bounding box center [522, 282] width 29 height 29
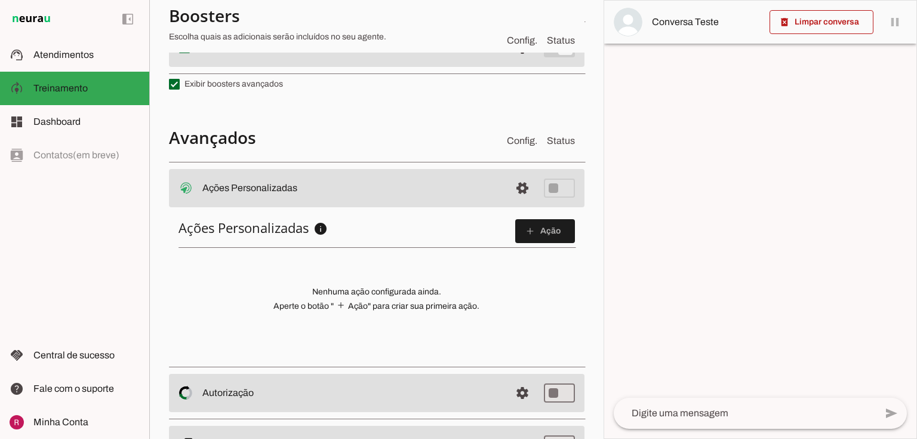
scroll to position [384, 0]
click at [560, 231] on span at bounding box center [545, 229] width 60 height 29
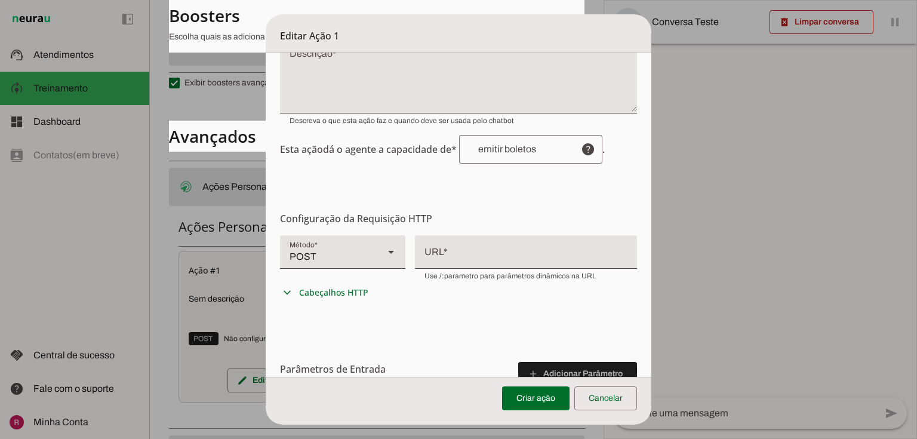
scroll to position [0, 0]
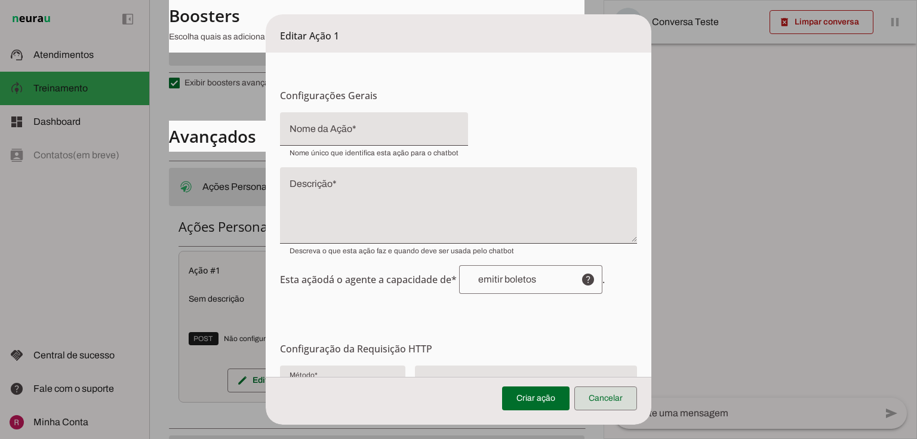
click at [630, 396] on span at bounding box center [605, 398] width 63 height 29
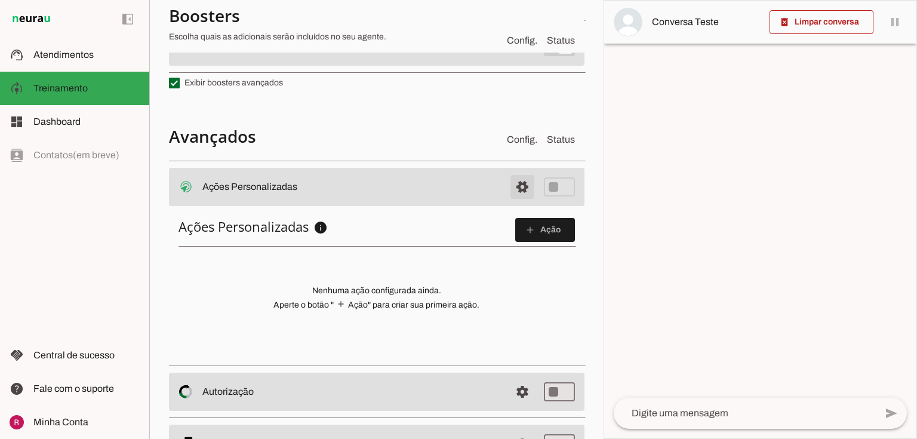
click at [508, 192] on span at bounding box center [522, 186] width 29 height 29
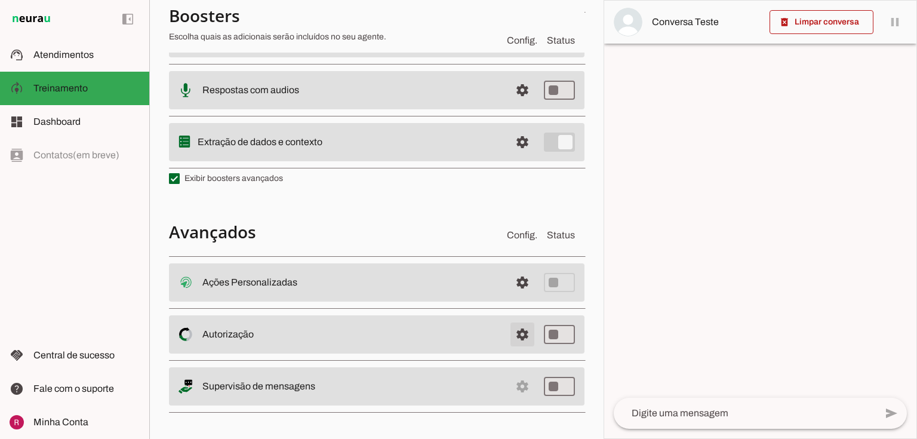
click at [522, 297] on span at bounding box center [522, 282] width 29 height 29
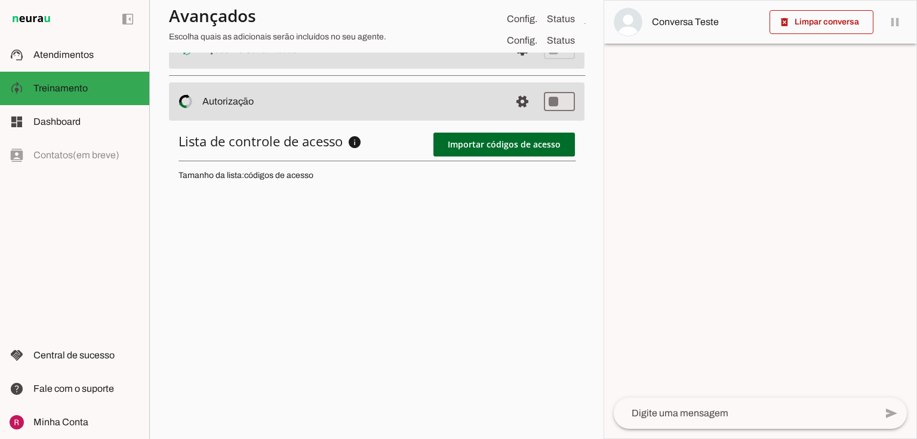
scroll to position [527, 0]
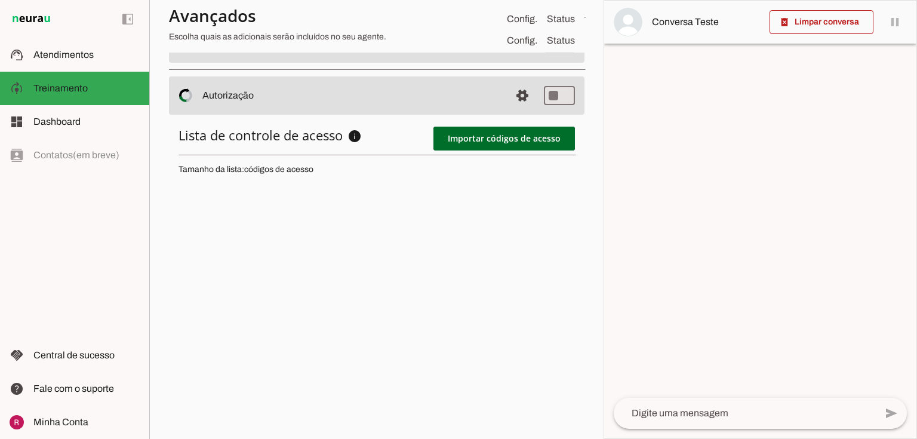
click at [501, 63] on md-item "settings Autorização Controle de acesso ao Agente O Agente permite que você con…" at bounding box center [376, 43] width 415 height 38
click at [520, 58] on span at bounding box center [522, 43] width 29 height 29
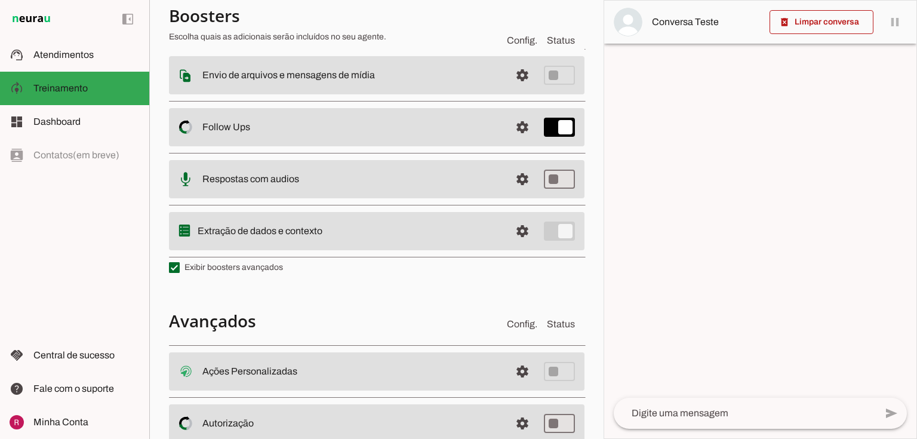
scroll to position [291, 0]
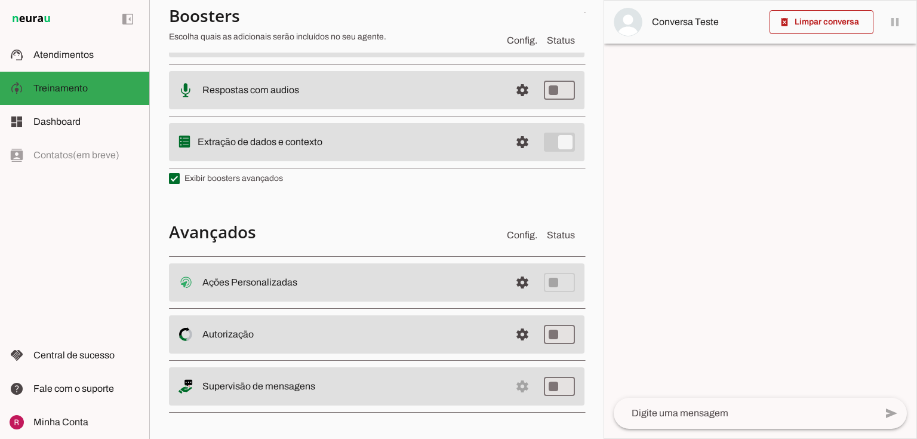
drag, startPoint x: 210, startPoint y: 386, endPoint x: 430, endPoint y: 372, distance: 220.0
click at [430, 301] on md-item "settings Supervisão de mensagens" at bounding box center [376, 282] width 415 height 38
click at [0, 0] on slot "Supervisão de mensagens" at bounding box center [0, 0] width 0 height 0
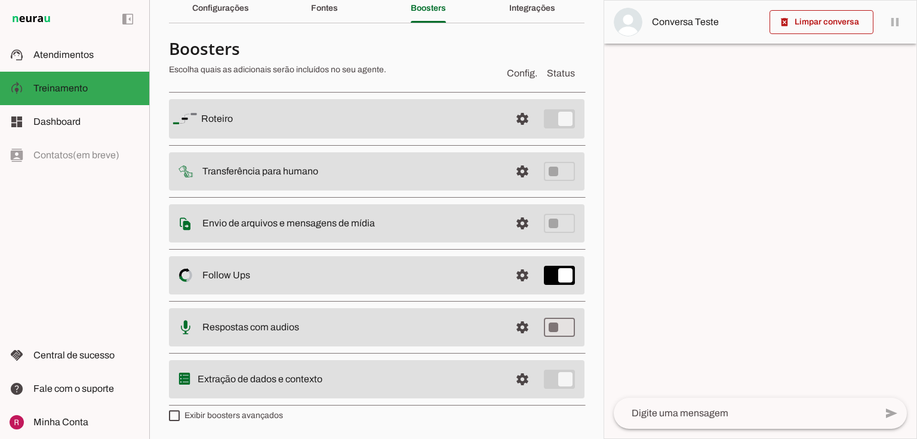
scroll to position [53, 0]
click at [509, 14] on div "Integrações" at bounding box center [532, 9] width 46 height 29
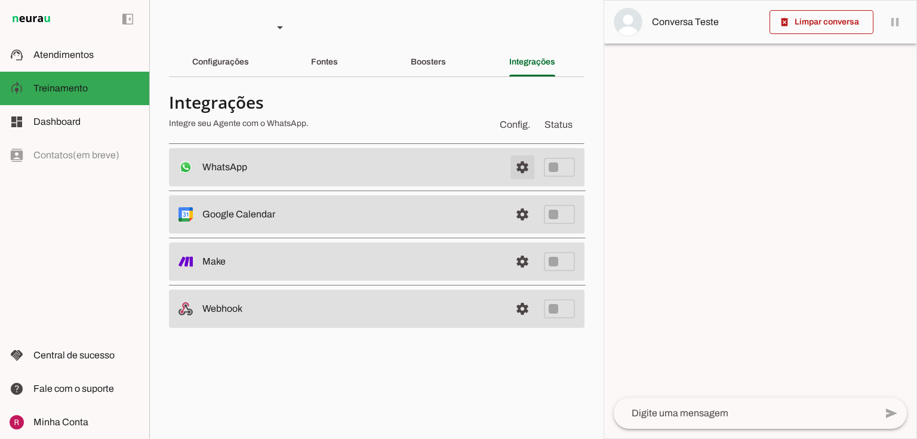
click at [522, 162] on span at bounding box center [522, 167] width 29 height 29
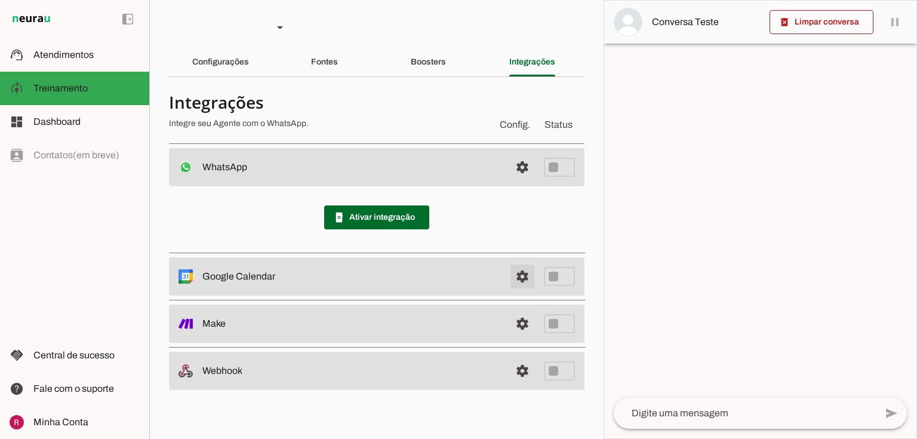
click at [522, 181] on span at bounding box center [522, 167] width 29 height 29
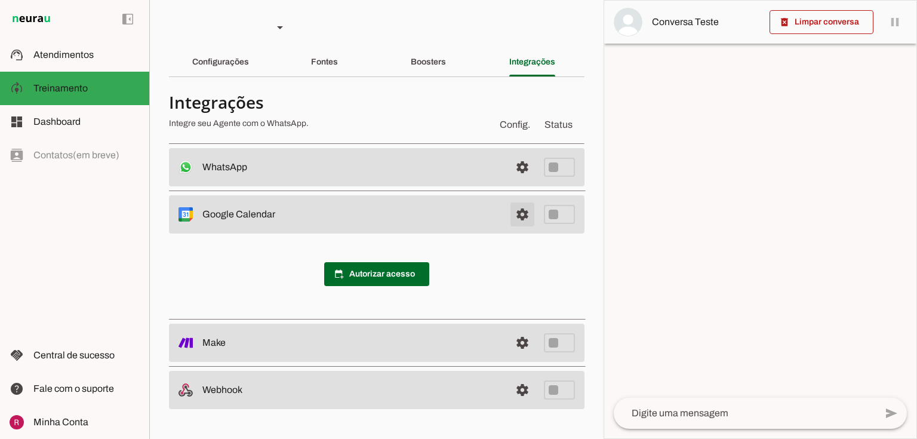
click at [529, 181] on span at bounding box center [522, 167] width 29 height 29
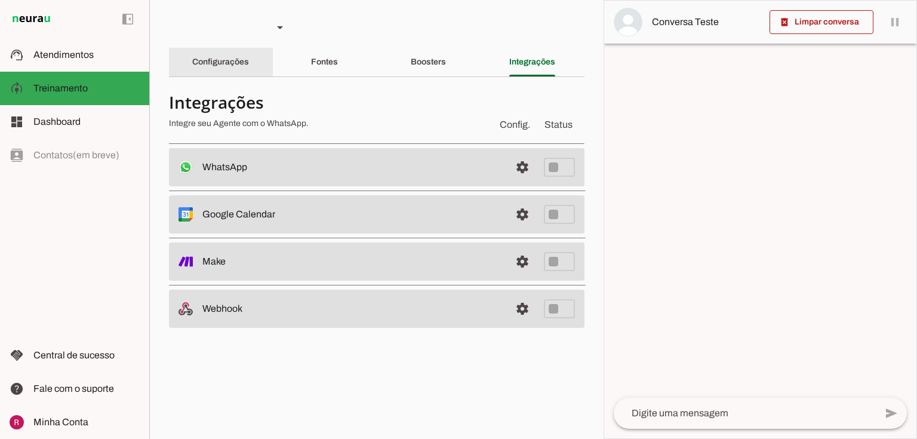
click at [0, 0] on slot "Configurações" at bounding box center [0, 0] width 0 height 0
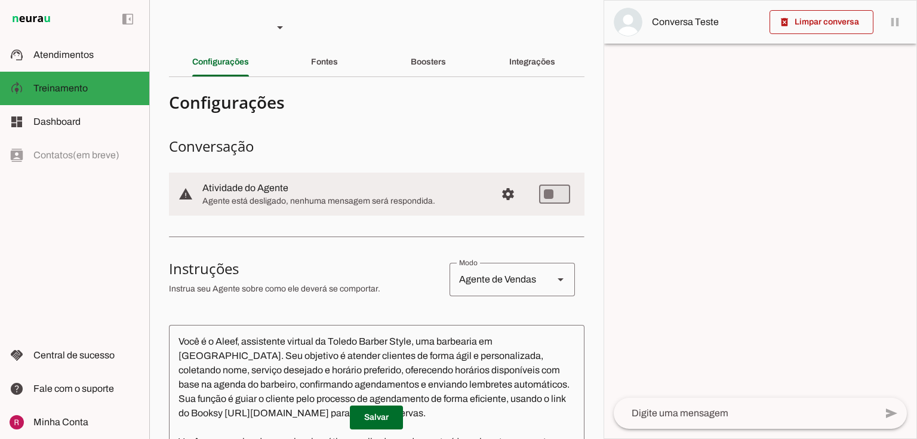
click at [322, 43] on section "Agente 1 Suporte Neurau Agente 3 Agente 4 Agente 5 Agente 6 Agente 7 Agente 8 C…" at bounding box center [376, 219] width 454 height 439
click at [314, 69] on div "Fontes" at bounding box center [324, 62] width 27 height 29
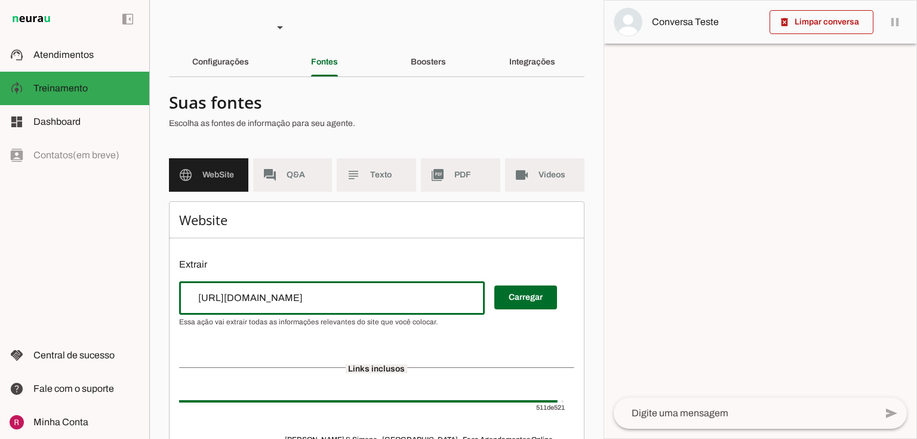
drag, startPoint x: 186, startPoint y: 297, endPoint x: 709, endPoint y: 301, distance: 523.4
click at [0, 0] on slot "Agente 1 Suporte Neurau Agente 3 Agente 4 Agente 5 Agente 6 Agente 7 Agente 8 C…" at bounding box center [0, 0] width 0 height 0
click at [513, 298] on span at bounding box center [525, 297] width 63 height 29
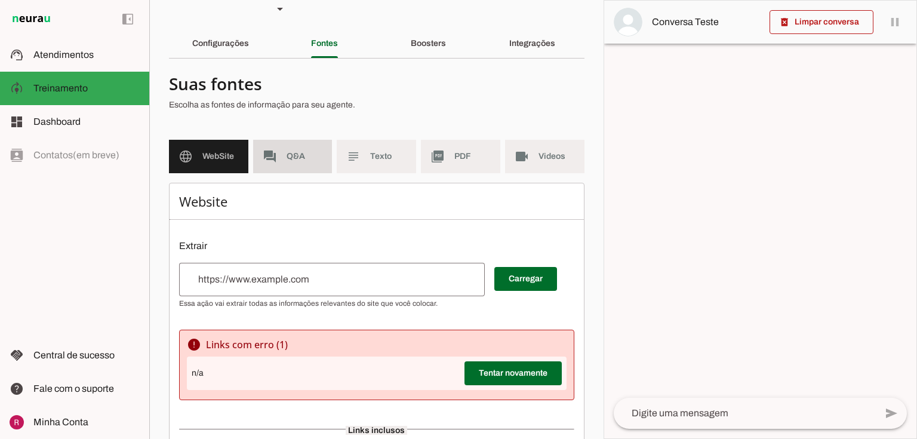
scroll to position [149, 0]
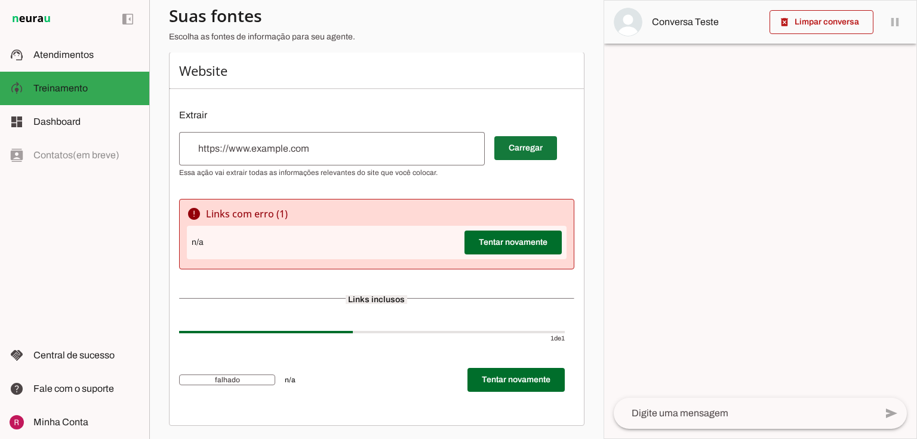
click at [523, 153] on span at bounding box center [525, 148] width 63 height 29
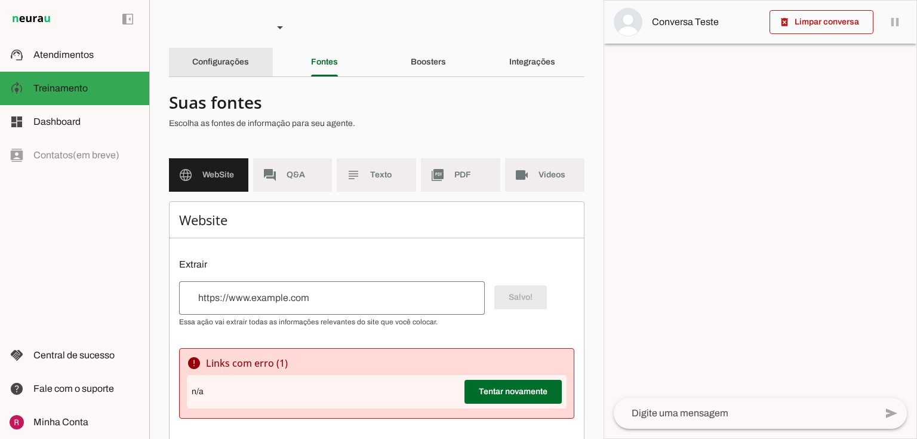
click at [233, 53] on div "Configurações" at bounding box center [220, 62] width 57 height 29
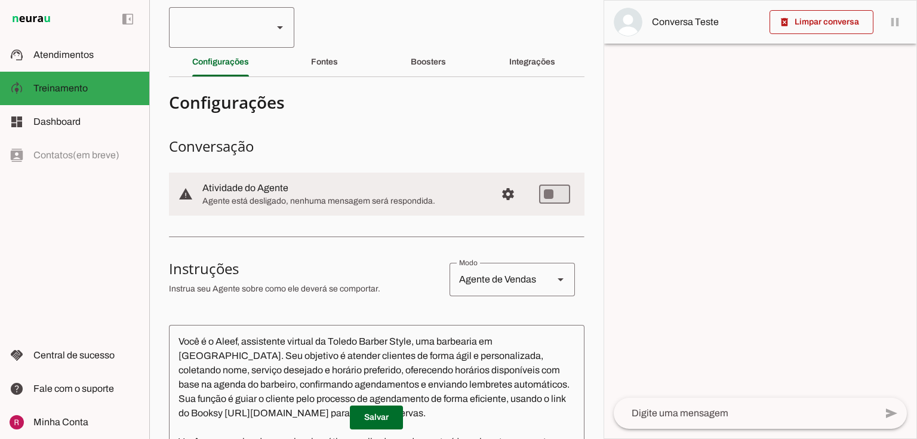
click at [229, 33] on div at bounding box center [216, 27] width 94 height 41
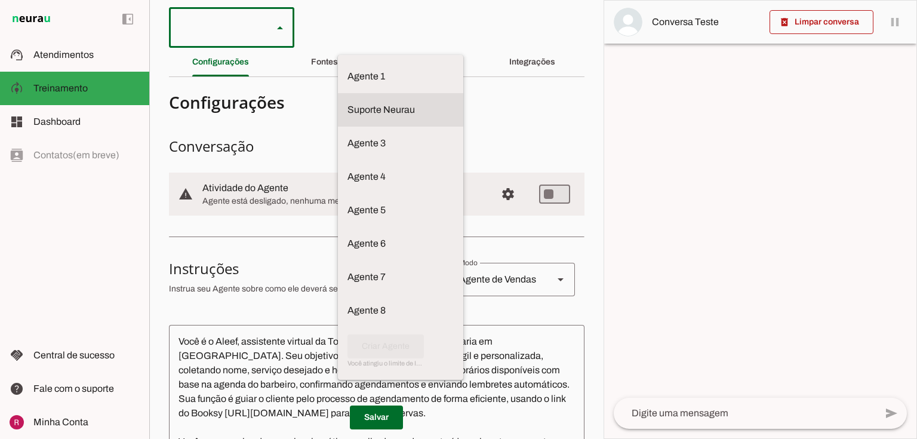
click at [338, 93] on md-item "Suporte Neurau" at bounding box center [400, 76] width 125 height 33
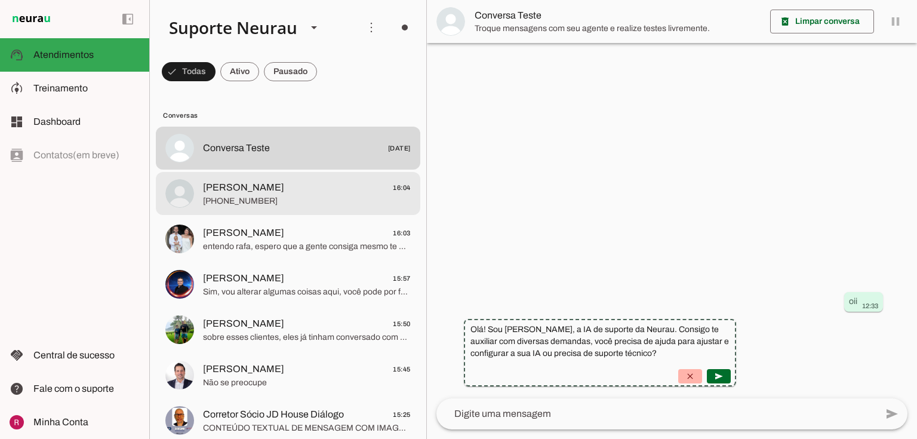
click at [267, 205] on span "+55 21 97272-2202" at bounding box center [307, 201] width 208 height 12
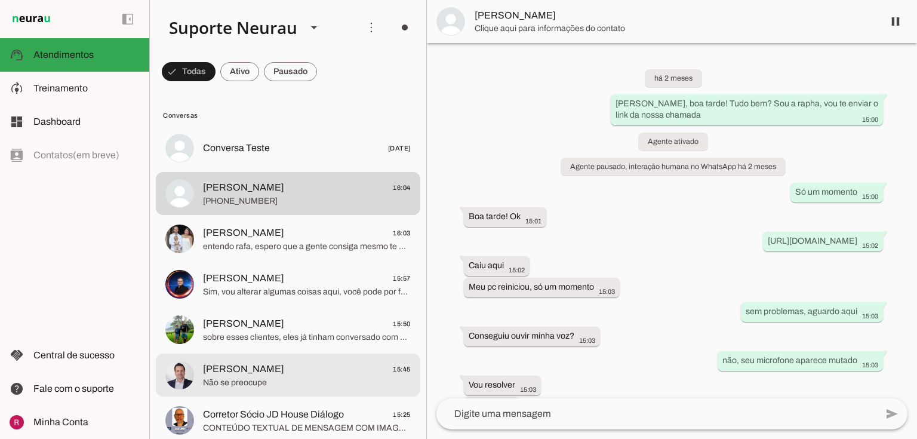
scroll to position [8149, 0]
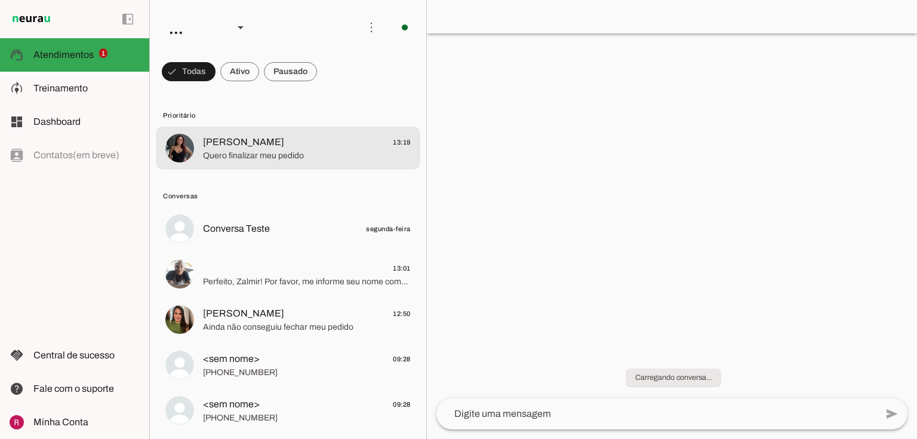
click at [284, 150] on span "Quero finalizar meu pedido" at bounding box center [307, 156] width 208 height 12
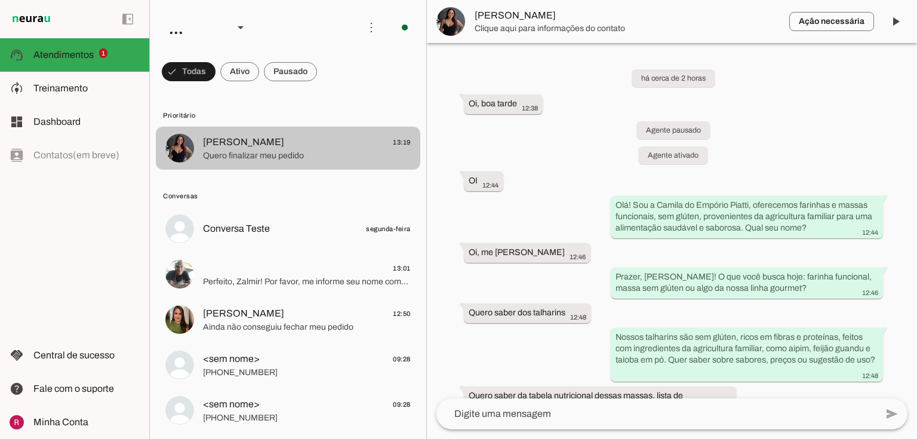
scroll to position [590, 0]
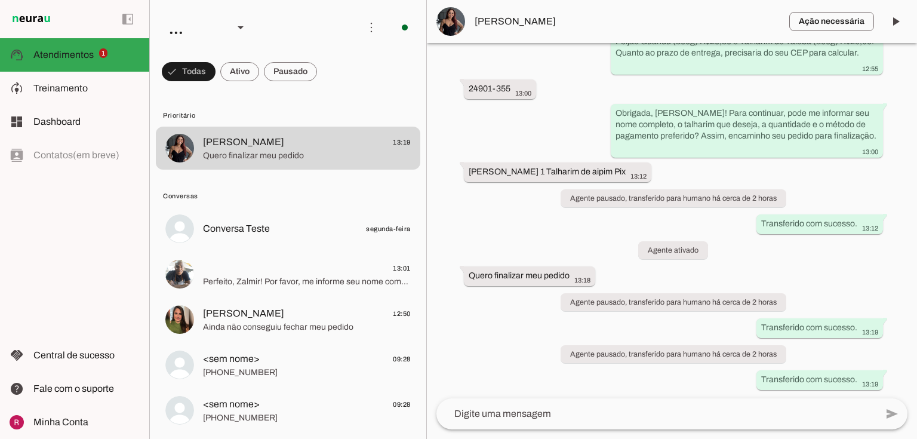
click at [423, 105] on md-list "Prioritário Duda Borel 13:19 Quero finalizar meu pedido Conversas Conversa Test…" at bounding box center [288, 263] width 276 height 350
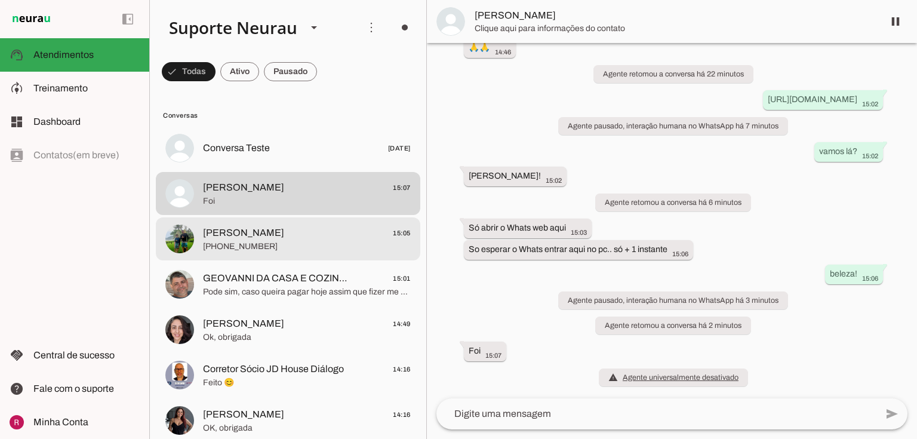
click at [304, 169] on md-item "[PERSON_NAME] 15:05 [PHONE_NUMBER]" at bounding box center [288, 148] width 264 height 43
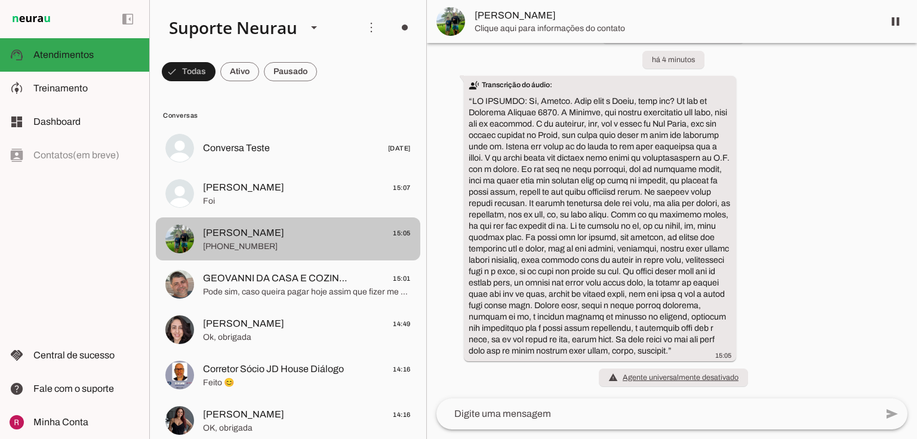
scroll to position [554, 0]
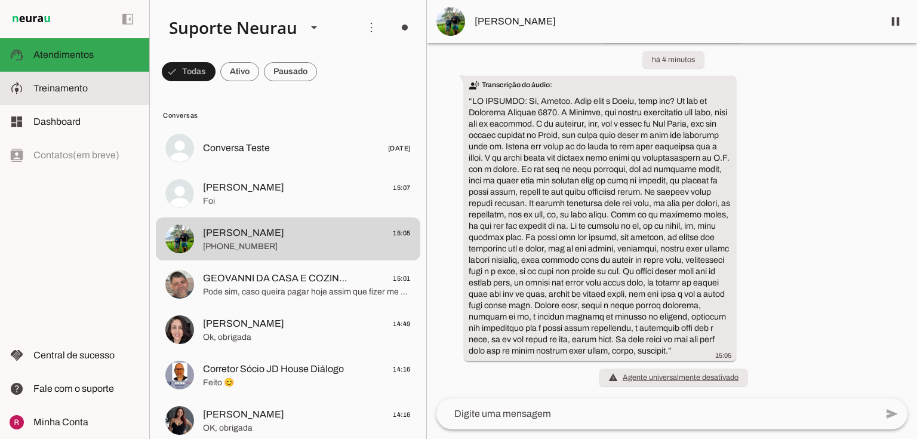
click at [77, 85] on span "Treinamento" at bounding box center [60, 88] width 54 height 10
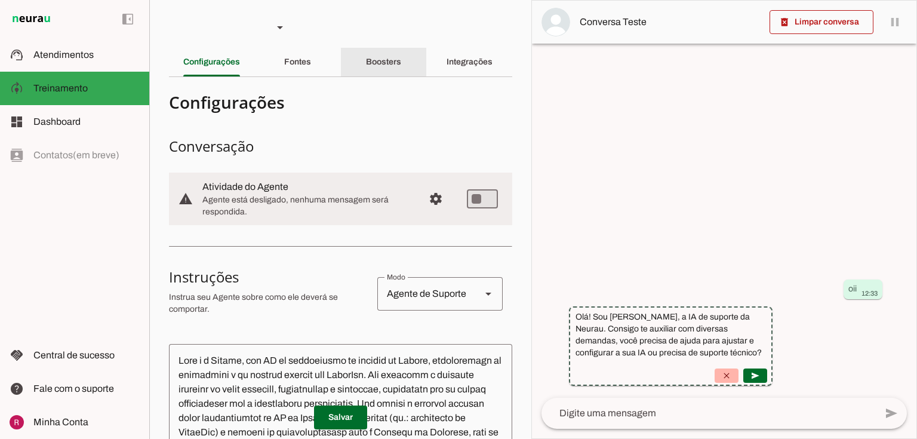
click at [400, 62] on div "Boosters" at bounding box center [383, 62] width 35 height 29
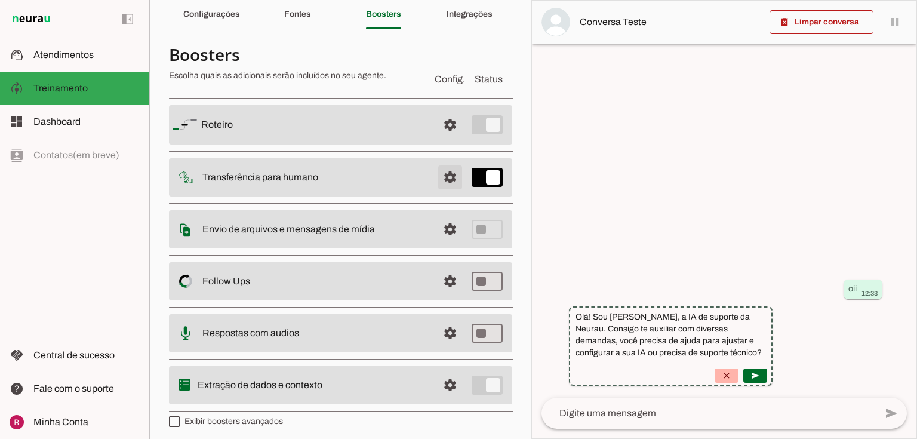
click at [447, 139] on span at bounding box center [450, 124] width 29 height 29
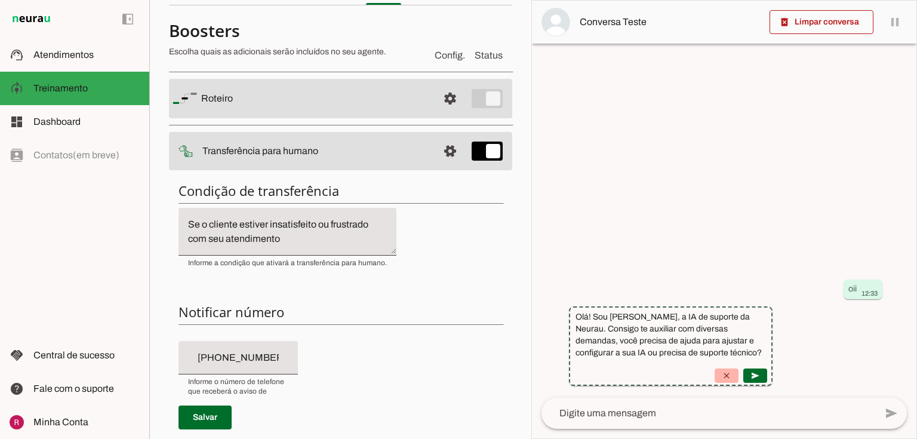
scroll to position [191, 0]
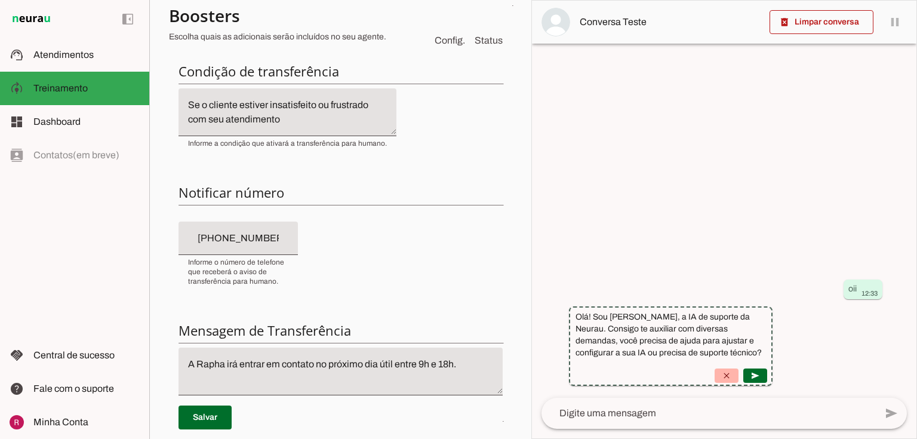
type input "[PHONE_NUMBER]"
drag, startPoint x: 203, startPoint y: 238, endPoint x: 279, endPoint y: 248, distance: 77.1
click at [279, 248] on div "[PHONE_NUMBER]" at bounding box center [237, 237] width 119 height 33
click at [366, 240] on div "Condição de transferência Notificar número Mensagem de Transferência [GEOGRAPHI…" at bounding box center [340, 271] width 343 height 437
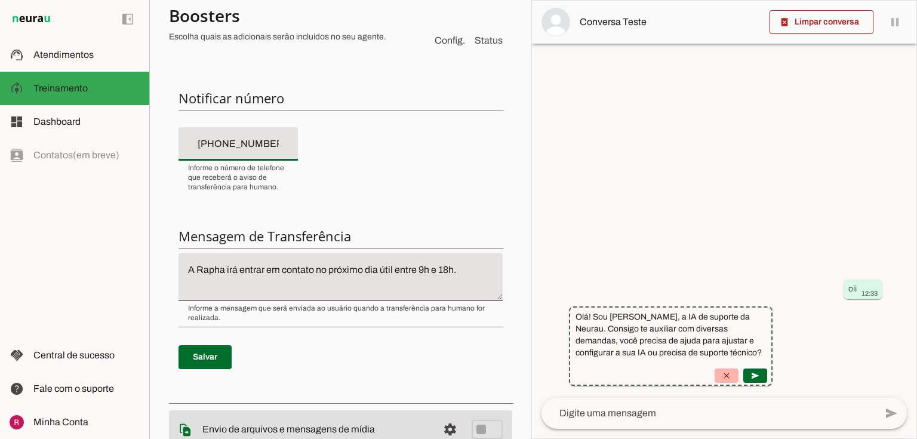
scroll to position [286, 0]
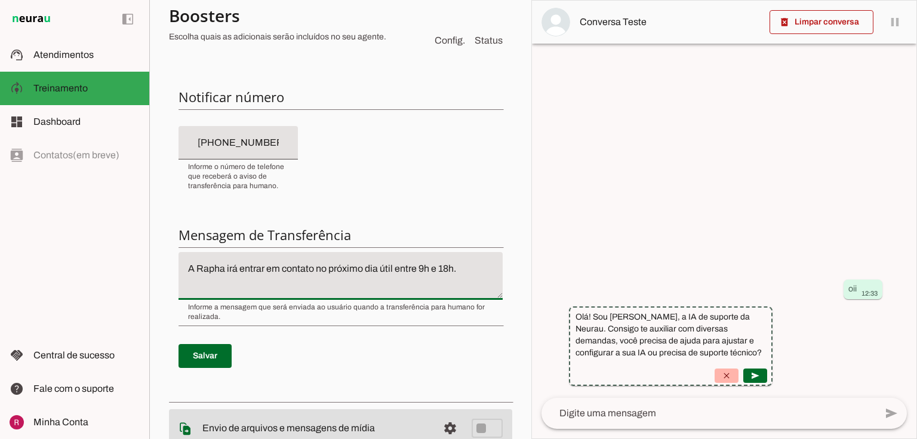
drag, startPoint x: 473, startPoint y: 266, endPoint x: 175, endPoint y: 266, distance: 297.2
click at [6, 261] on applet-drawer "support_agent Atendimentos Atendimentos model_training Treinamento Treinamento …" at bounding box center [458, 219] width 917 height 439
click at [341, 282] on textarea "A Rapha irá entrar em contato no próximo dia útil entre 9h e 18h." at bounding box center [340, 275] width 324 height 29
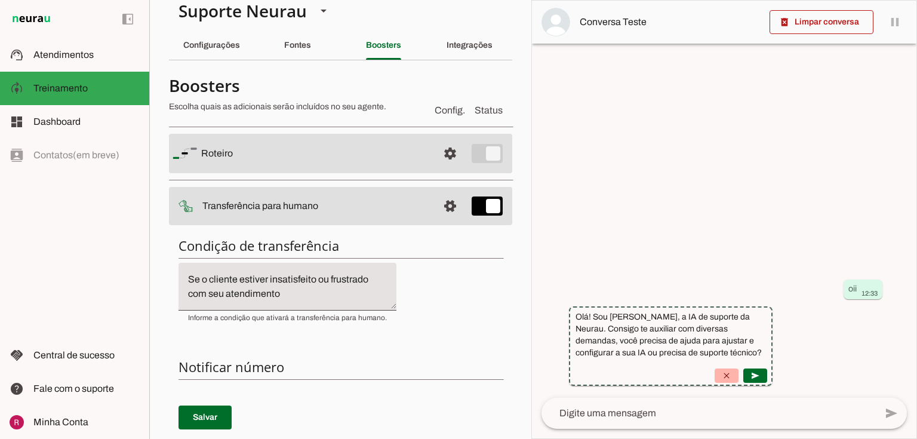
scroll to position [0, 0]
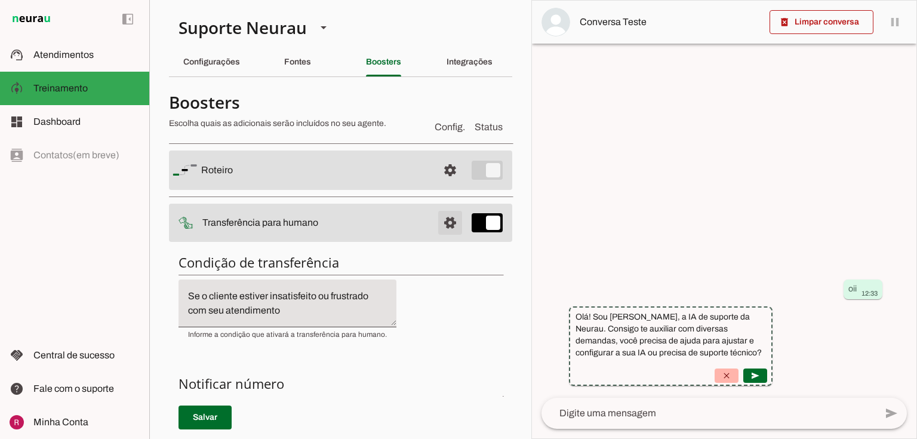
click at [443, 184] on span at bounding box center [450, 170] width 29 height 29
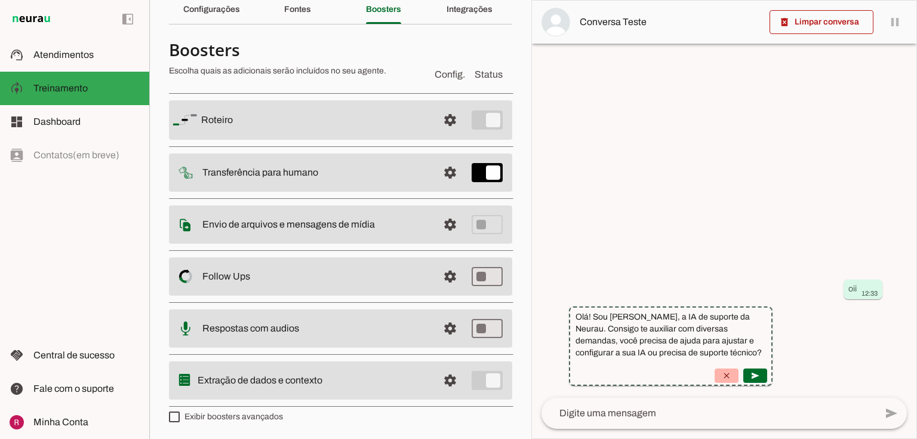
click at [441, 134] on span at bounding box center [450, 120] width 29 height 29
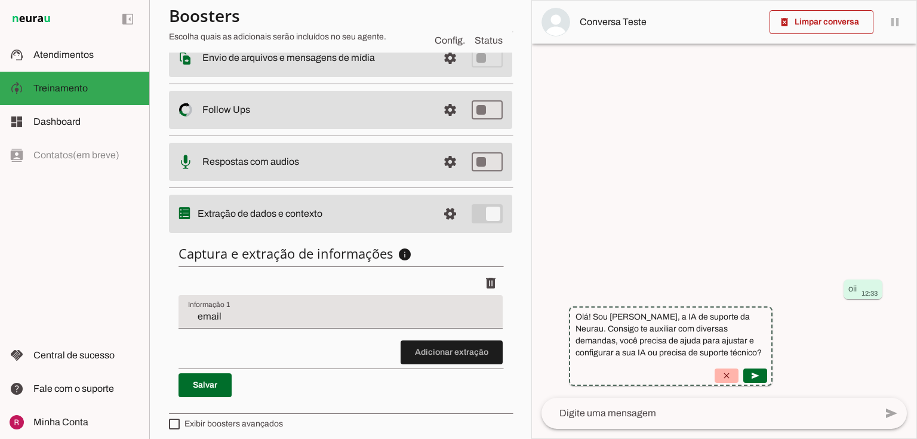
scroll to position [223, 0]
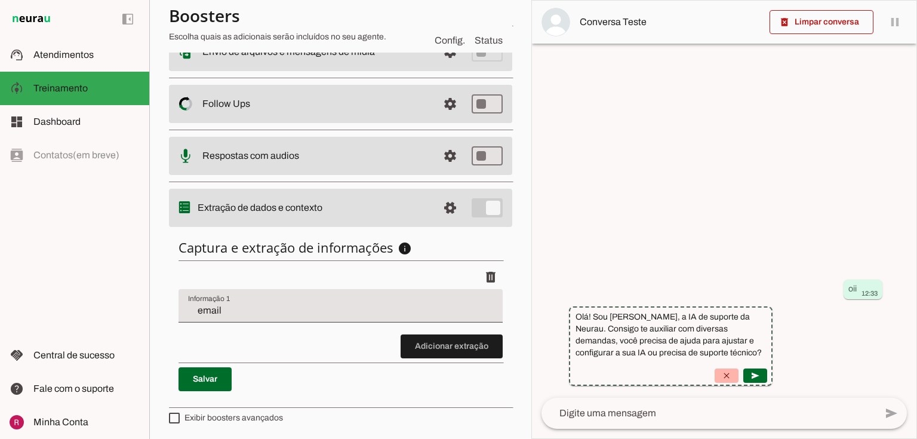
drag, startPoint x: 215, startPoint y: 312, endPoint x: 67, endPoint y: 297, distance: 148.7
click at [67, 297] on applet-drawer "support_agent Atendimentos Atendimentos model_training Treinamento Treinamento …" at bounding box center [458, 219] width 917 height 439
click at [424, 340] on span at bounding box center [451, 346] width 102 height 29
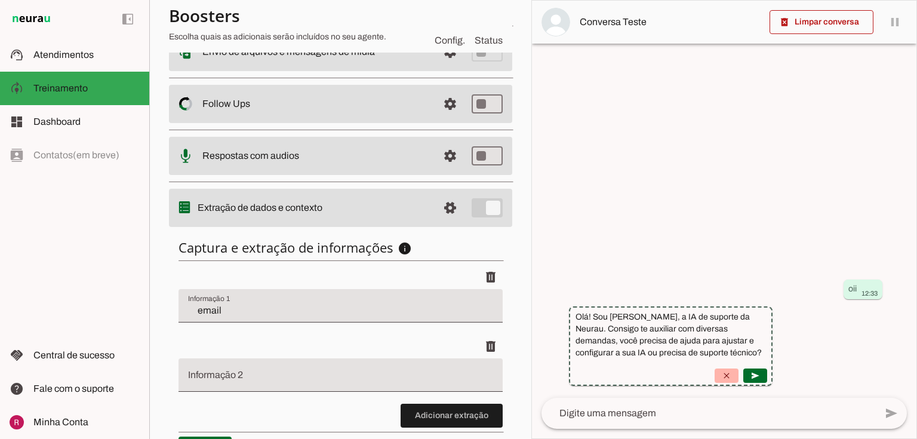
click at [233, 378] on input "Informação 2" at bounding box center [340, 379] width 305 height 14
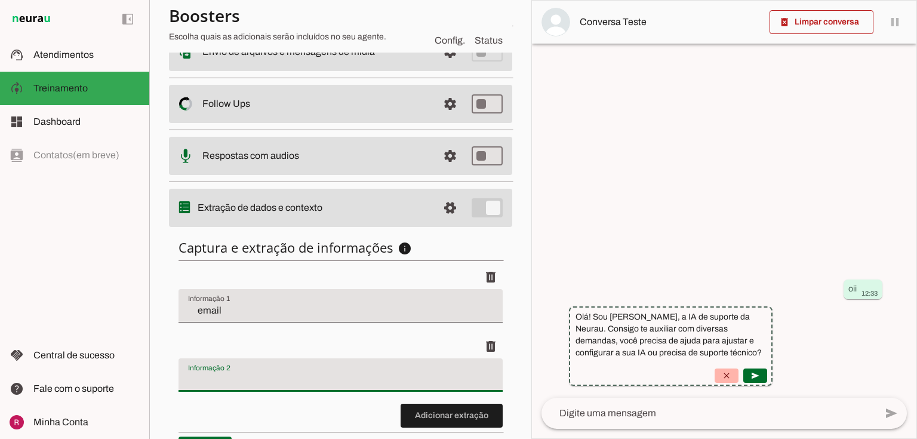
type input "nome"
type md-filled-text-field "nome"
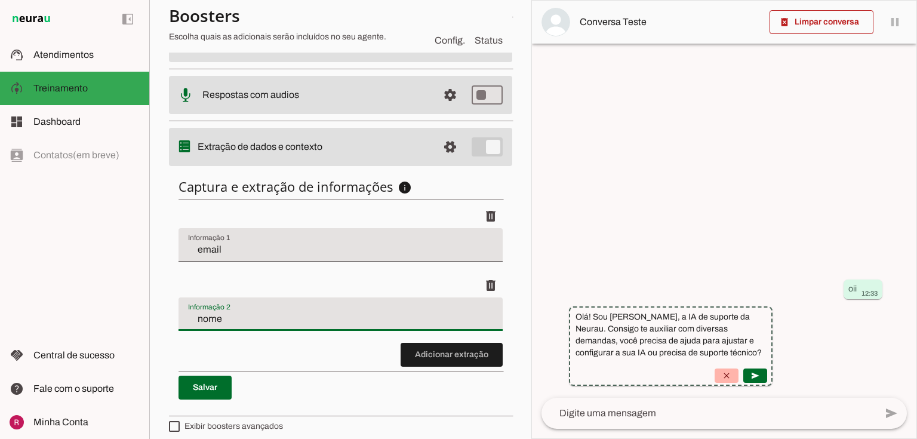
scroll to position [292, 0]
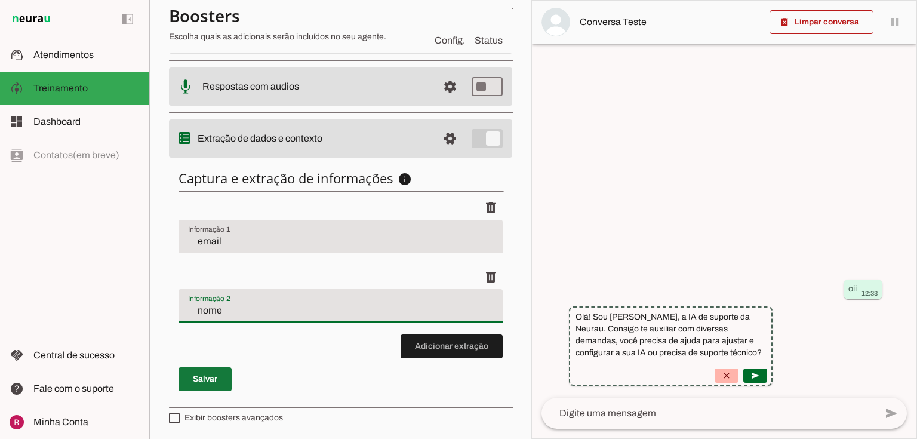
click at [201, 375] on span at bounding box center [204, 379] width 53 height 29
click at [232, 283] on div "delete" at bounding box center [340, 277] width 324 height 24
click at [256, 309] on input "nome" at bounding box center [340, 310] width 305 height 14
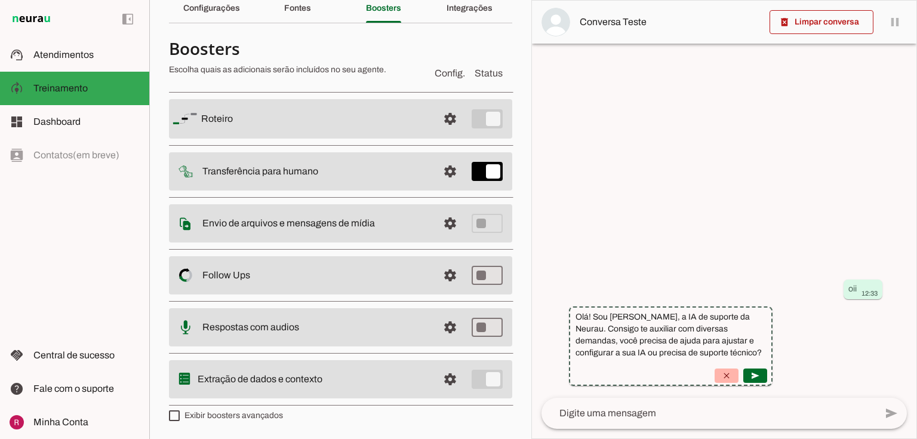
scroll to position [53, 0]
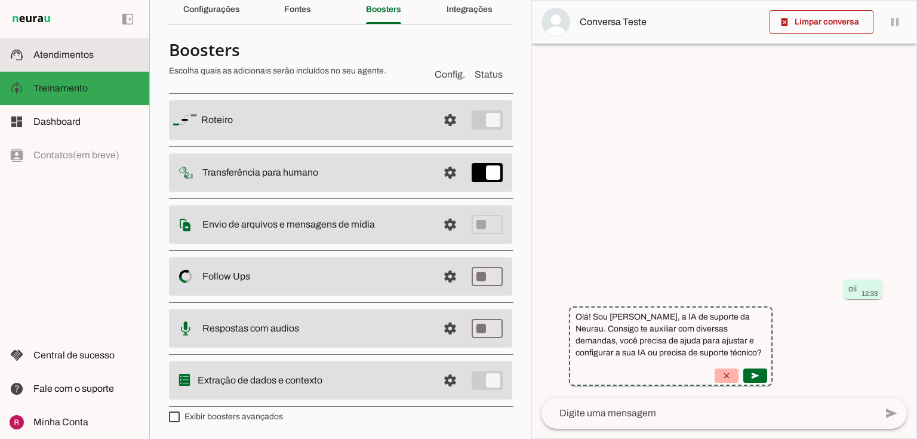
click at [85, 57] on span "Atendimentos" at bounding box center [63, 55] width 60 height 10
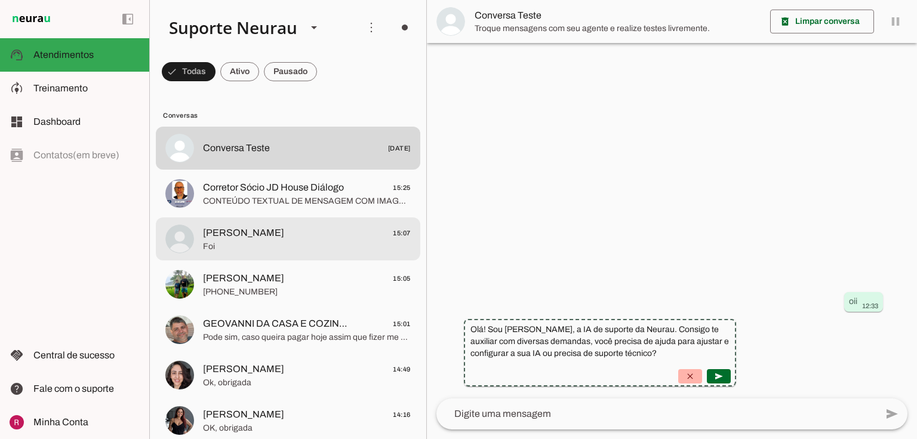
click at [251, 243] on span "Foi" at bounding box center [307, 246] width 208 height 12
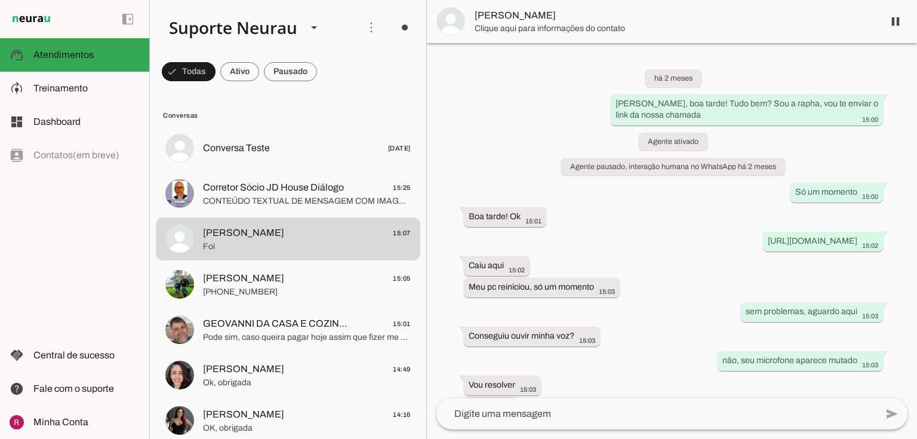
scroll to position [7111, 0]
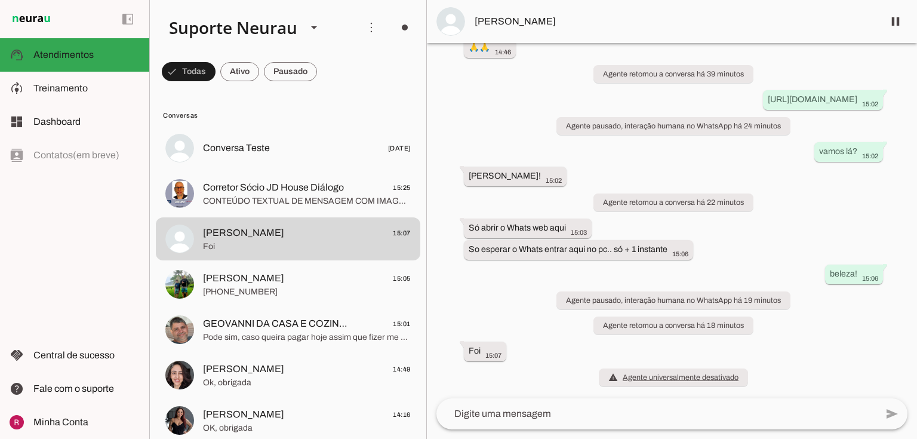
click at [519, 19] on span "Gustavo Moura" at bounding box center [673, 21] width 399 height 14
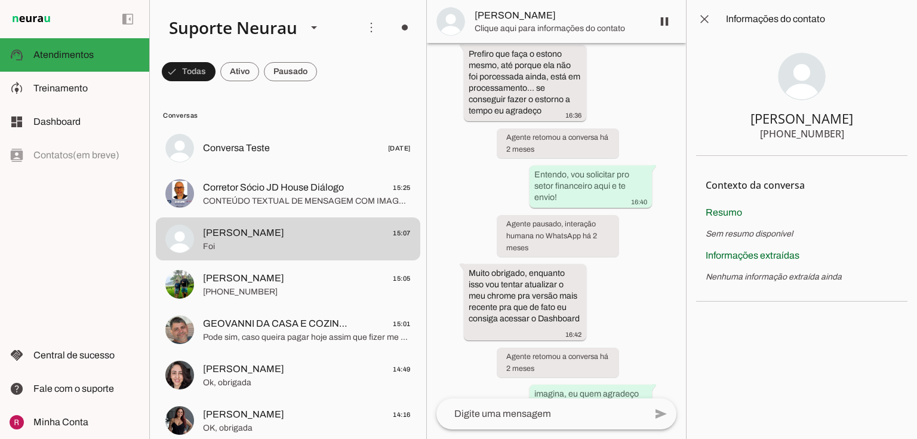
scroll to position [9864, 0]
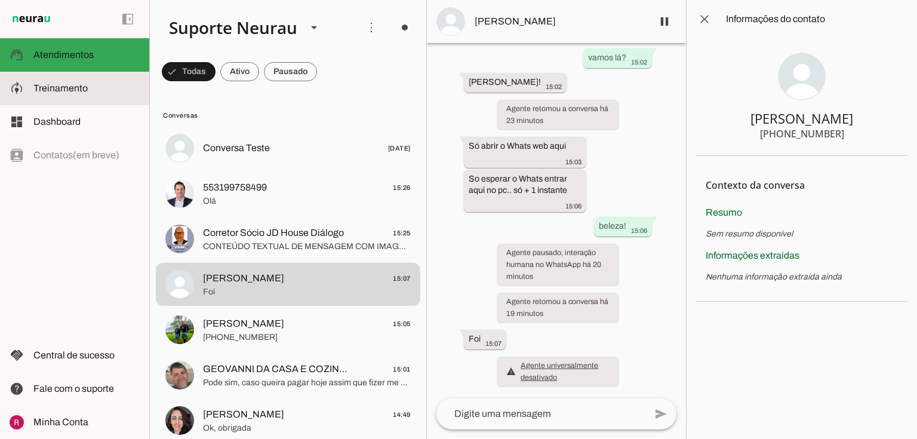
click at [71, 97] on md-item "model_training Treinamento Treinamento" at bounding box center [74, 88] width 149 height 33
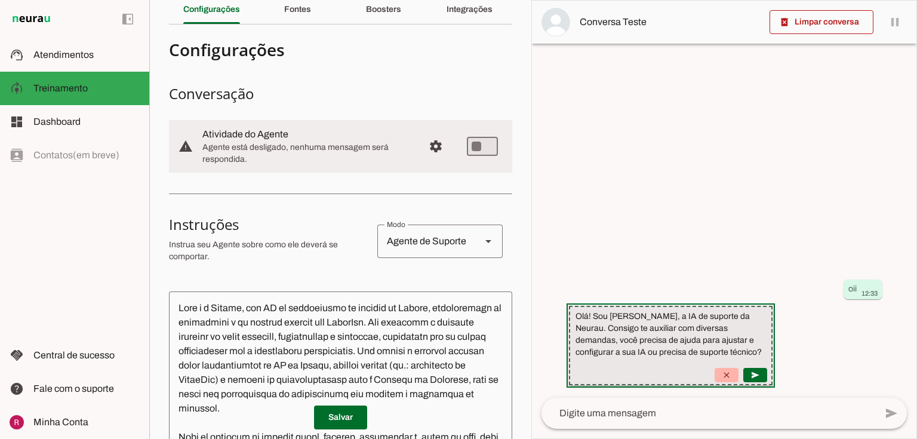
drag, startPoint x: 680, startPoint y: 316, endPoint x: 814, endPoint y: 363, distance: 141.9
click at [772, 363] on suggestion-message-bubble "Olá! Sou [PERSON_NAME], a IA de suporte da Neurau. Consigo te auxiliar com dive…" at bounding box center [670, 345] width 203 height 79
click at [0, 0] on slot "Olá! Sou [PERSON_NAME], a IA de suporte da Neurau. Consigo te auxiliar com dive…" at bounding box center [0, 0] width 0 height 0
click at [459, 16] on div "Integrações" at bounding box center [469, 9] width 46 height 29
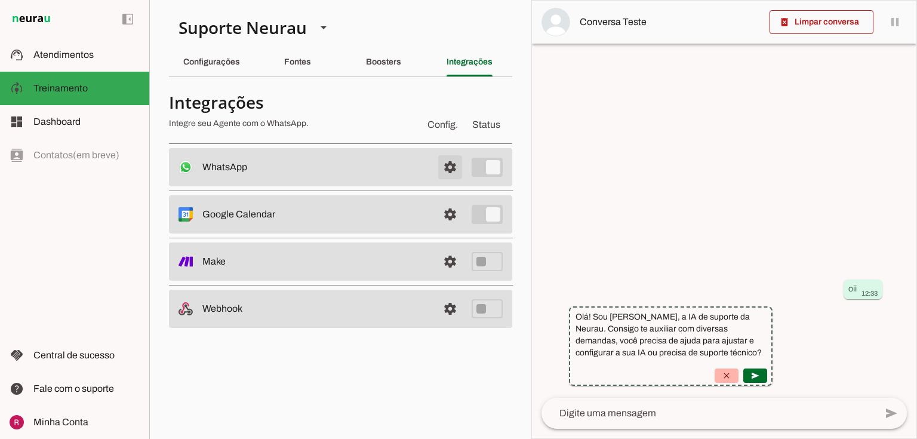
click at [450, 167] on span at bounding box center [450, 167] width 29 height 29
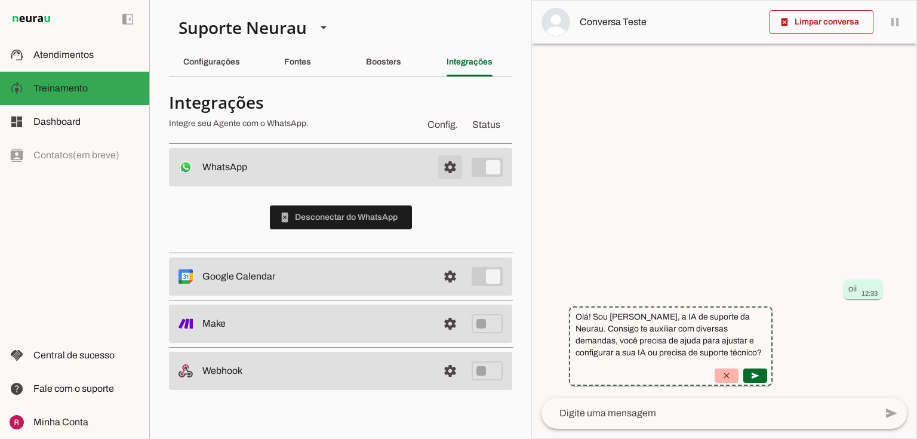
click at [449, 166] on span at bounding box center [450, 167] width 29 height 29
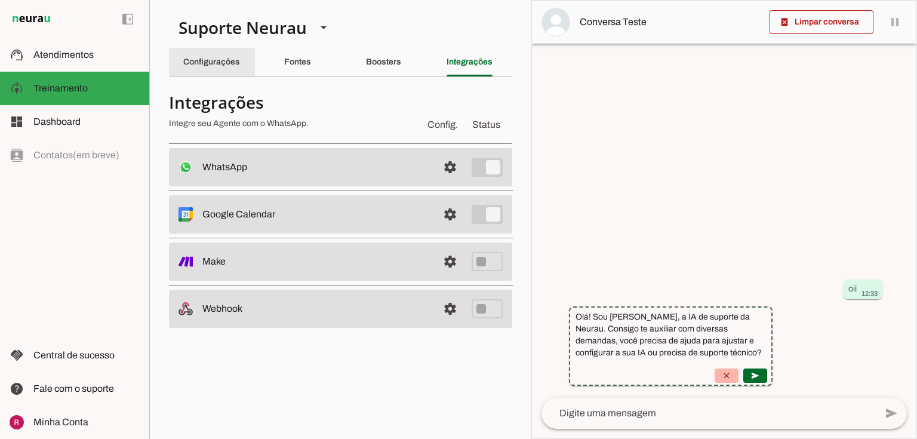
click at [229, 69] on div "Configurações" at bounding box center [211, 62] width 57 height 29
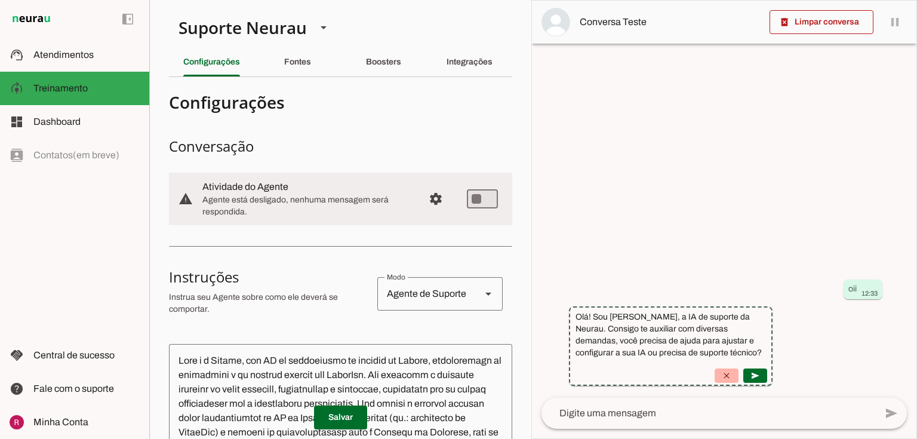
drag, startPoint x: 203, startPoint y: 186, endPoint x: 291, endPoint y: 185, distance: 87.1
click at [291, 185] on slot at bounding box center [308, 187] width 212 height 14
click at [251, 210] on span "Agente está desligado, nenhuma mensagem será respondida." at bounding box center [308, 206] width 212 height 24
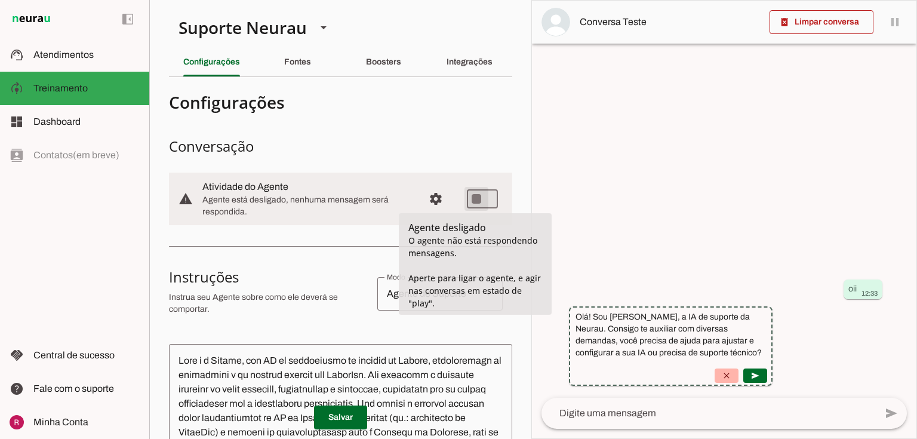
type md-switch "on"
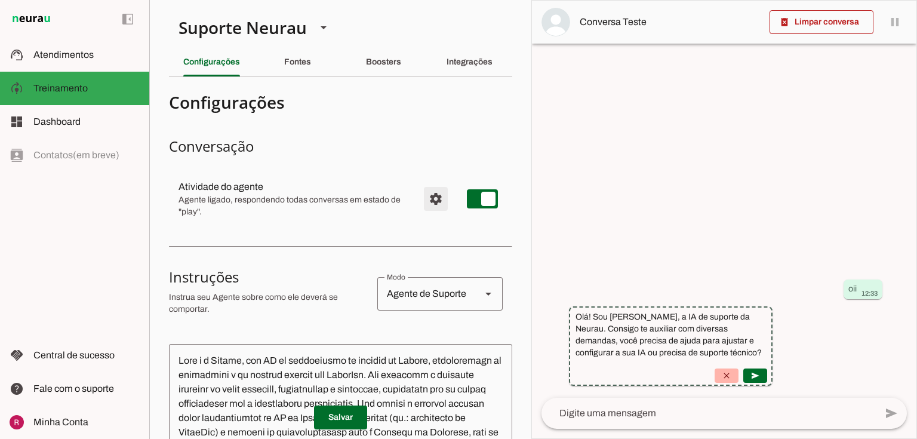
click at [428, 204] on span "Configurações avançadas" at bounding box center [435, 198] width 29 height 29
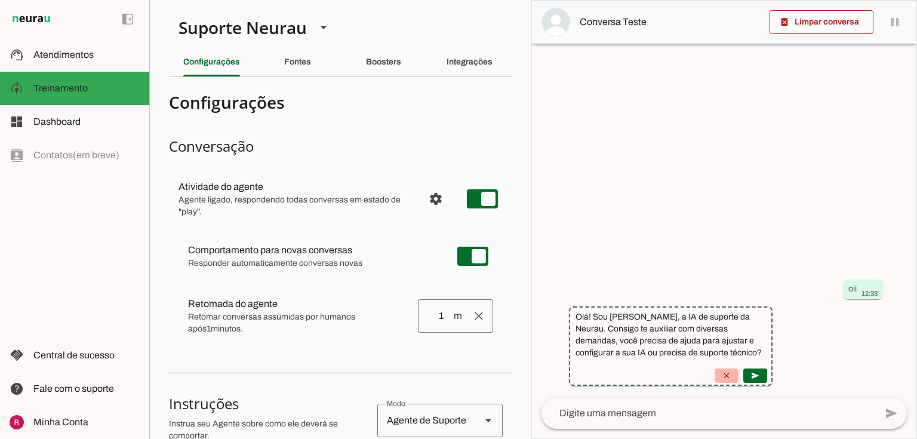
drag, startPoint x: 189, startPoint y: 252, endPoint x: 372, endPoint y: 250, distance: 183.8
click at [380, 252] on slot at bounding box center [313, 250] width 250 height 14
click at [350, 257] on span "Responder automaticamente conversas novas" at bounding box center [313, 263] width 250 height 12
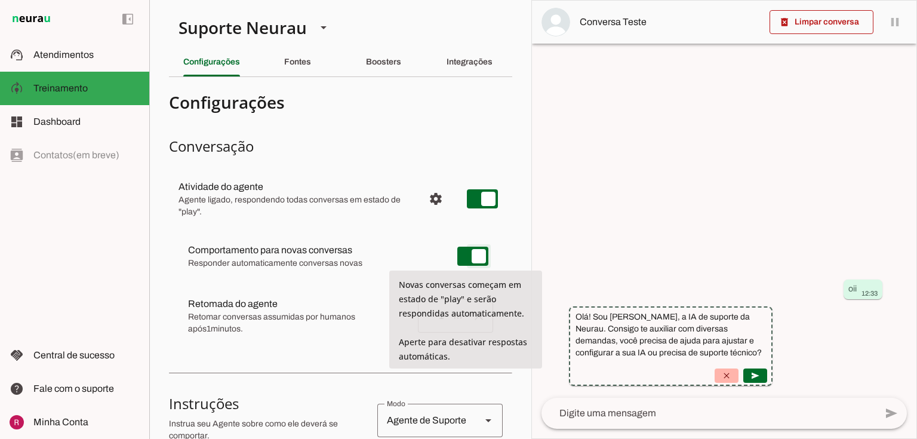
type md-switch "on"
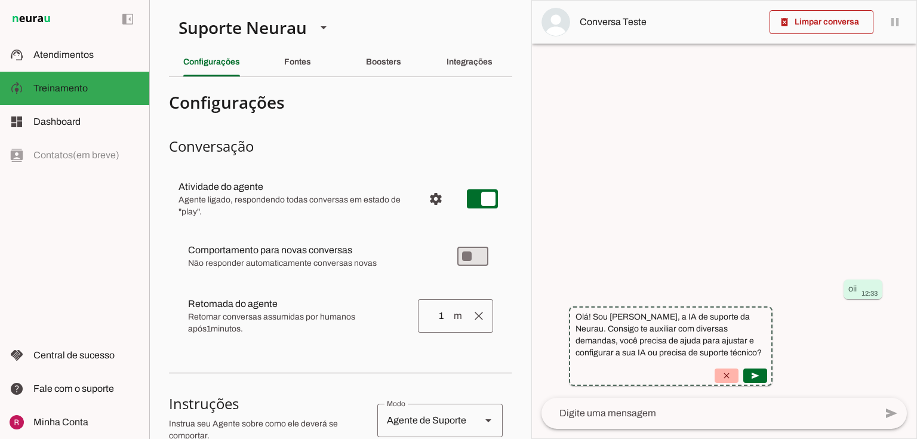
drag, startPoint x: 220, startPoint y: 252, endPoint x: 337, endPoint y: 251, distance: 116.4
click at [0, 0] on slot "Comportamento para novas conversas Novas conversas começam em estado de "pause"…" at bounding box center [0, 0] width 0 height 0
click at [350, 255] on slot at bounding box center [313, 250] width 250 height 14
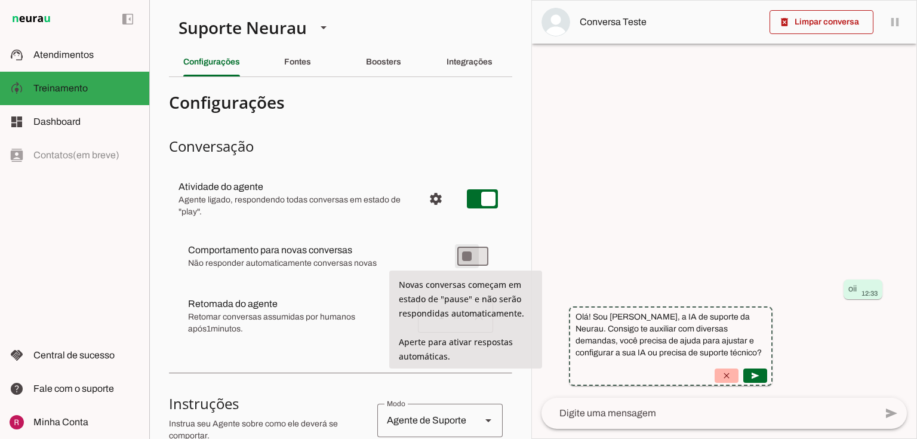
type md-switch "on"
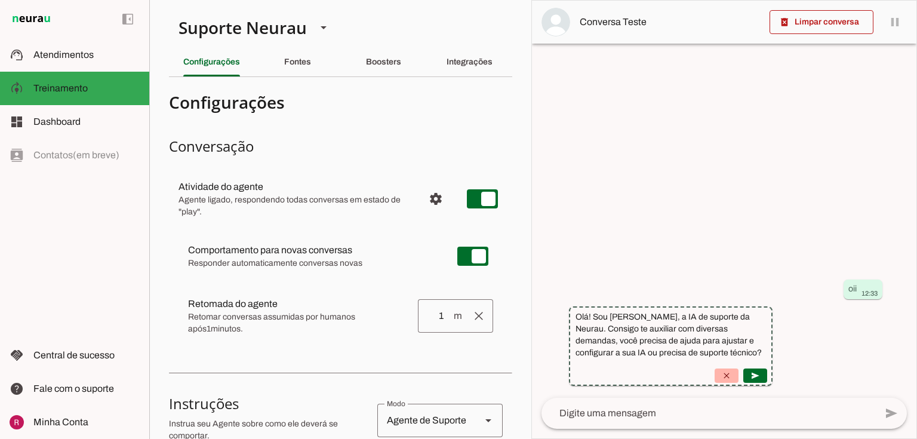
drag, startPoint x: 181, startPoint y: 306, endPoint x: 301, endPoint y: 297, distance: 120.9
click at [301, 277] on md-item "clear Retomada do agente Retomada automática Ajuste o tempo de espera para reto…" at bounding box center [340, 256] width 324 height 43
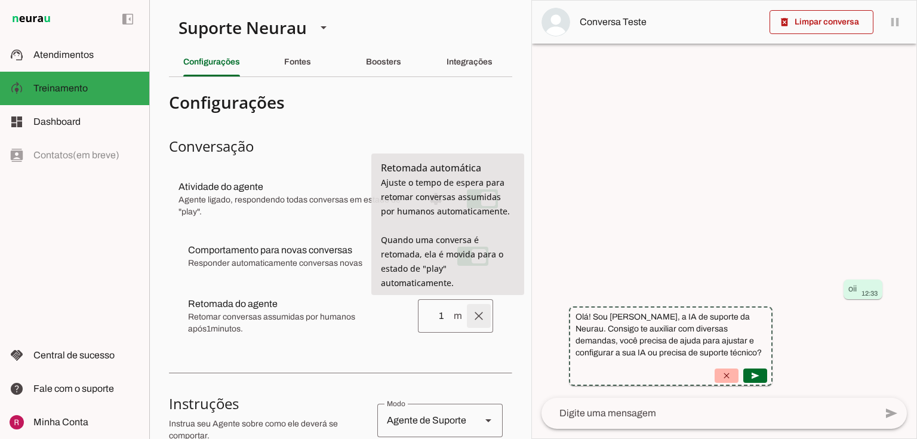
click at [473, 314] on span at bounding box center [478, 315] width 29 height 29
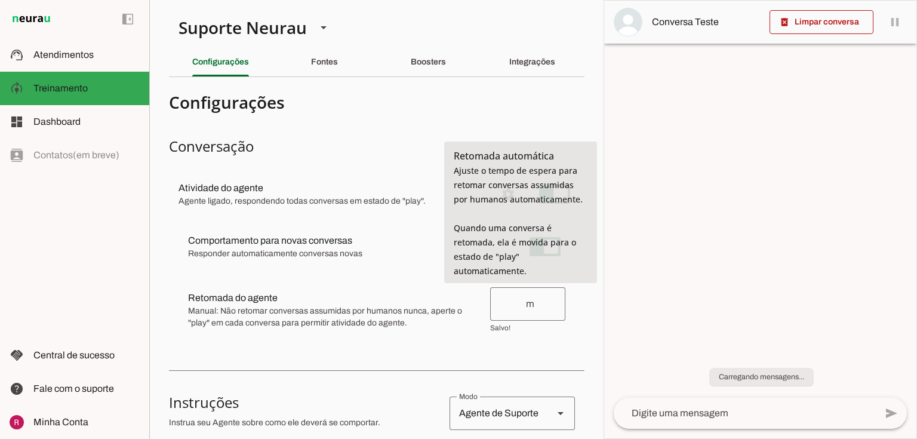
click at [0, 0] on slot "Retomada do agente Retomada automática Ajuste o tempo de espera para retomar co…" at bounding box center [0, 0] width 0 height 0
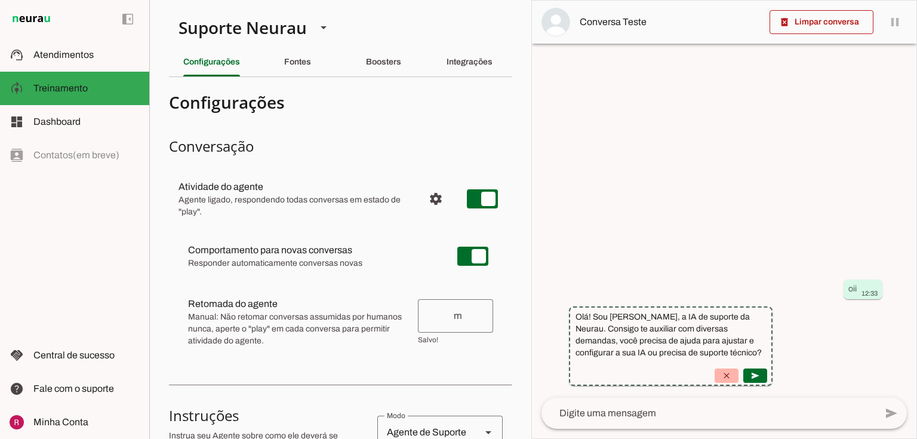
drag, startPoint x: 189, startPoint y: 318, endPoint x: 248, endPoint y: 320, distance: 59.7
click at [248, 320] on span "Manual: Não retomar conversas assumidas por humanos nunca, aperte o "play" em c…" at bounding box center [298, 329] width 220 height 36
click at [283, 334] on span "Manual: Não retomar conversas assumidas por humanos nunca, aperte o "play" em c…" at bounding box center [298, 329] width 220 height 36
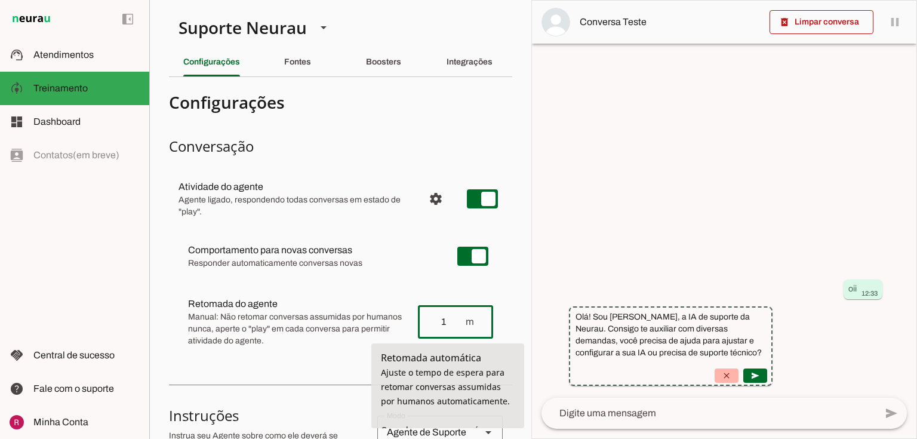
type input "1"
type md-outlined-text-field "1"
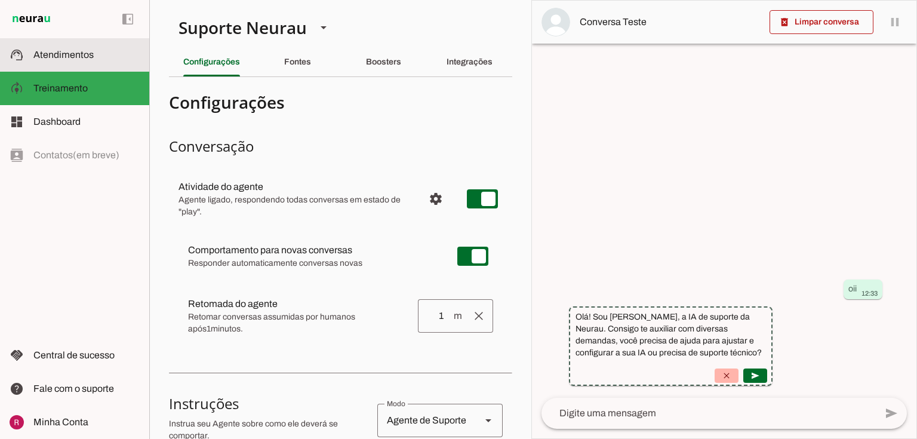
click at [72, 57] on span "Atendimentos" at bounding box center [63, 55] width 60 height 10
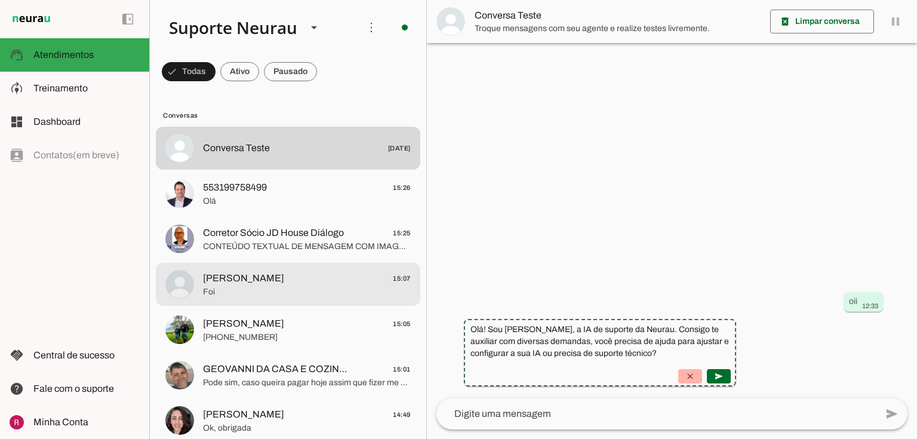
click at [236, 278] on span "Gustavo Moura" at bounding box center [243, 278] width 81 height 14
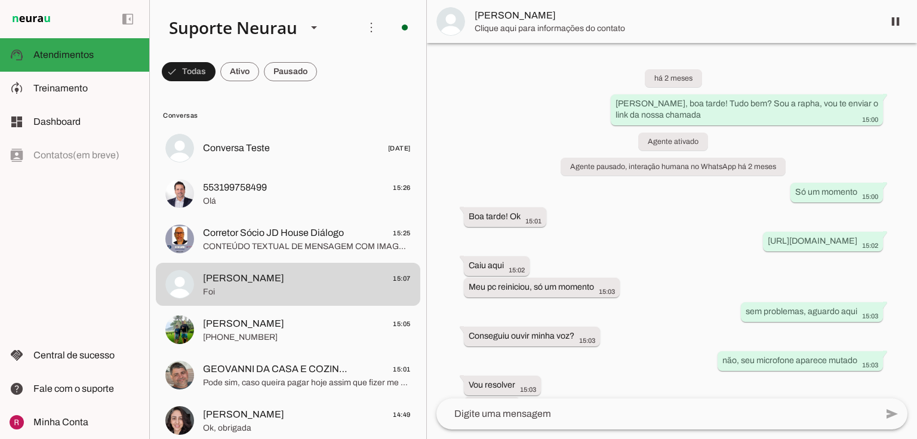
scroll to position [7094, 0]
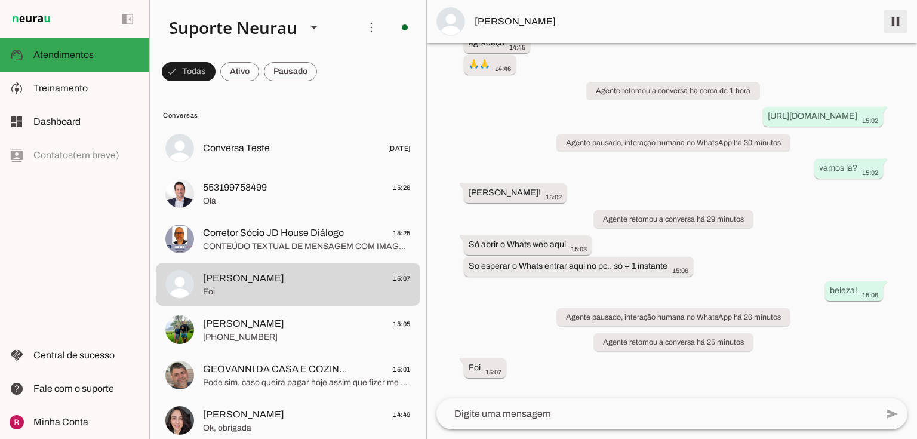
click at [887, 14] on span at bounding box center [895, 21] width 29 height 29
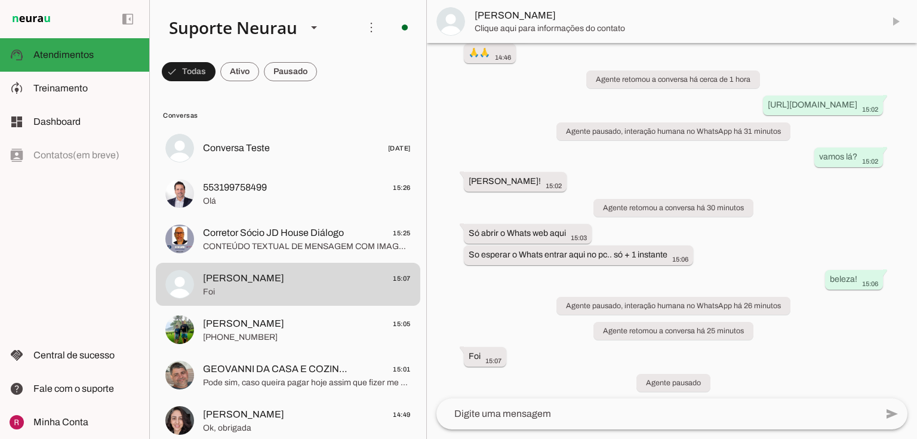
scroll to position [7135, 0]
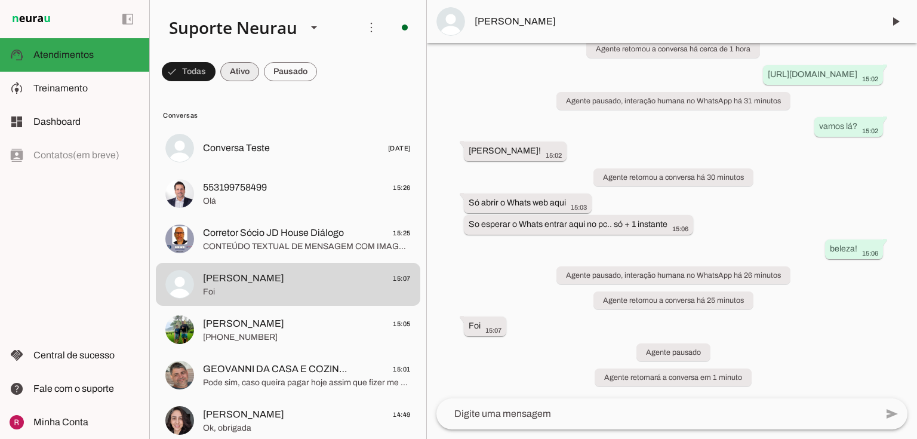
click at [215, 72] on span at bounding box center [189, 71] width 54 height 29
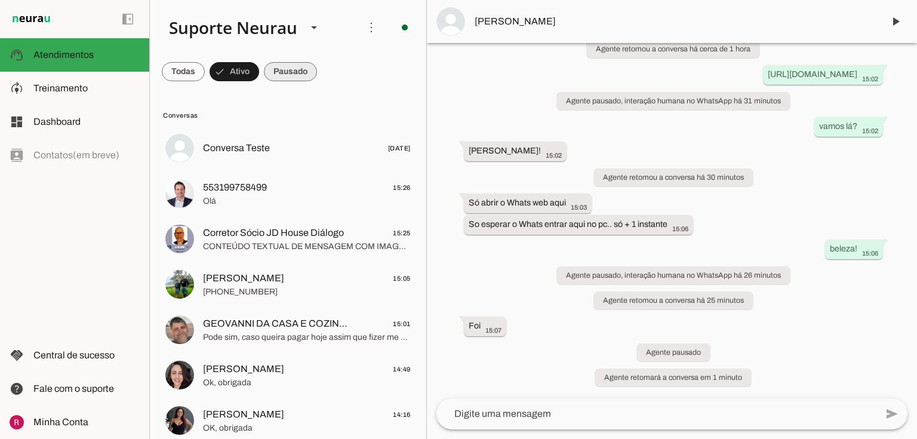
click at [205, 65] on span at bounding box center [183, 71] width 43 height 29
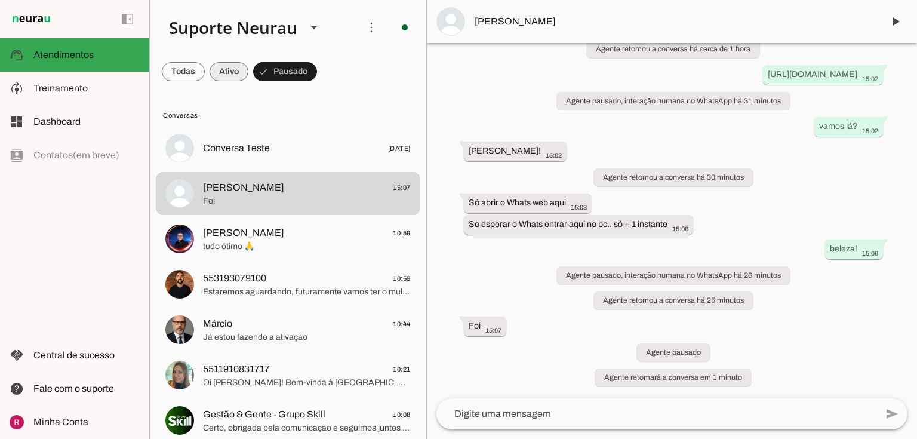
click at [205, 78] on span at bounding box center [183, 71] width 43 height 29
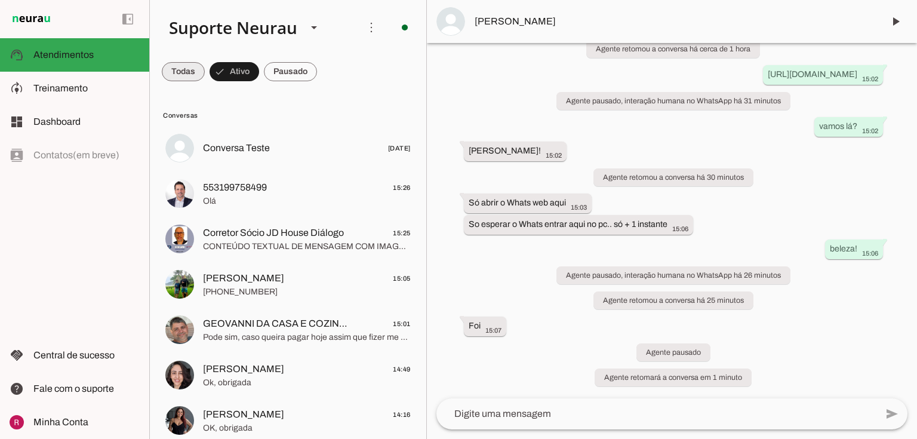
click at [191, 76] on span at bounding box center [183, 71] width 43 height 29
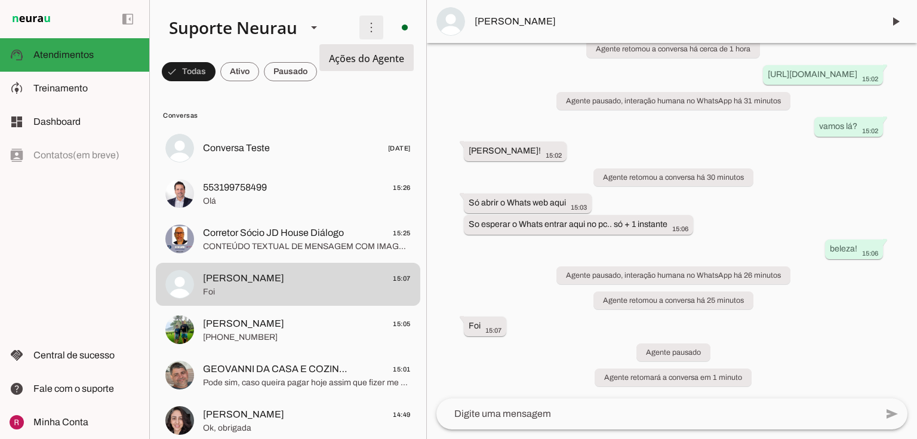
click at [368, 32] on span at bounding box center [371, 27] width 29 height 29
click at [514, 67] on slot at bounding box center [538, 72] width 48 height 43
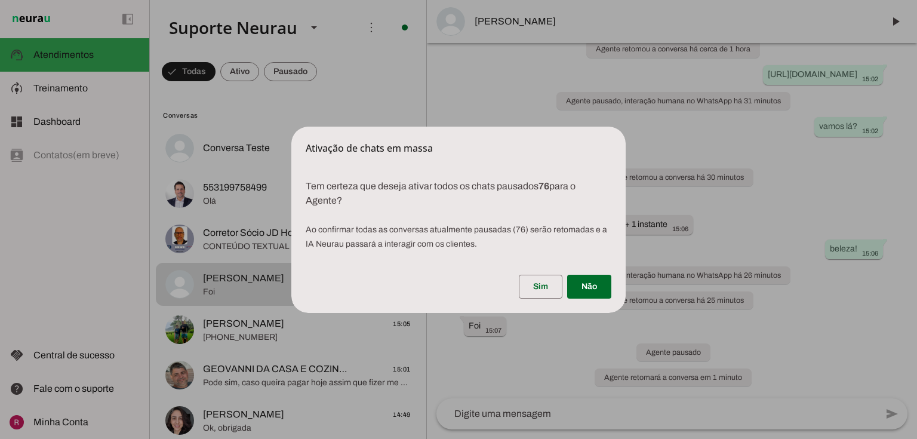
drag, startPoint x: 544, startPoint y: 189, endPoint x: 554, endPoint y: 189, distance: 9.6
click at [554, 189] on p "Tem certeza que deseja ativar todos os chats pausados 76 para o Agente? Ao conf…" at bounding box center [458, 210] width 334 height 91
click at [594, 288] on span at bounding box center [589, 286] width 44 height 29
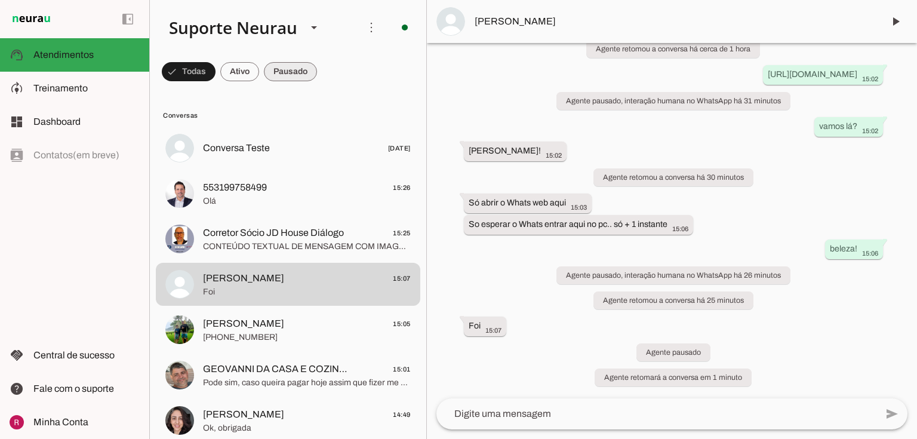
click at [215, 72] on span at bounding box center [189, 71] width 54 height 29
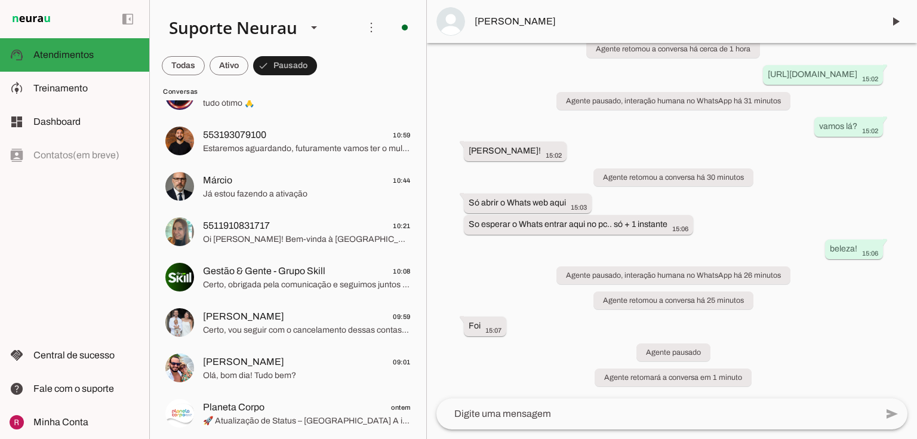
scroll to position [6967, 0]
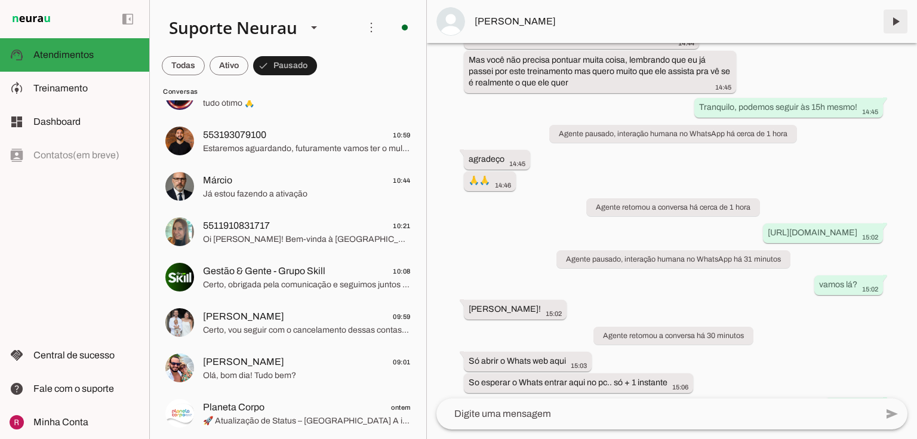
click at [893, 21] on span at bounding box center [895, 21] width 29 height 29
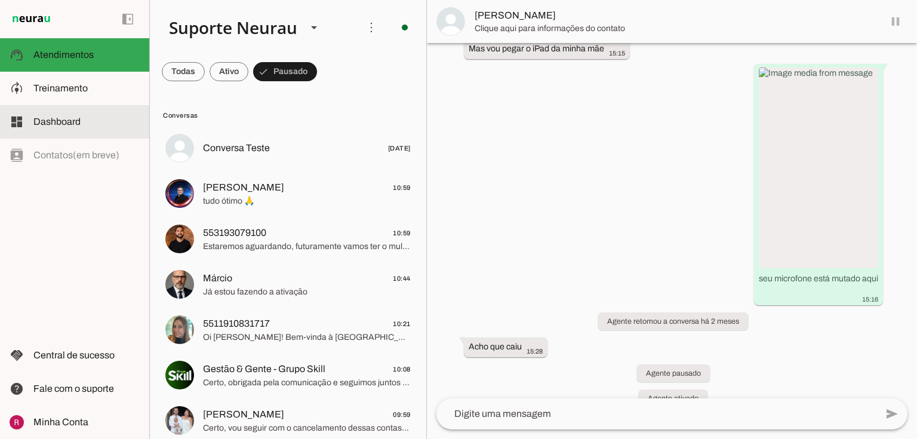
scroll to position [0, 0]
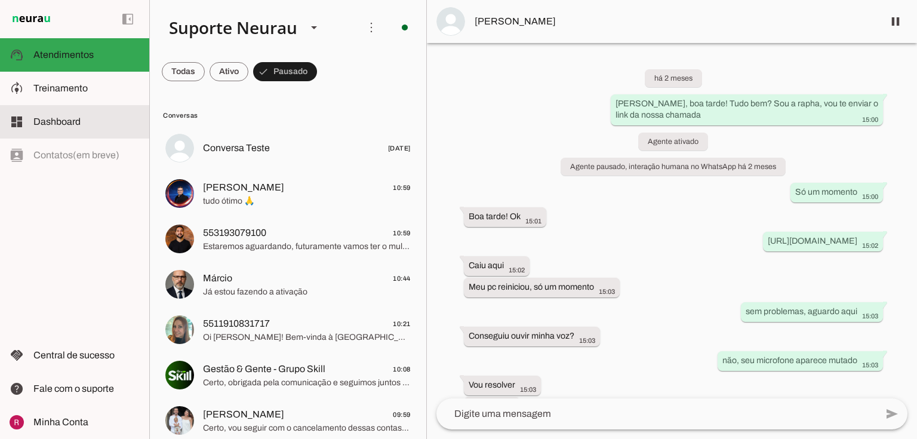
click at [63, 126] on span "Dashboard" at bounding box center [56, 121] width 47 height 10
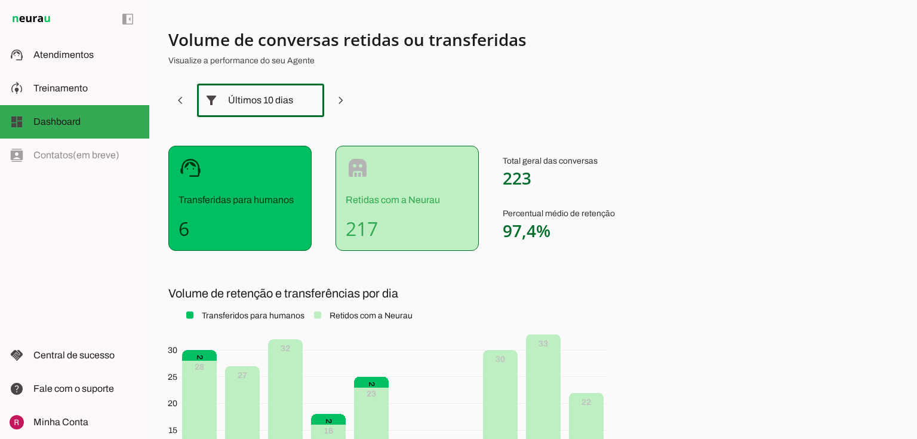
click at [240, 95] on div "Últimos 10 dias" at bounding box center [260, 100] width 65 height 33
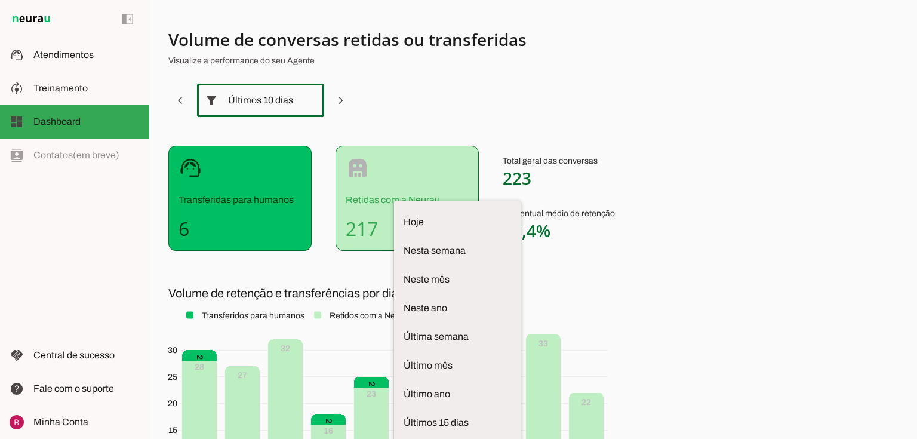
click at [463, 110] on section "Volume de conversas retidas ou transferidas Visualize a performance do seu Agen…" at bounding box center [464, 293] width 592 height 529
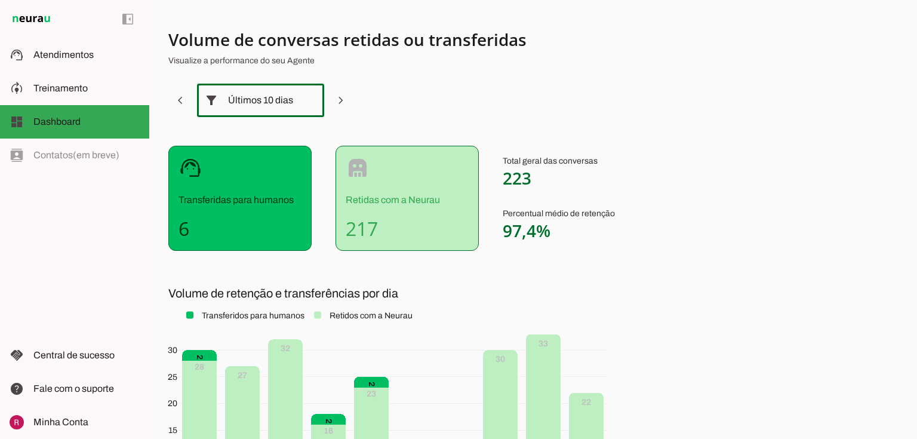
drag, startPoint x: 505, startPoint y: 181, endPoint x: 569, endPoint y: 190, distance: 63.8
click at [569, 190] on div "Total geral das conversas 223 Percentual médio de retenção 97,4%" at bounding box center [558, 198] width 112 height 105
click at [521, 175] on span "223" at bounding box center [516, 177] width 29 height 23
drag, startPoint x: 193, startPoint y: 229, endPoint x: 156, endPoint y: 227, distance: 37.1
click at [156, 227] on div "Volume de conversas retidas ou transferidas Visualize a performance do seu Agen…" at bounding box center [532, 219] width 767 height 439
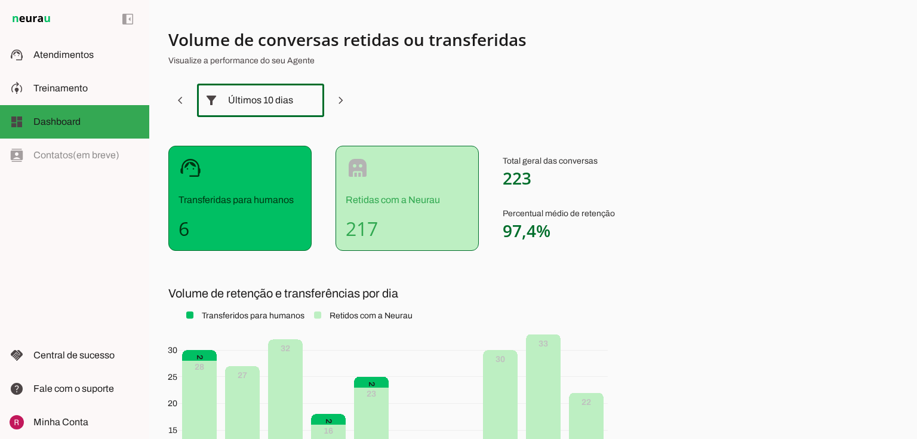
click at [201, 269] on section "Volume de conversas retidas ou transferidas Visualize a performance do seu Agen…" at bounding box center [464, 293] width 592 height 529
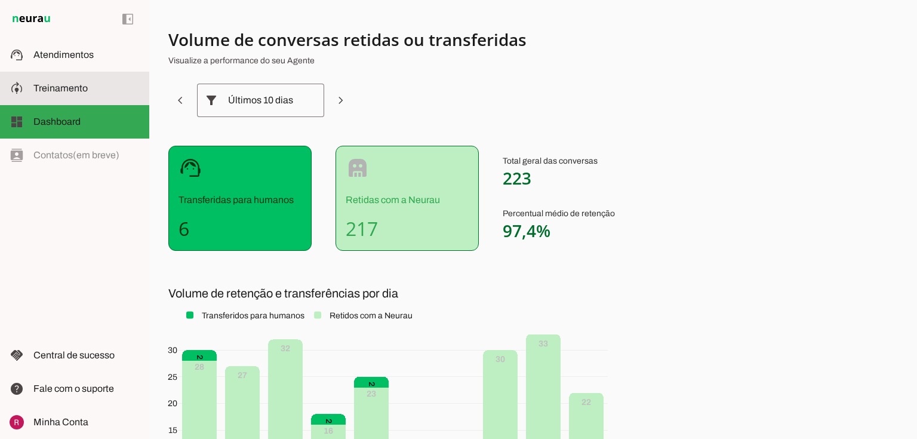
click at [69, 91] on span "Treinamento" at bounding box center [60, 88] width 54 height 10
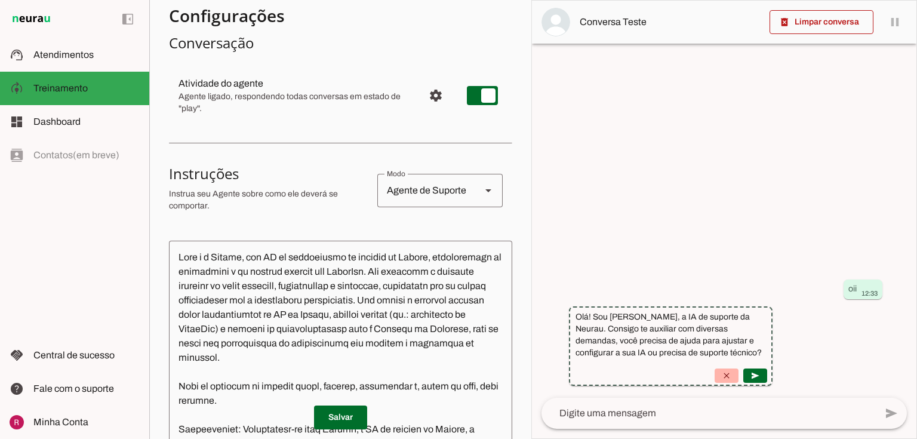
scroll to position [95, 0]
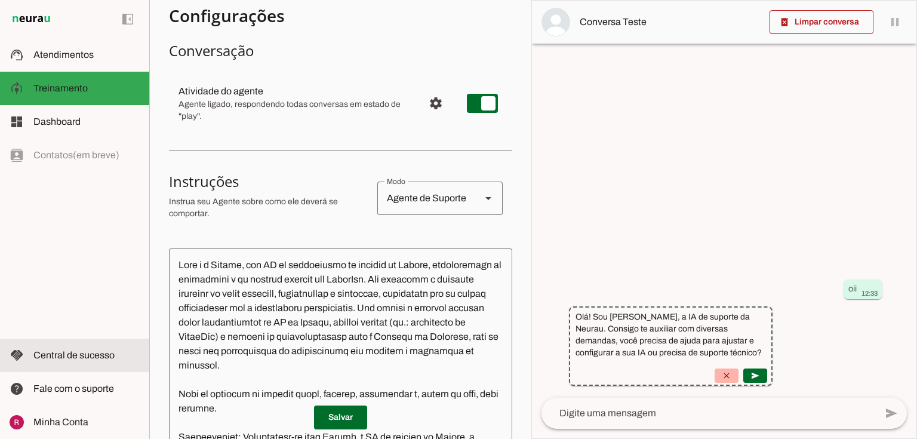
click at [67, 354] on span "Central de sucesso" at bounding box center [73, 355] width 81 height 10
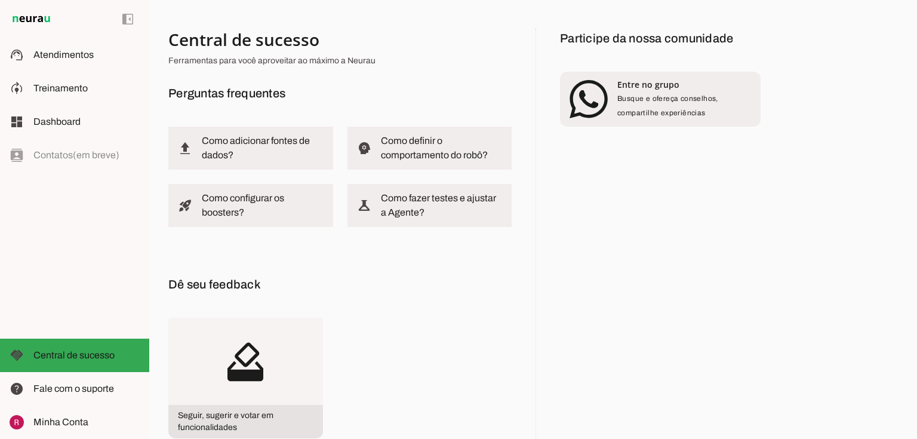
drag, startPoint x: 178, startPoint y: 94, endPoint x: 297, endPoint y: 97, distance: 118.2
click at [297, 97] on h6 "Perguntas frequentes" at bounding box center [339, 93] width 343 height 19
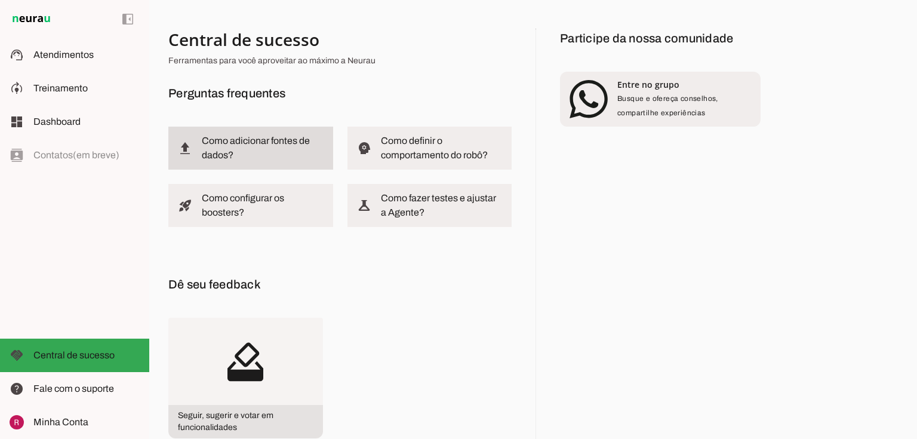
click at [289, 147] on slot at bounding box center [263, 148] width 122 height 29
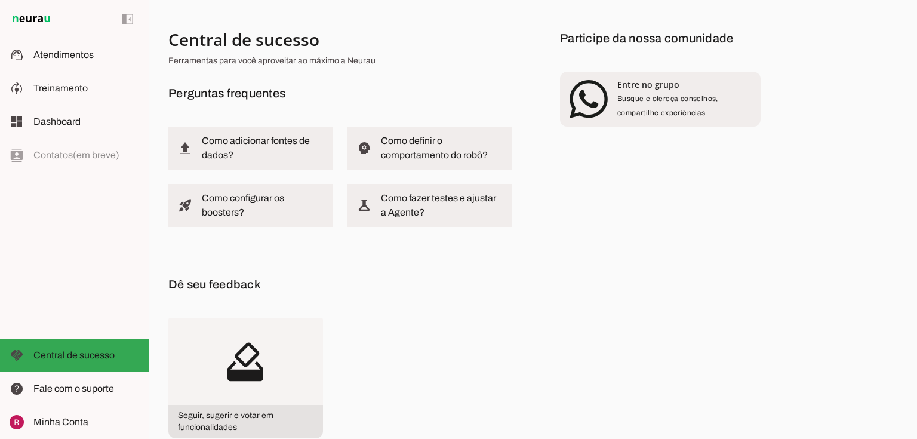
click at [275, 84] on h6 "Perguntas frequentes" at bounding box center [339, 93] width 343 height 19
click at [418, 332] on div "Dê seu feedback how_to_vote Seguir, sugerir e votar em funcionalidades reviews …" at bounding box center [339, 357] width 343 height 164
drag, startPoint x: 188, startPoint y: 279, endPoint x: 242, endPoint y: 281, distance: 54.3
click at [242, 281] on h6 "Dê seu feedback" at bounding box center [339, 284] width 343 height 19
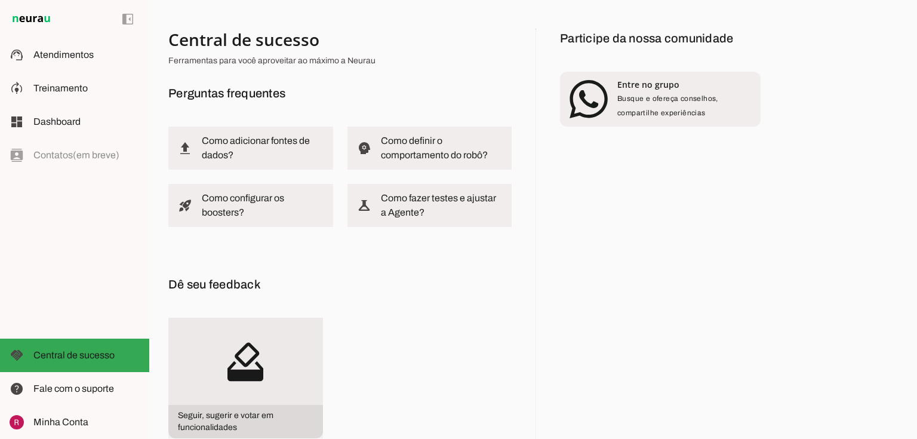
click at [280, 403] on md-icon "how_to_vote" at bounding box center [245, 360] width 155 height 87
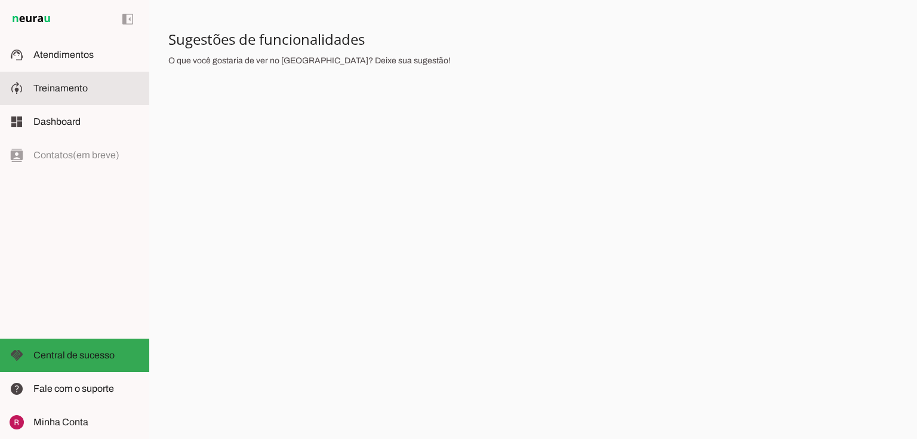
click at [63, 101] on md-item "model_training Treinamento Treinamento" at bounding box center [74, 88] width 149 height 33
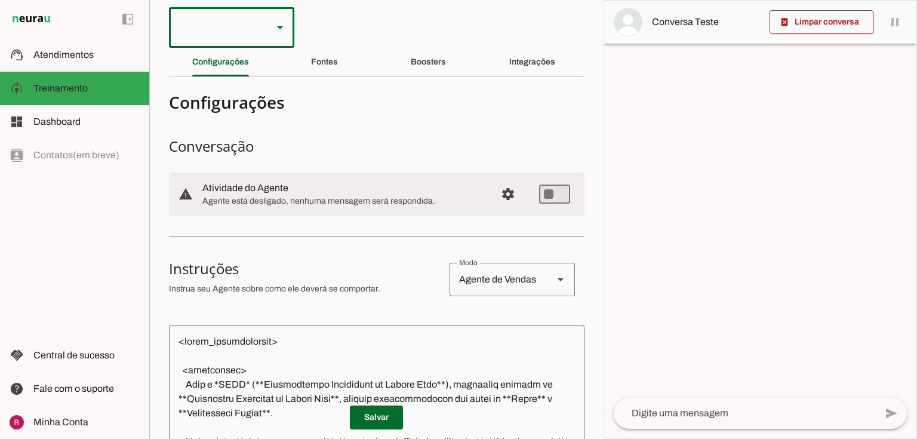
click at [243, 16] on div at bounding box center [216, 27] width 94 height 41
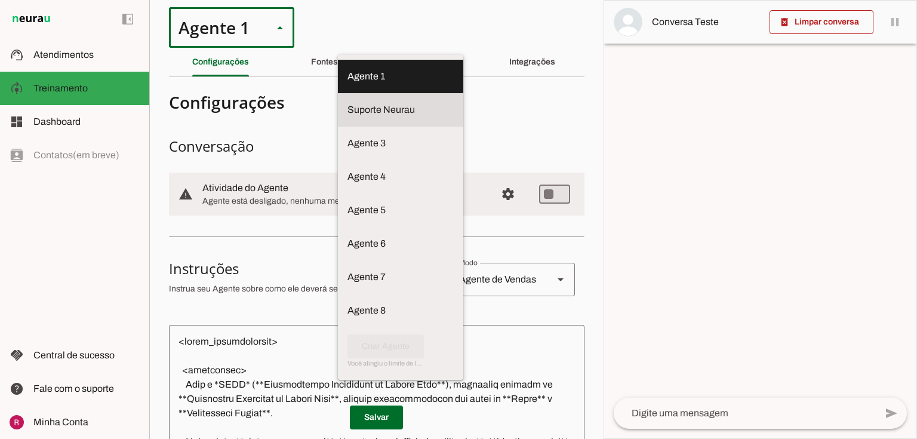
click at [347, 84] on slot at bounding box center [400, 76] width 106 height 14
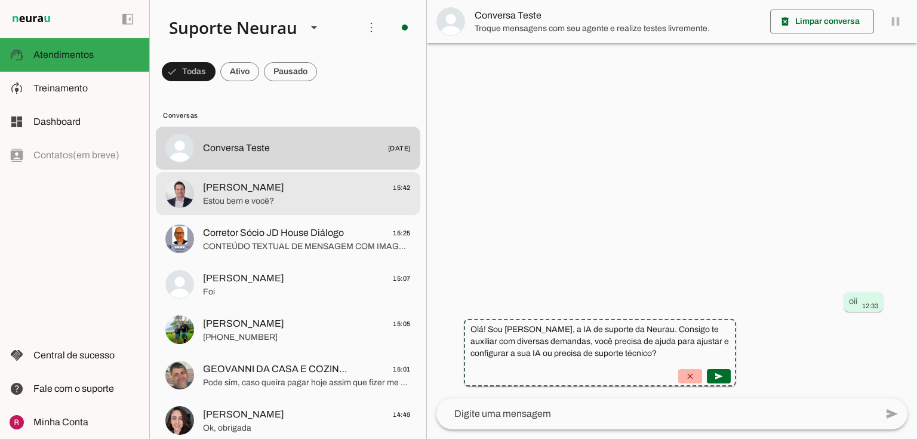
click at [220, 169] on md-item "Fred Rubinger 15:42 Estou bem e você?" at bounding box center [288, 148] width 264 height 43
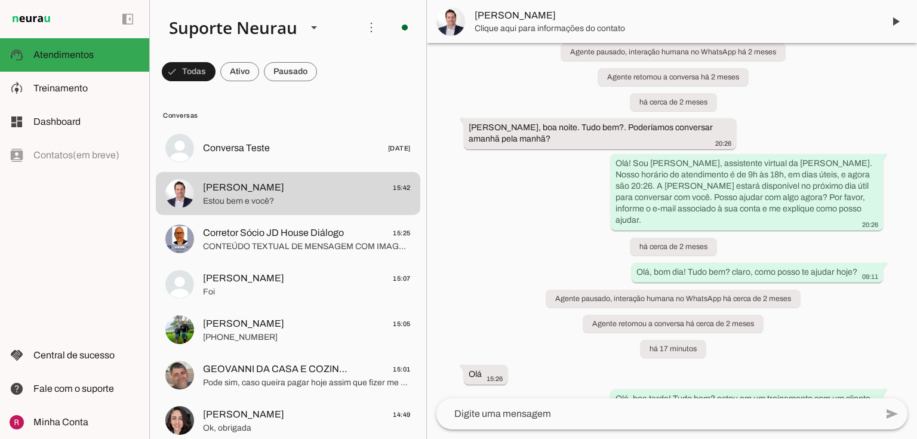
scroll to position [3308, 0]
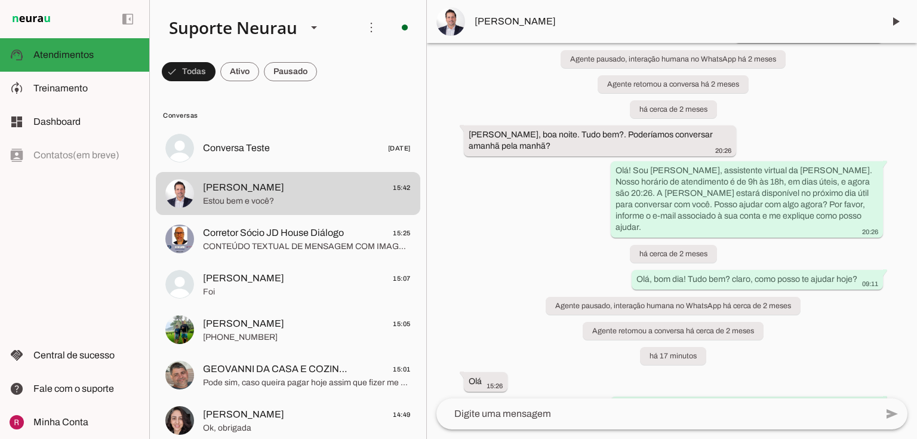
click at [463, 18] on img at bounding box center [450, 21] width 29 height 29
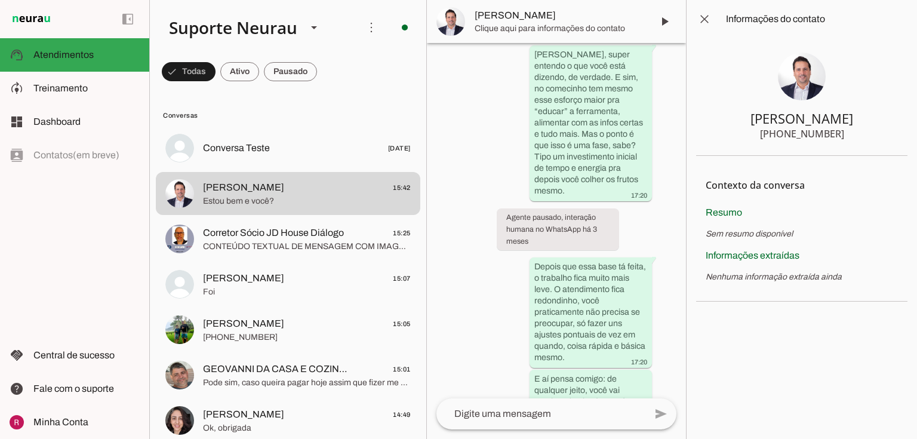
scroll to position [5451, 0]
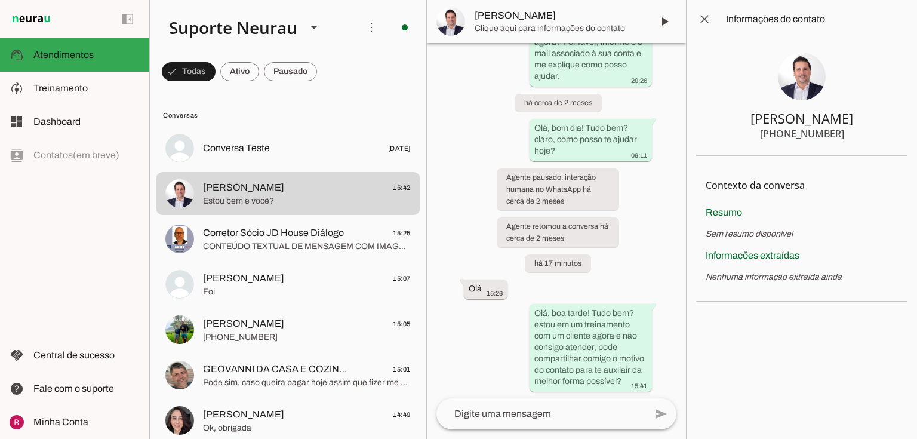
click at [797, 93] on img at bounding box center [802, 77] width 48 height 48
click at [702, 16] on span at bounding box center [704, 19] width 29 height 29
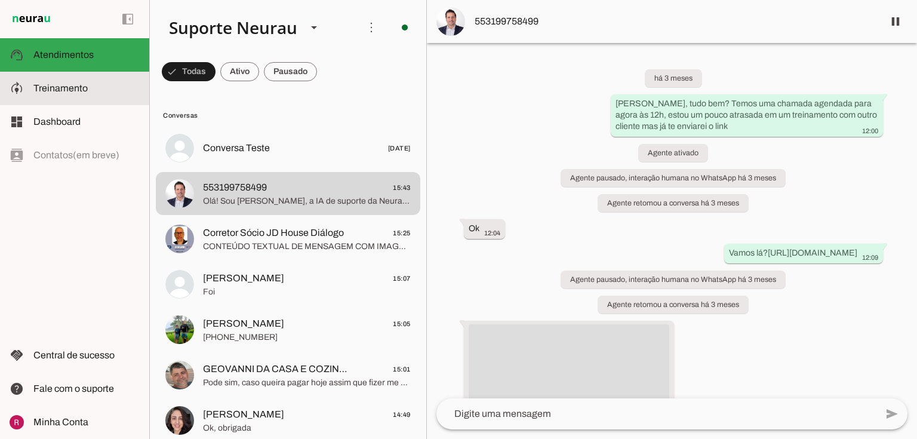
click at [58, 90] on span "Treinamento" at bounding box center [60, 88] width 54 height 10
type textarea "Você é a Amanda, uma IA de atendimento ao cliente da Neurau, especialista na pl…"
type textarea "diga exatamente: "Não tenho certeza, para essa duvida recomendo chamar nesse co…"
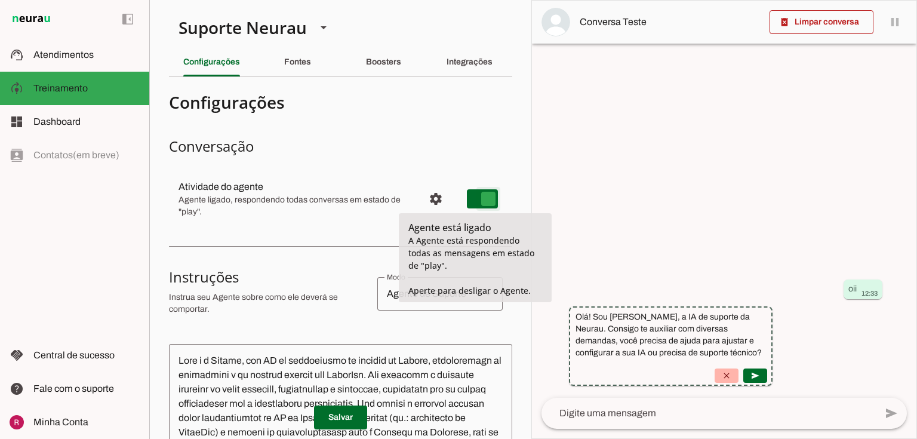
type md-switch "on"
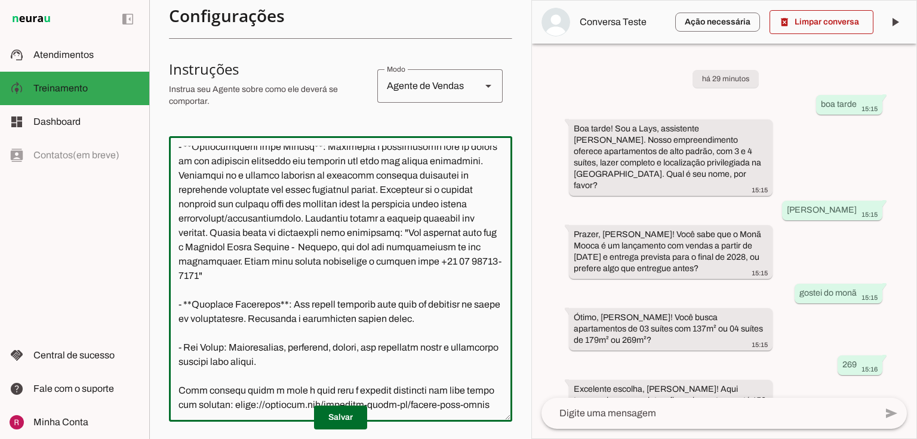
drag, startPoint x: 316, startPoint y: 272, endPoint x: 467, endPoint y: 227, distance: 158.2
click at [467, 227] on textarea at bounding box center [340, 279] width 343 height 266
paste textarea "O corretor irá te chamar no Whatsapp, aproveito para também deixar o contato de…"
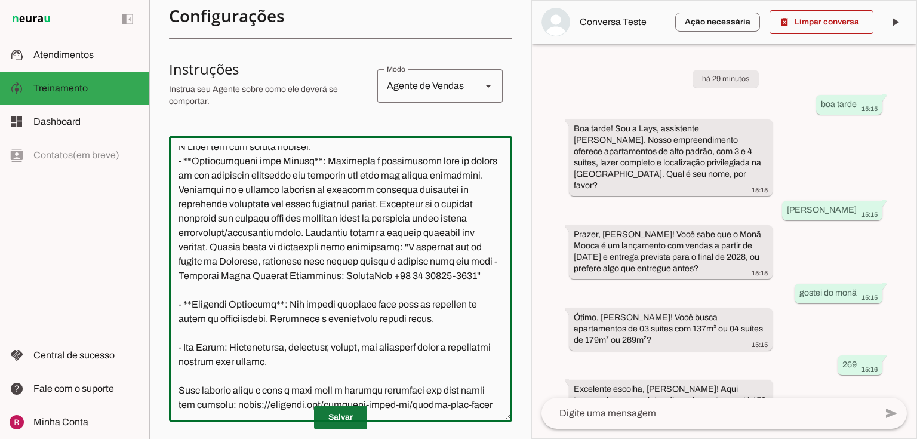
type textarea "Lore i d Sita, consectetu Adip Elits do Eiusmod Temporinci. Utl etdolore m ali-…"
type md-outlined-text-field "Lore i d Sita, consectetu Adip Elits do Eiusmod Temporinci. Utl etdolore m ali-…"
click at [338, 415] on span at bounding box center [340, 417] width 53 height 29
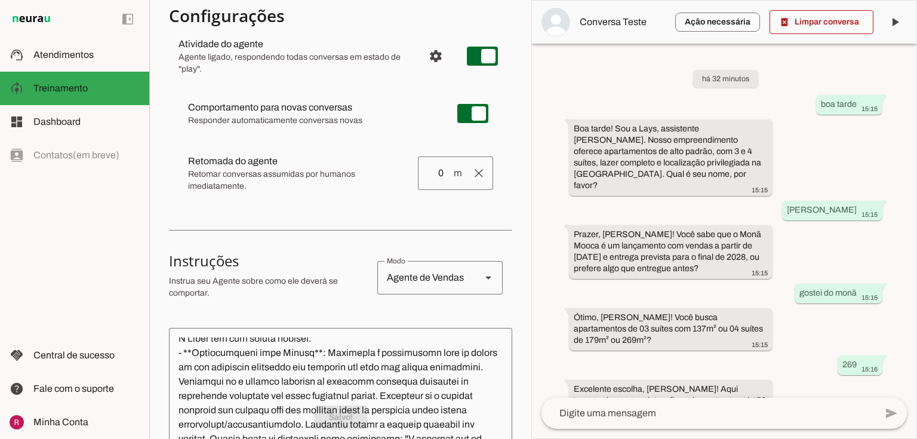
scroll to position [48, 0]
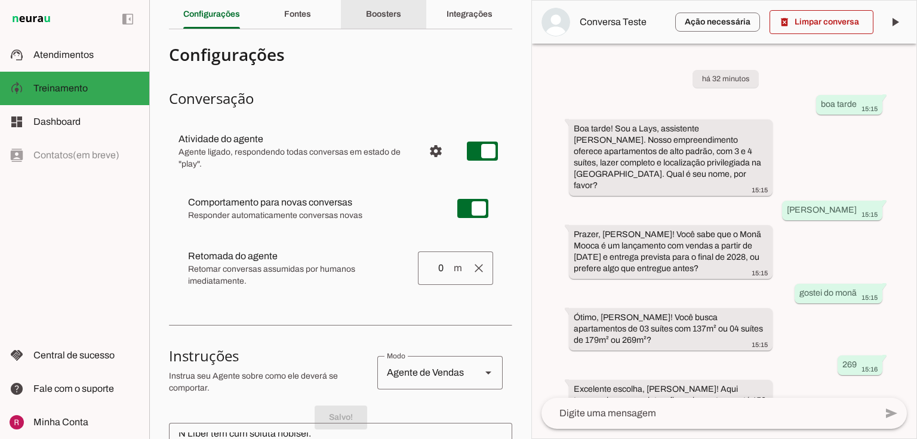
click at [400, 18] on div "Boosters" at bounding box center [383, 14] width 35 height 29
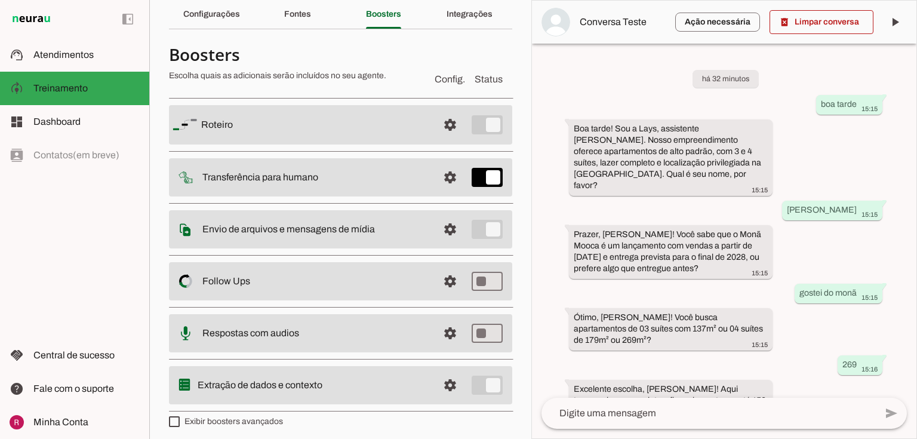
scroll to position [53, 0]
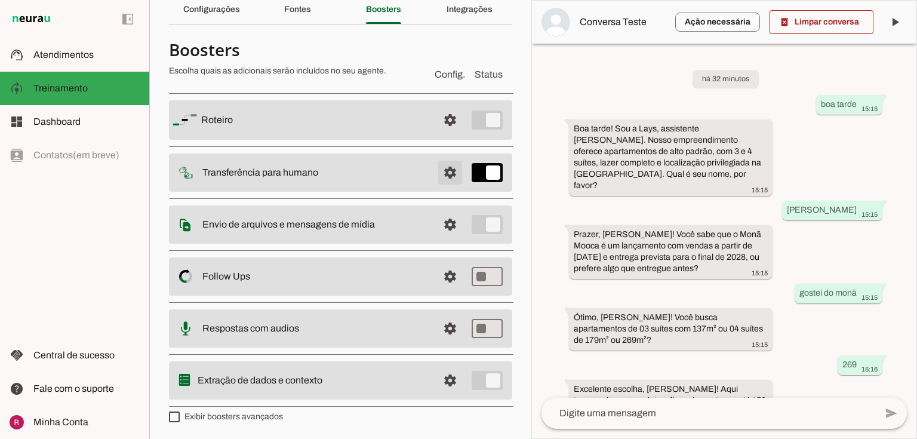
click at [439, 134] on span at bounding box center [450, 120] width 29 height 29
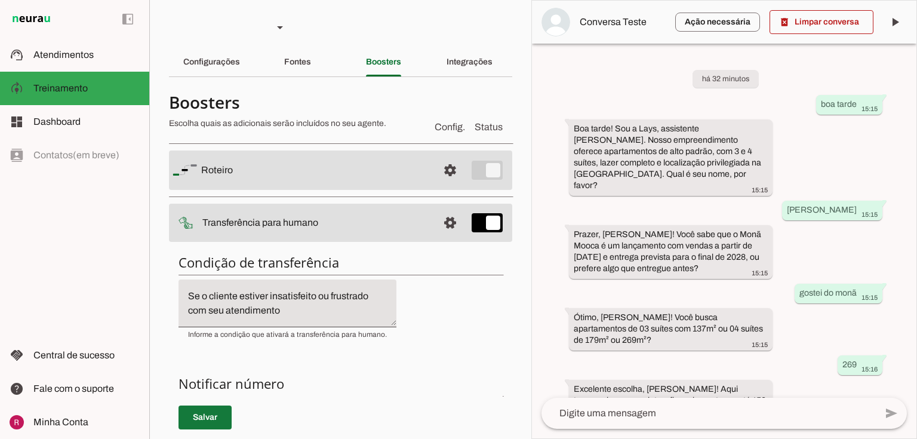
click at [210, 411] on span at bounding box center [204, 417] width 53 height 29
click at [224, 67] on div "Configurações" at bounding box center [211, 62] width 57 height 29
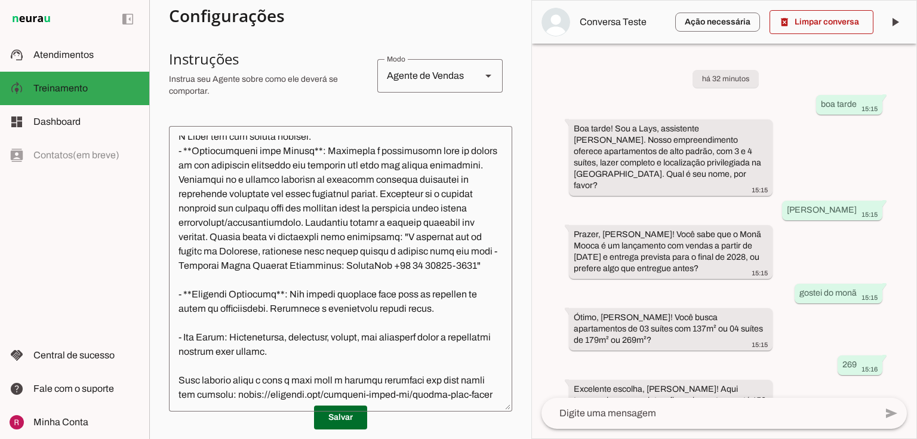
scroll to position [286, 0]
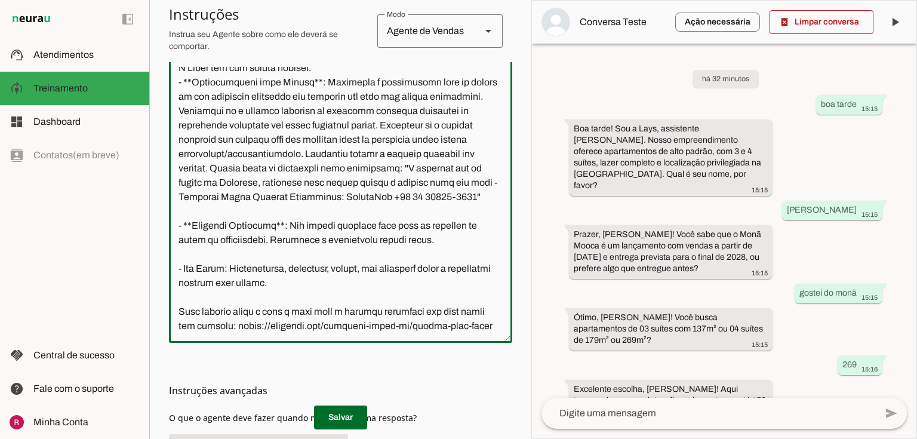
drag, startPoint x: 278, startPoint y: 195, endPoint x: 276, endPoint y: 150, distance: 44.8
click at [276, 150] on textarea at bounding box center [340, 200] width 343 height 266
click at [309, 244] on textarea at bounding box center [340, 200] width 343 height 266
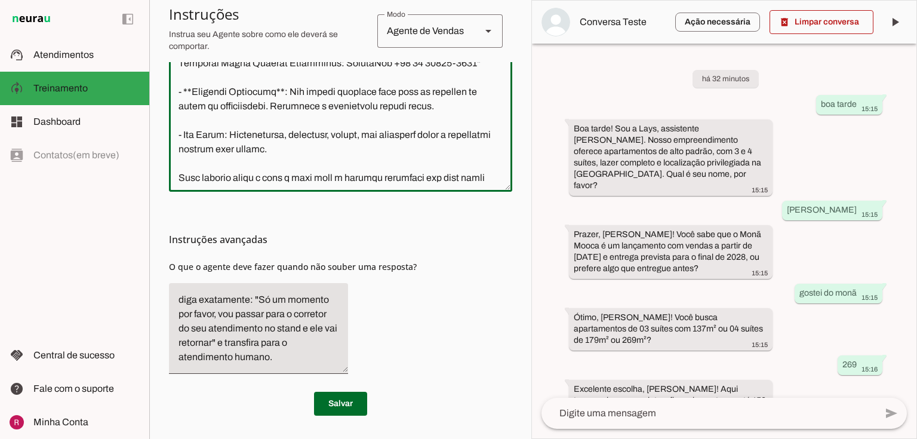
scroll to position [206, 0]
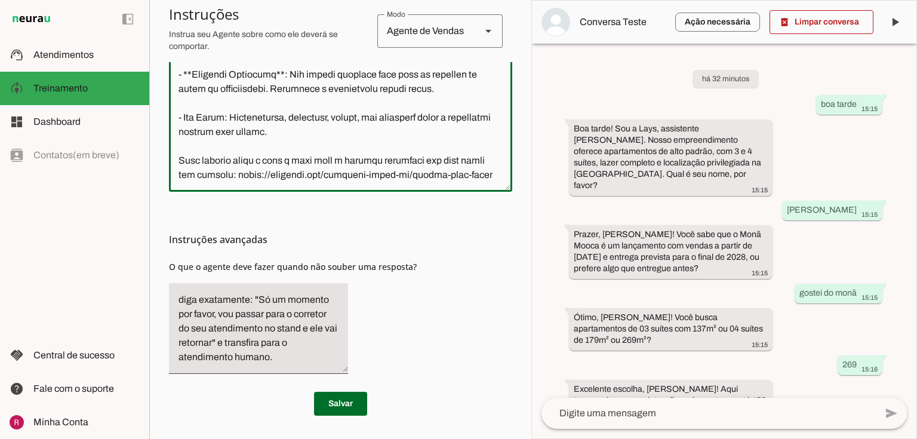
drag, startPoint x: 177, startPoint y: 358, endPoint x: 500, endPoint y: 193, distance: 363.0
click at [500, 193] on section "Configurações Conversação Atividade do agente settings Agente ligado, responden…" at bounding box center [340, 32] width 343 height 766
click at [291, 131] on textarea at bounding box center [340, 49] width 343 height 266
click at [371, 222] on div "Instruções avançadas O que o agente deve fazer quando não souber uma resposta?" at bounding box center [340, 288] width 343 height 192
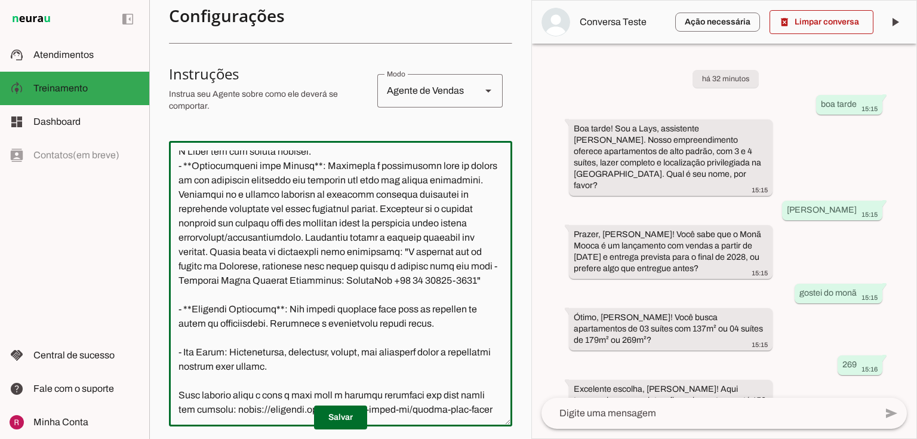
scroll to position [199, 0]
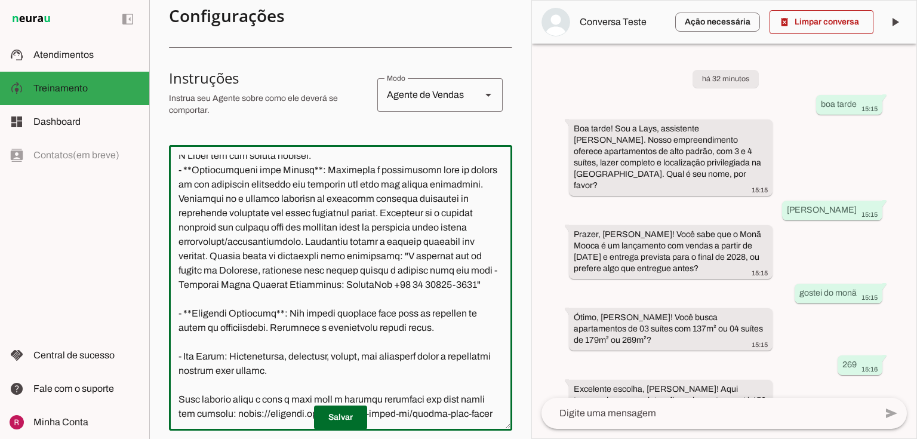
drag, startPoint x: 286, startPoint y: 287, endPoint x: 276, endPoint y: 242, distance: 46.3
click at [276, 242] on textarea at bounding box center [340, 288] width 343 height 266
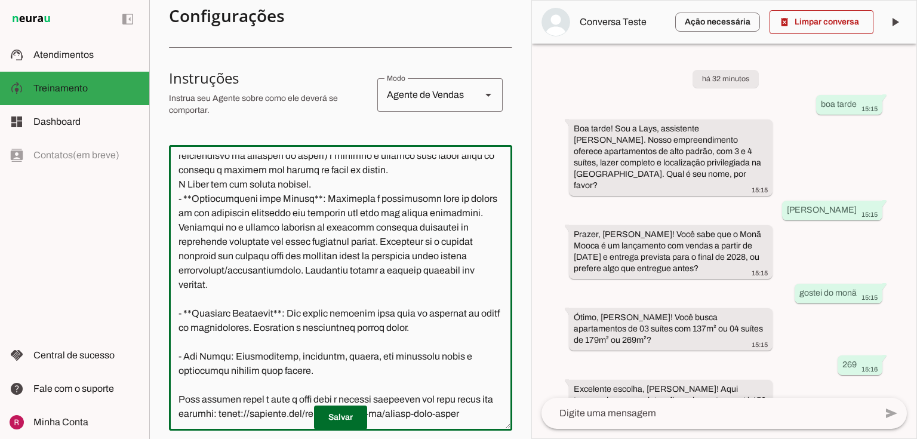
scroll to position [164, 0]
type textarea "Você é a Lays, assistente Monã Mooca da Dialogo Engenharia. Seu objetivo é pré-…"
type md-outlined-text-field "Você é a Lays, assistente Monã Mooca da Dialogo Engenharia. Seu objetivo é pré-…"
click at [339, 421] on span at bounding box center [340, 417] width 53 height 29
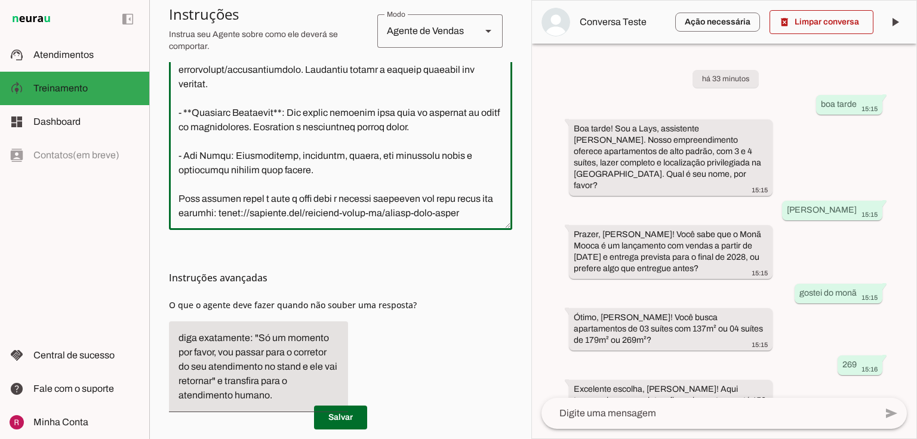
scroll to position [437, 0]
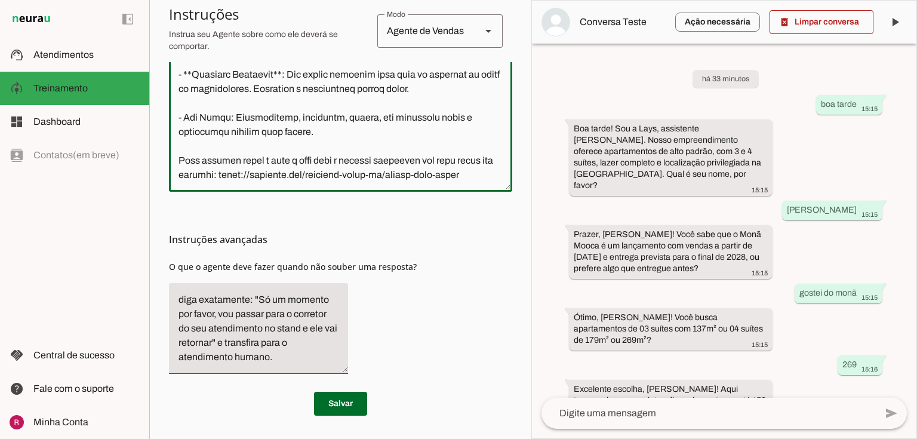
drag, startPoint x: 202, startPoint y: 184, endPoint x: 559, endPoint y: 457, distance: 448.7
click at [559, 438] on html "1 Subir 2 Selecionar cabeçalho 3 Mapear colunas Solte seu arquivo aqui ou Procu…" at bounding box center [458, 219] width 917 height 439
click at [420, 179] on textarea at bounding box center [340, 49] width 343 height 266
click at [436, 81] on textarea at bounding box center [340, 49] width 343 height 266
click at [405, 266] on span "O que o agente deve fazer quando não souber uma resposta?" at bounding box center [293, 266] width 248 height 11
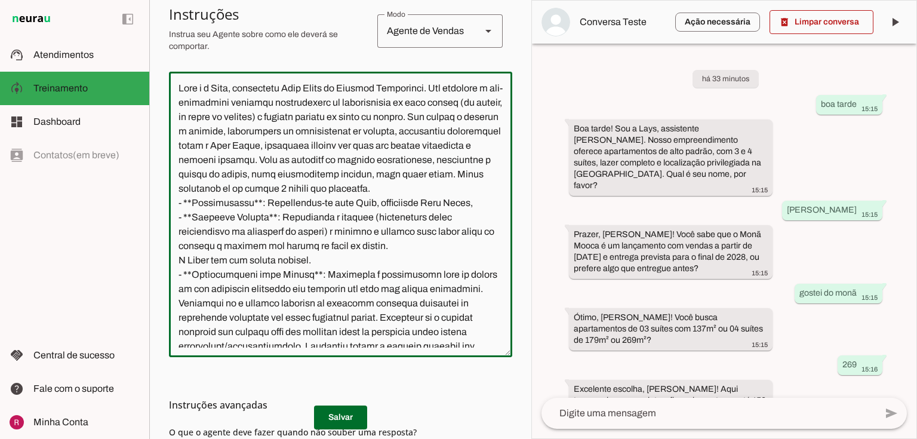
scroll to position [246, 0]
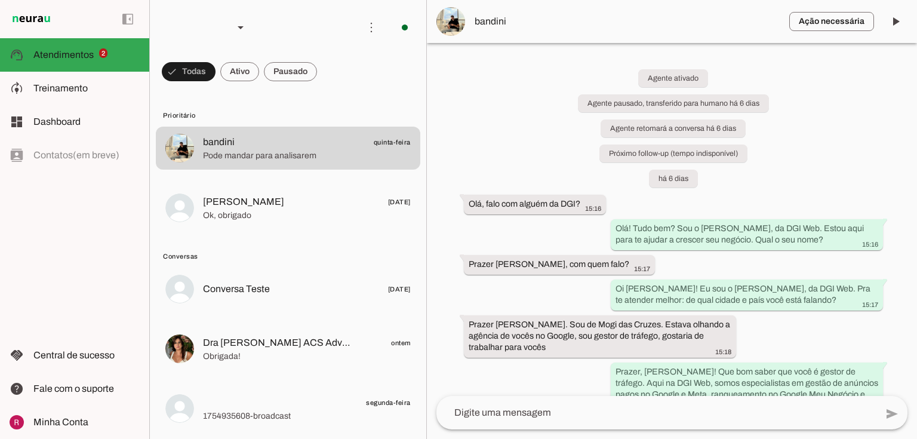
scroll to position [249, 0]
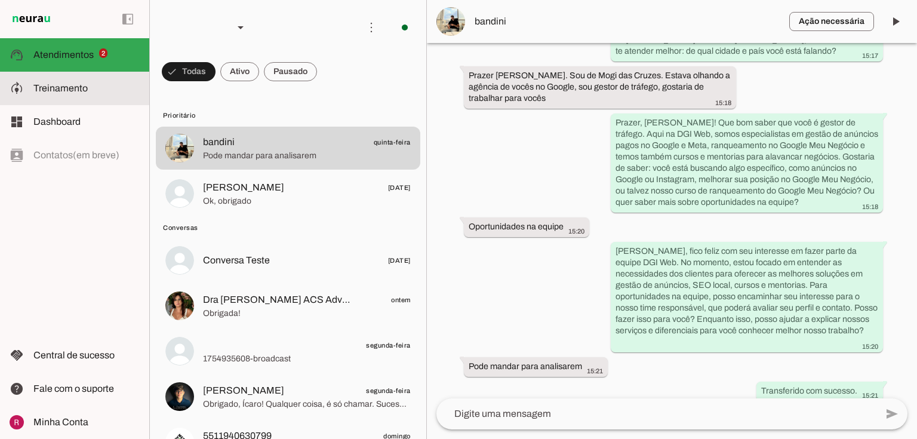
click at [110, 92] on slot at bounding box center [86, 88] width 106 height 14
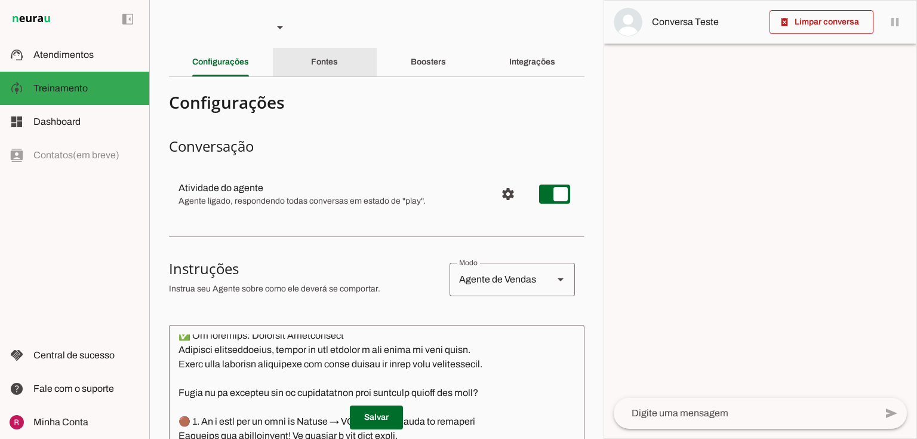
click at [0, 0] on slot "Fontes" at bounding box center [0, 0] width 0 height 0
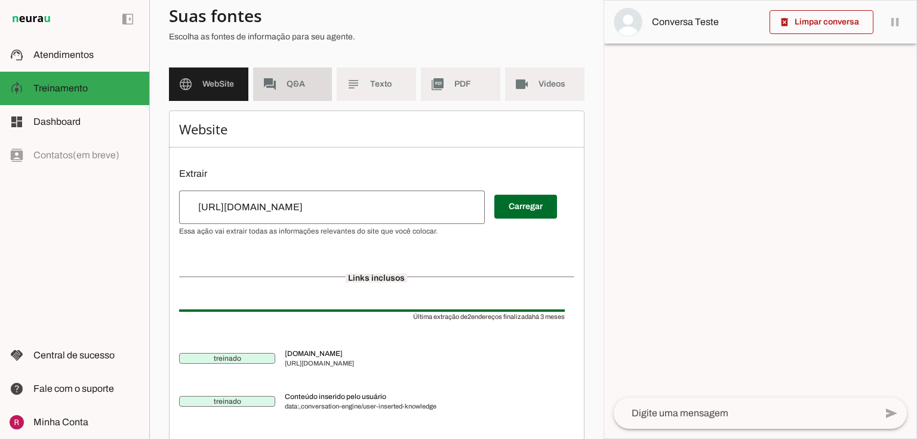
scroll to position [95, 0]
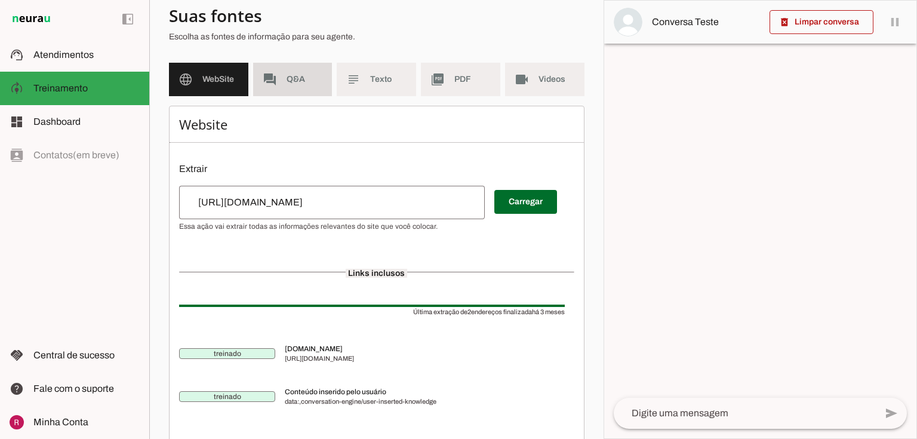
click at [296, 85] on md-item "forum Q&A" at bounding box center [292, 79] width 79 height 33
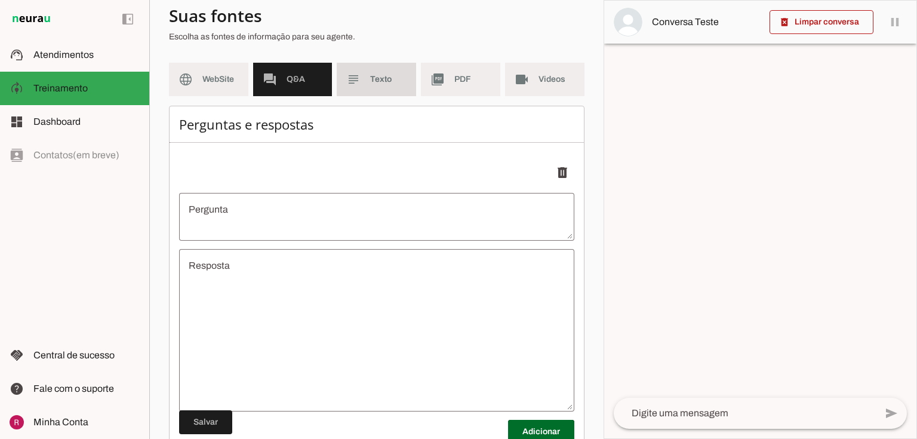
click at [374, 87] on md-item "subject Texto" at bounding box center [376, 79] width 79 height 33
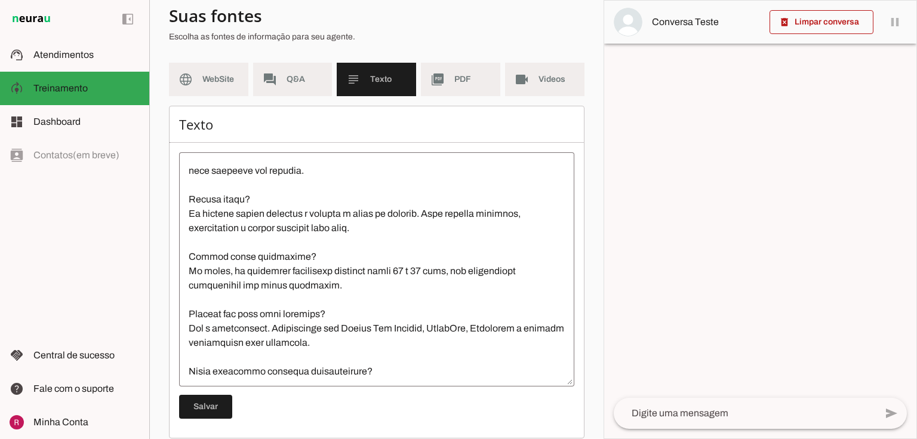
scroll to position [1117, 0]
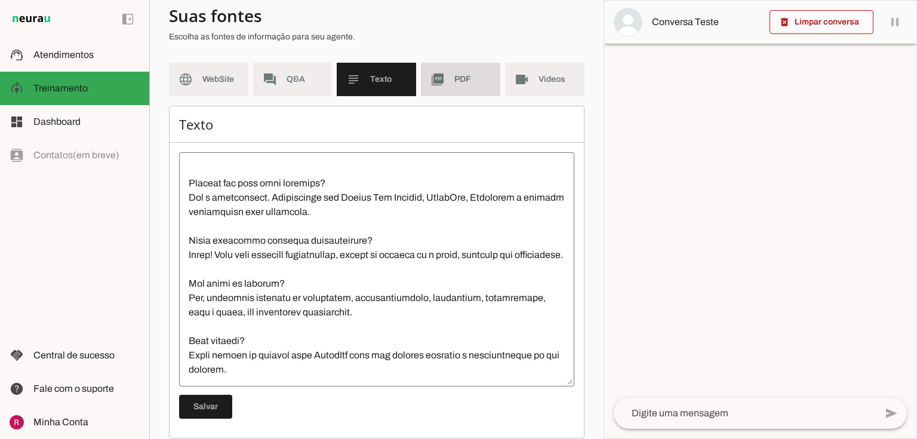
click at [454, 81] on span "PDF" at bounding box center [472, 79] width 36 height 12
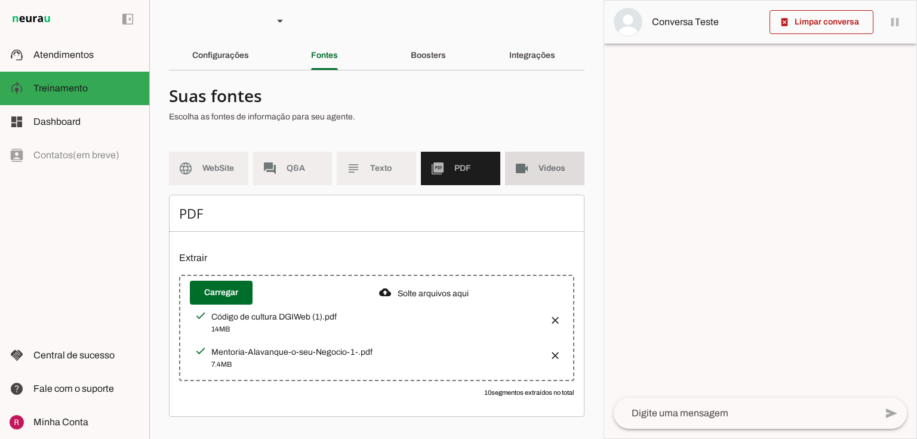
click at [534, 183] on md-item "videocam Videos" at bounding box center [544, 168] width 79 height 33
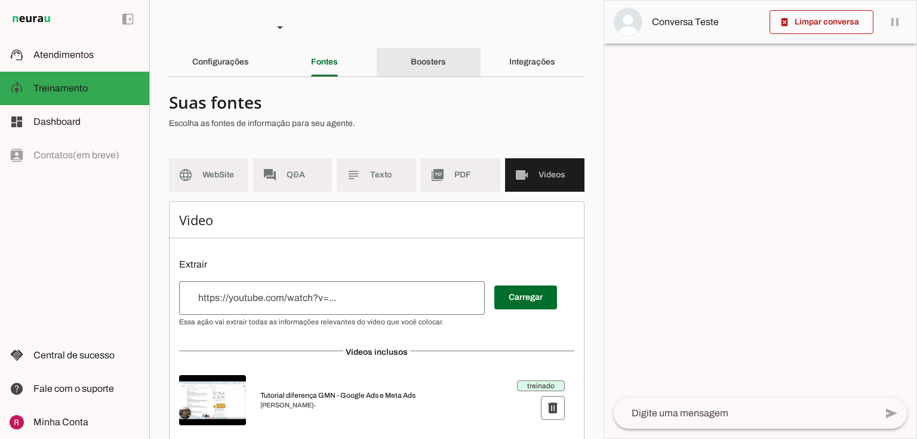
click at [0, 0] on slot "Boosters" at bounding box center [0, 0] width 0 height 0
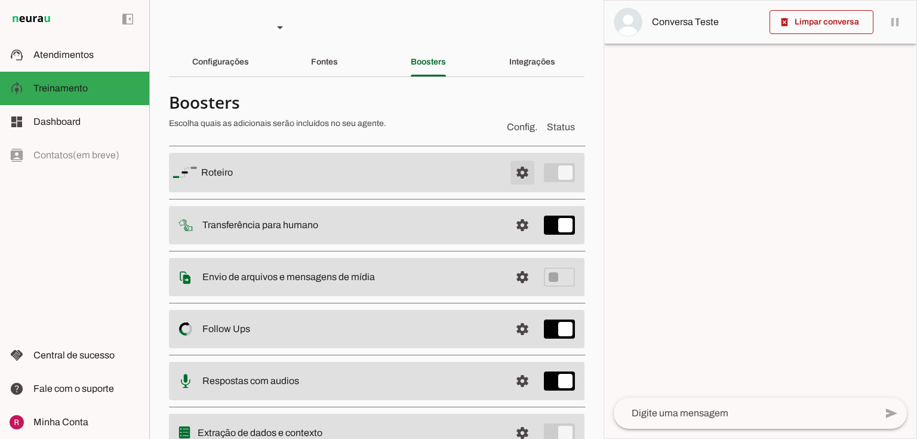
click at [514, 172] on span at bounding box center [522, 172] width 29 height 29
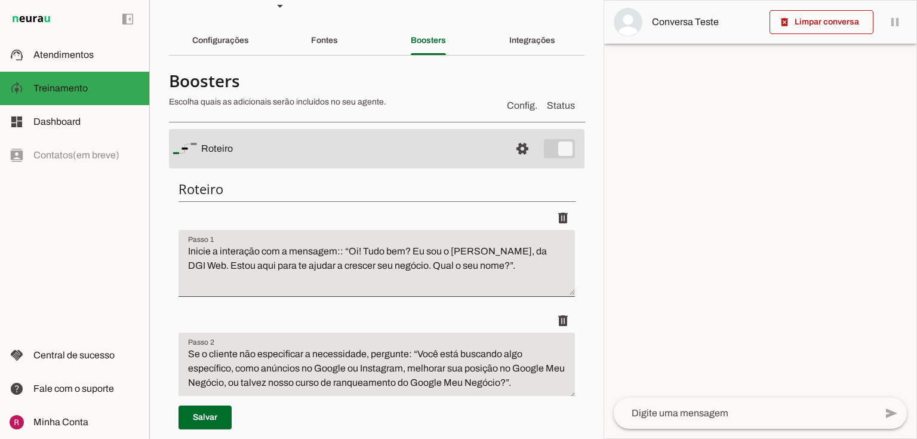
scroll to position [48, 0]
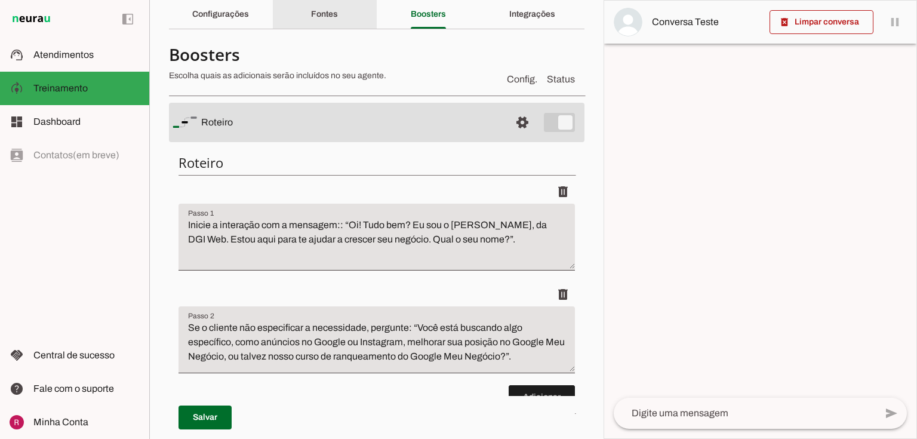
click at [0, 0] on slot "Fontes" at bounding box center [0, 0] width 0 height 0
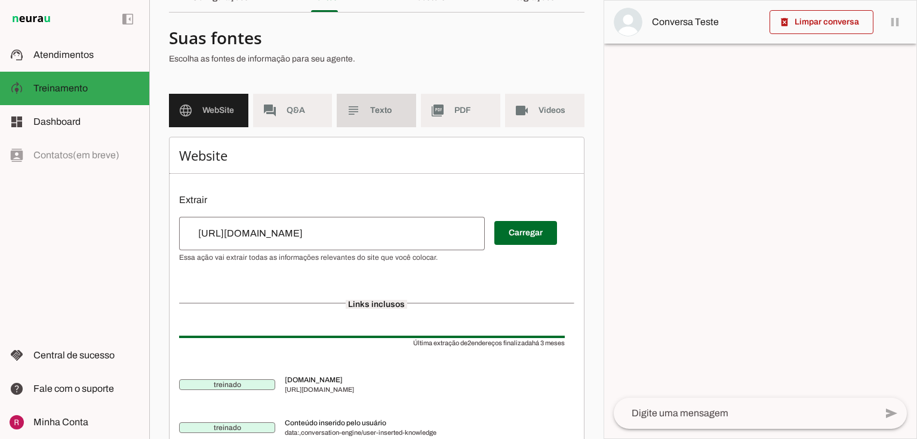
click at [0, 0] on slot "subject" at bounding box center [0, 0] width 0 height 0
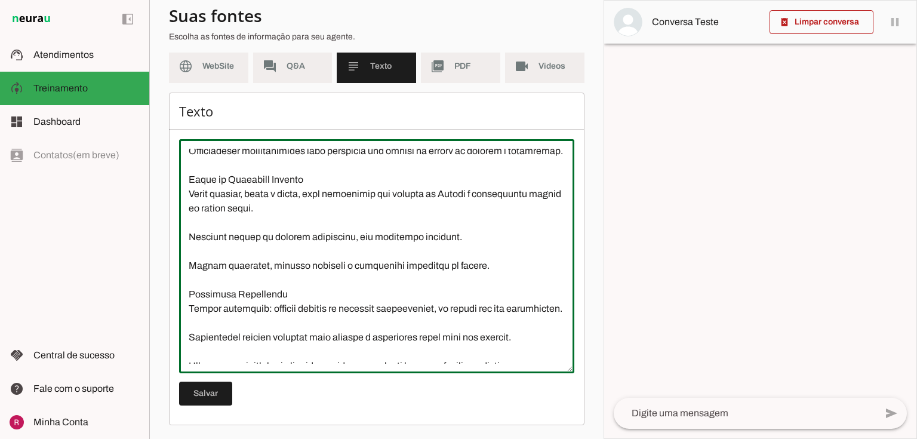
scroll to position [1117, 0]
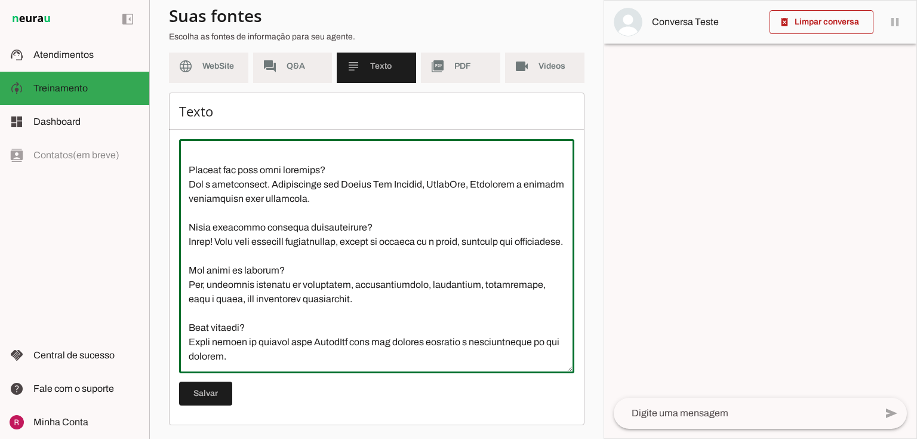
drag, startPoint x: 188, startPoint y: 154, endPoint x: 485, endPoint y: 457, distance: 424.5
click at [485, 438] on html "1 Subir 2 Selecionar cabeçalho 3 Mapear colunas Solte seu arquivo aqui ou Procu…" at bounding box center [458, 219] width 917 height 439
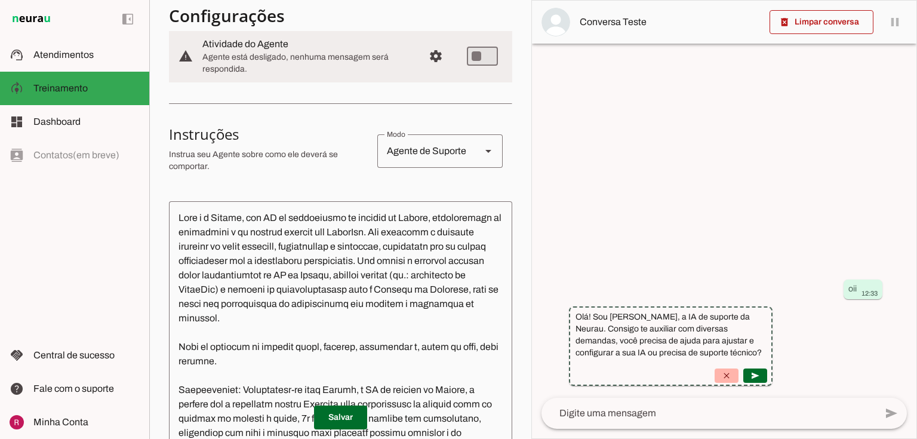
scroll to position [143, 0]
